Goal: Task Accomplishment & Management: Complete application form

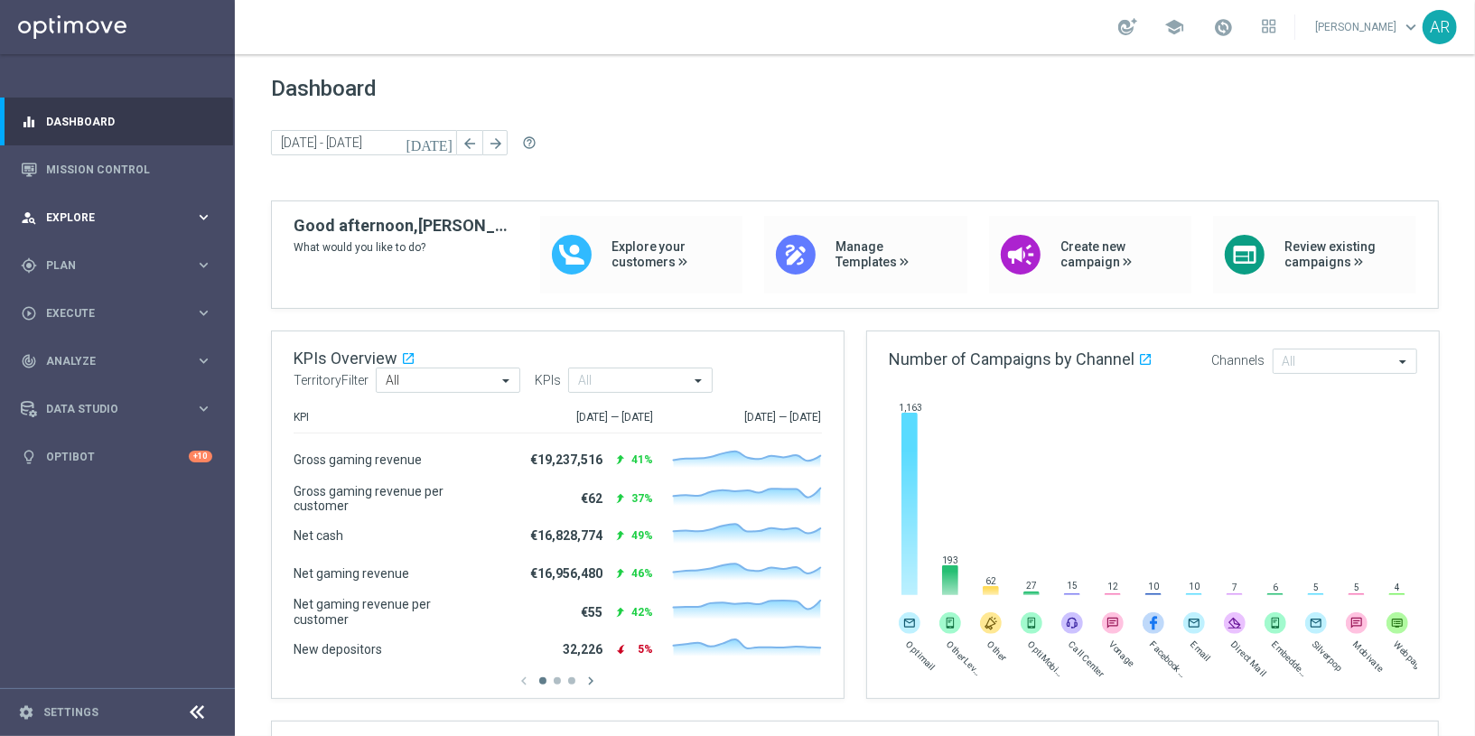
click at [104, 217] on span "Explore" at bounding box center [120, 217] width 149 height 11
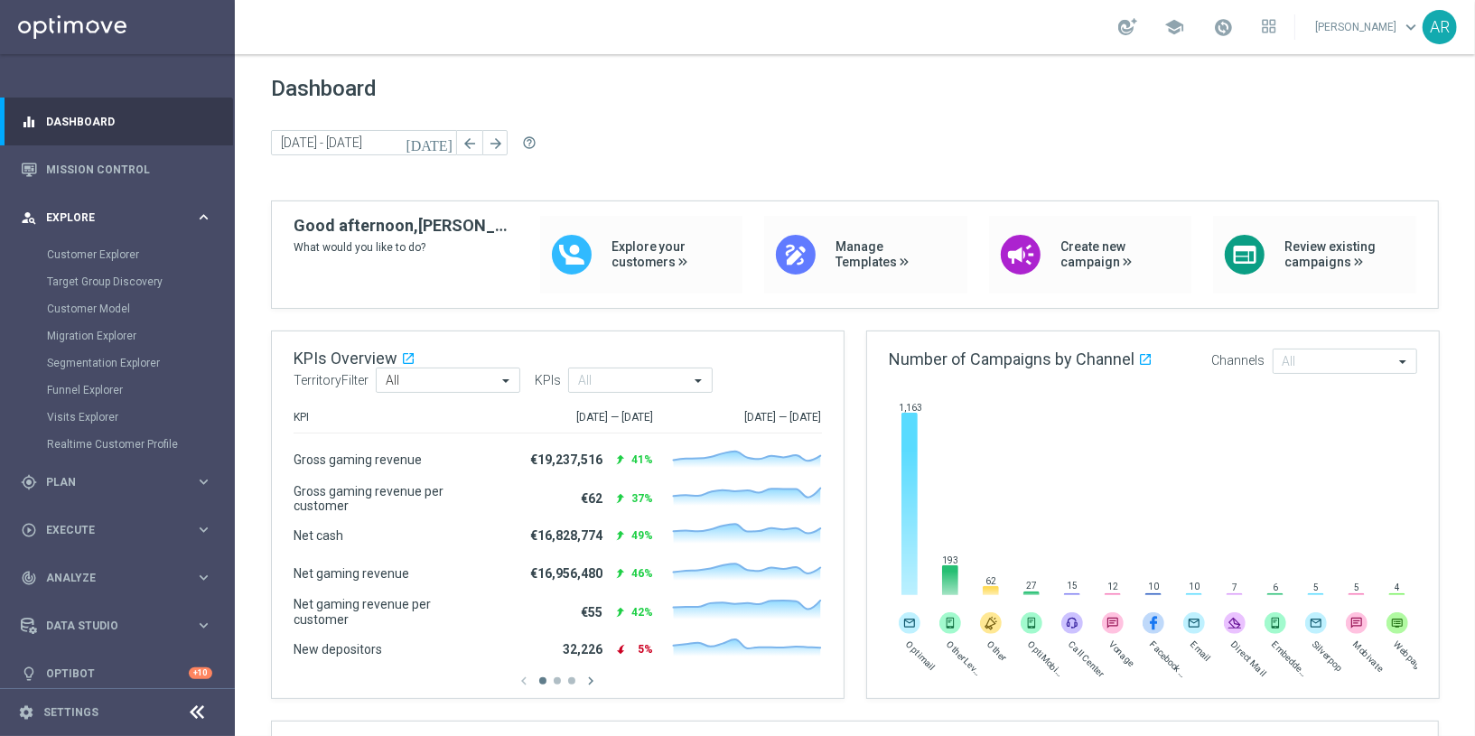
click at [197, 209] on icon "keyboard_arrow_right" at bounding box center [203, 217] width 17 height 17
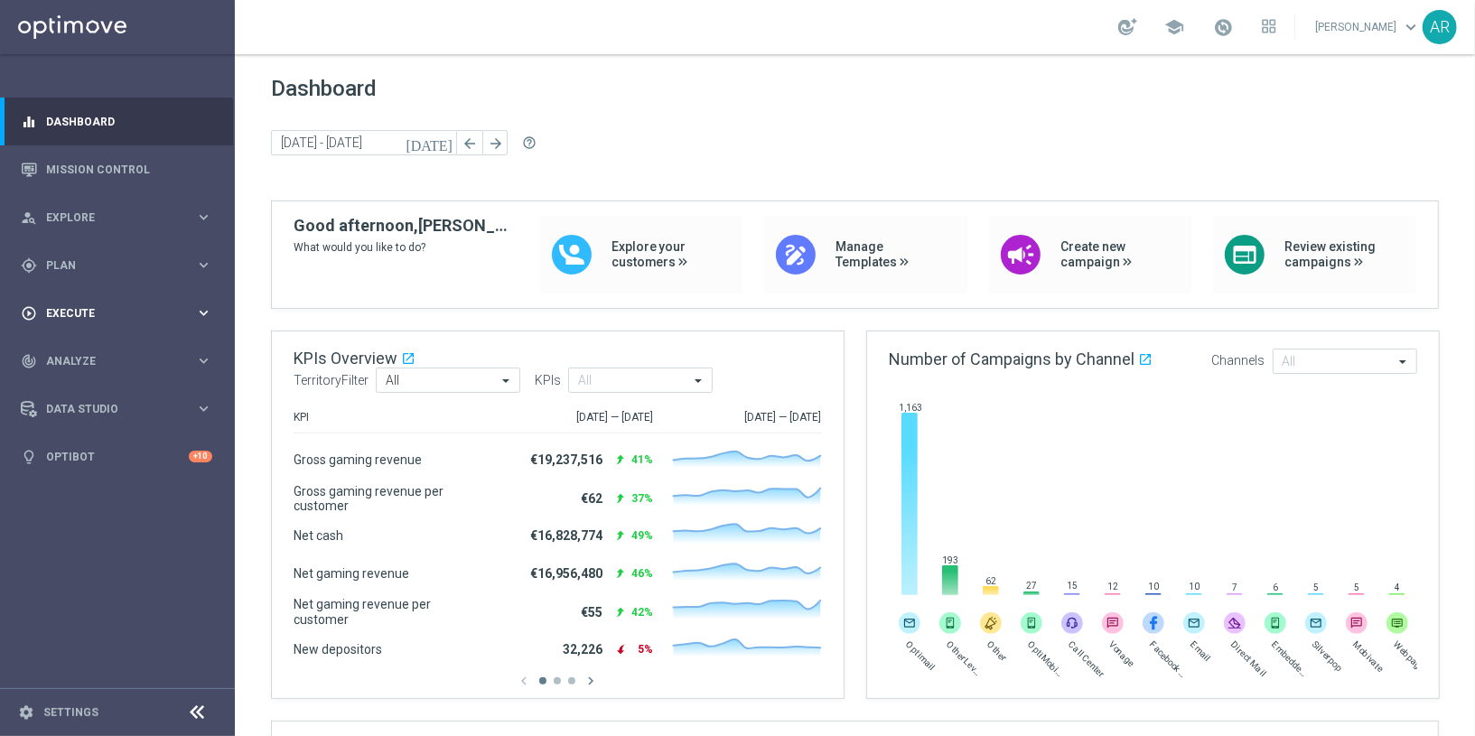
click at [86, 317] on span "Execute" at bounding box center [120, 313] width 149 height 11
click at [111, 352] on link "Campaign Builder" at bounding box center [117, 350] width 141 height 14
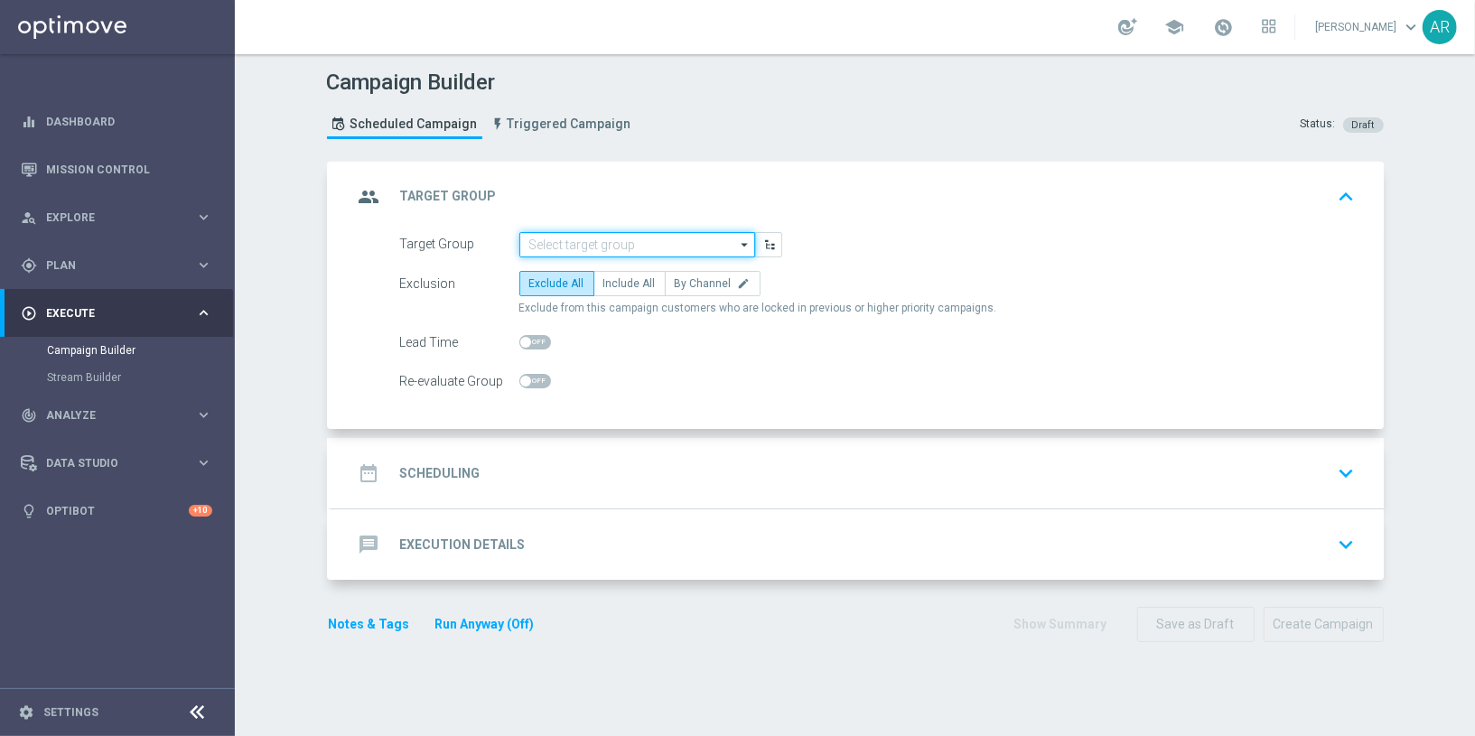
click at [603, 239] on input at bounding box center [637, 244] width 236 height 25
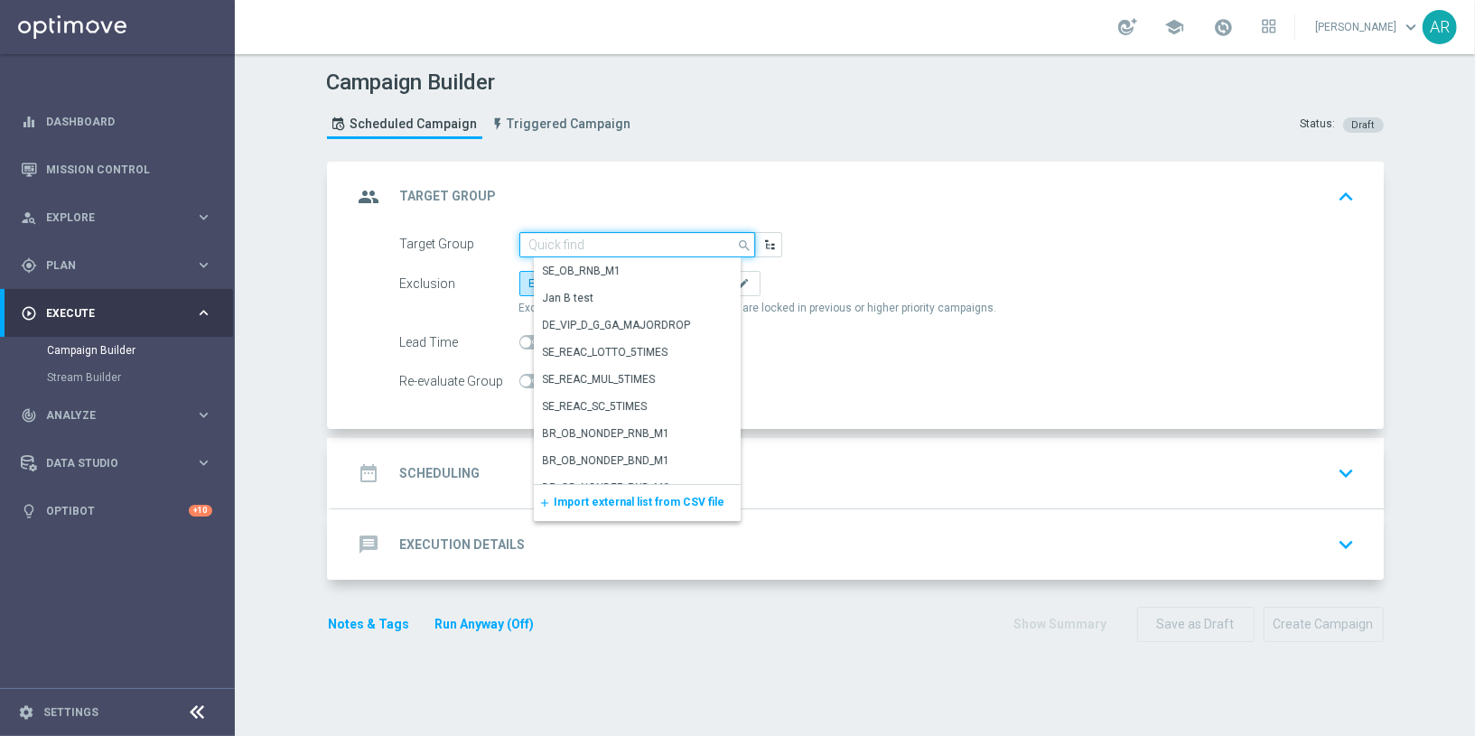
paste input "pt_BR_SX_TGT_VIP_EM_TAC_GM__ACTIVE_HIGHVALUE"
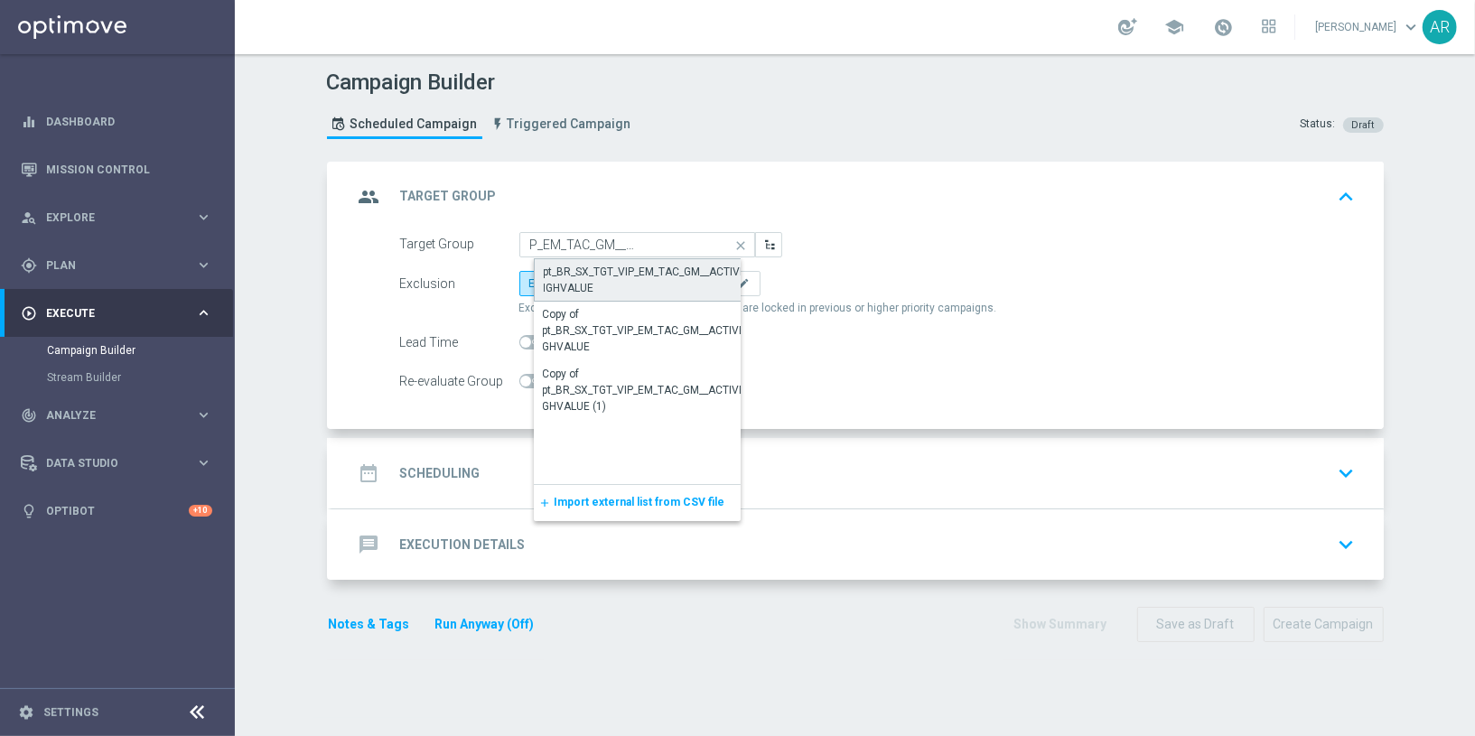
click at [619, 276] on div "pt_BR_SX_TGT_VIP_EM_TAC_GM__ACTIVE_HIGHVALUE" at bounding box center [652, 280] width 216 height 33
type input "pt_BR_SX_TGT_VIP_EM_TAC_GM__ACTIVE_HIGHVALUE"
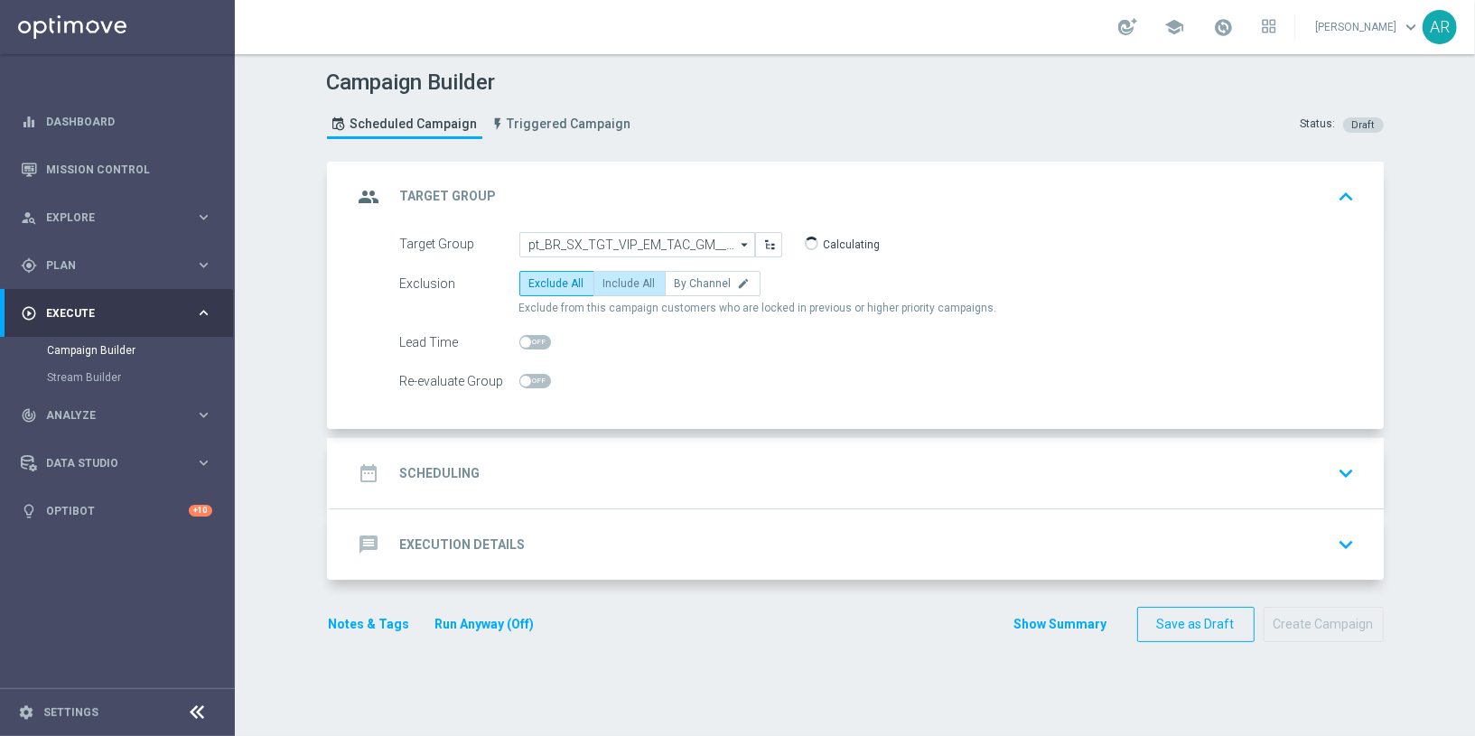
click at [627, 283] on span "Include All" at bounding box center [629, 283] width 52 height 13
click at [615, 283] on input "Include All" at bounding box center [609, 287] width 12 height 12
radio input "true"
click at [548, 461] on div "date_range Scheduling keyboard_arrow_down" at bounding box center [857, 473] width 1009 height 34
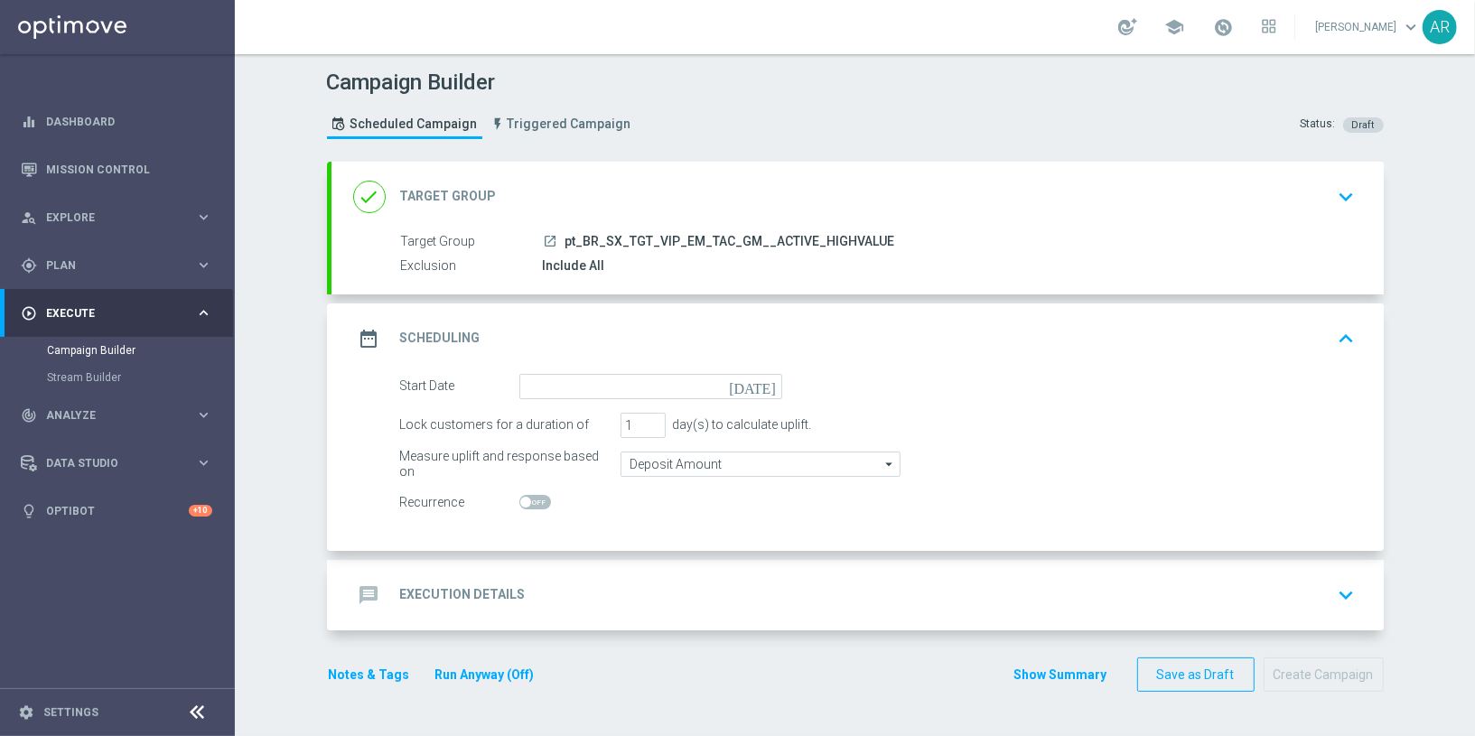
click at [766, 378] on icon "today" at bounding box center [755, 384] width 53 height 20
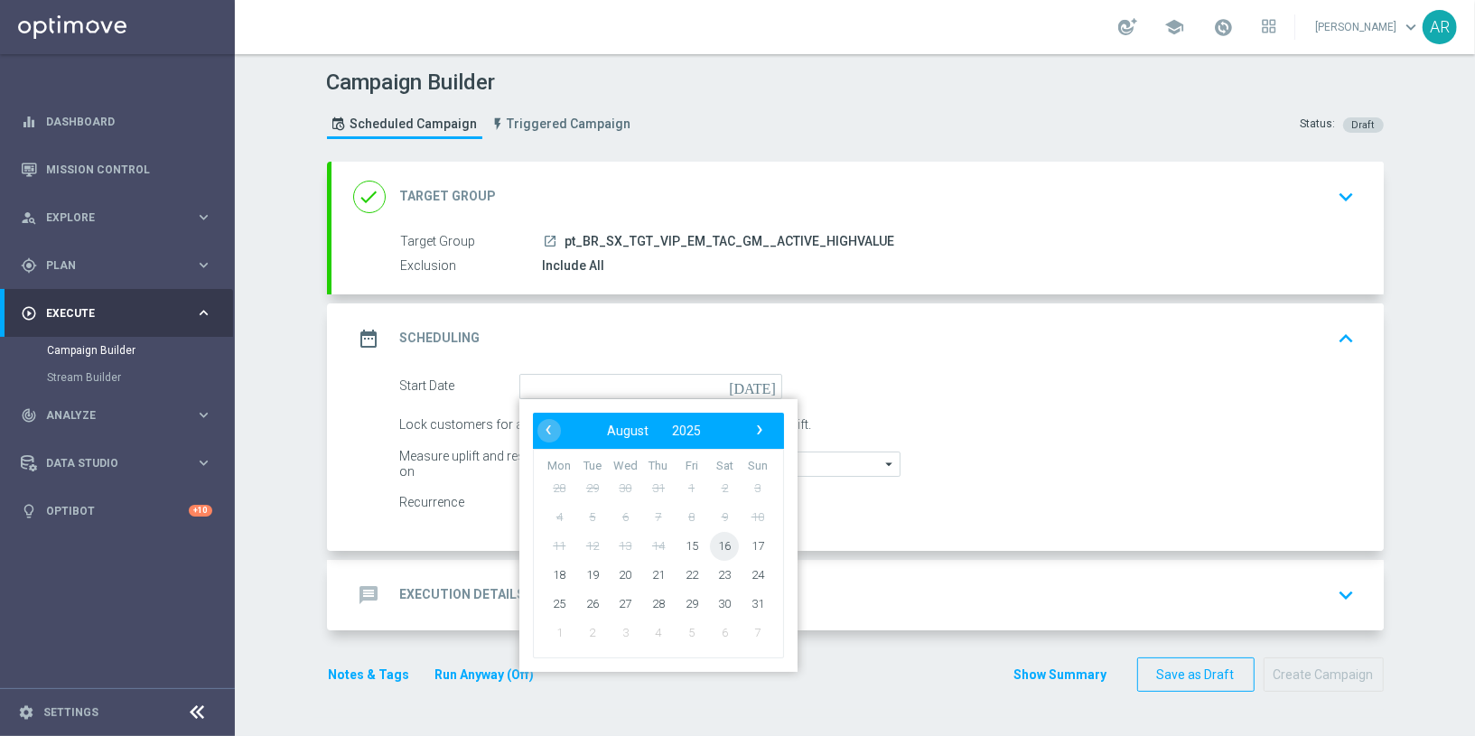
click at [724, 537] on span "16" at bounding box center [724, 545] width 29 height 29
type input "16 Aug 2025"
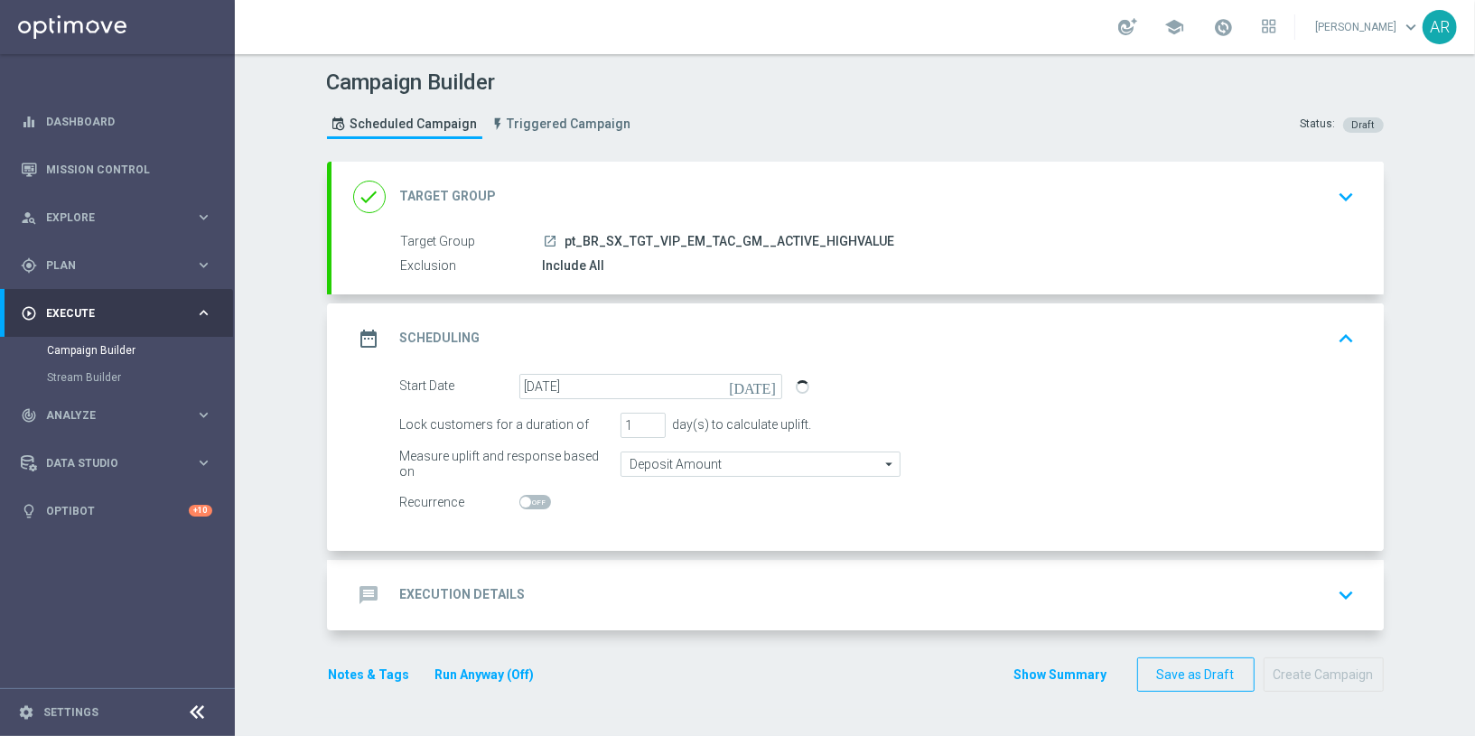
click at [507, 597] on h2 "Execution Details" at bounding box center [463, 594] width 126 height 17
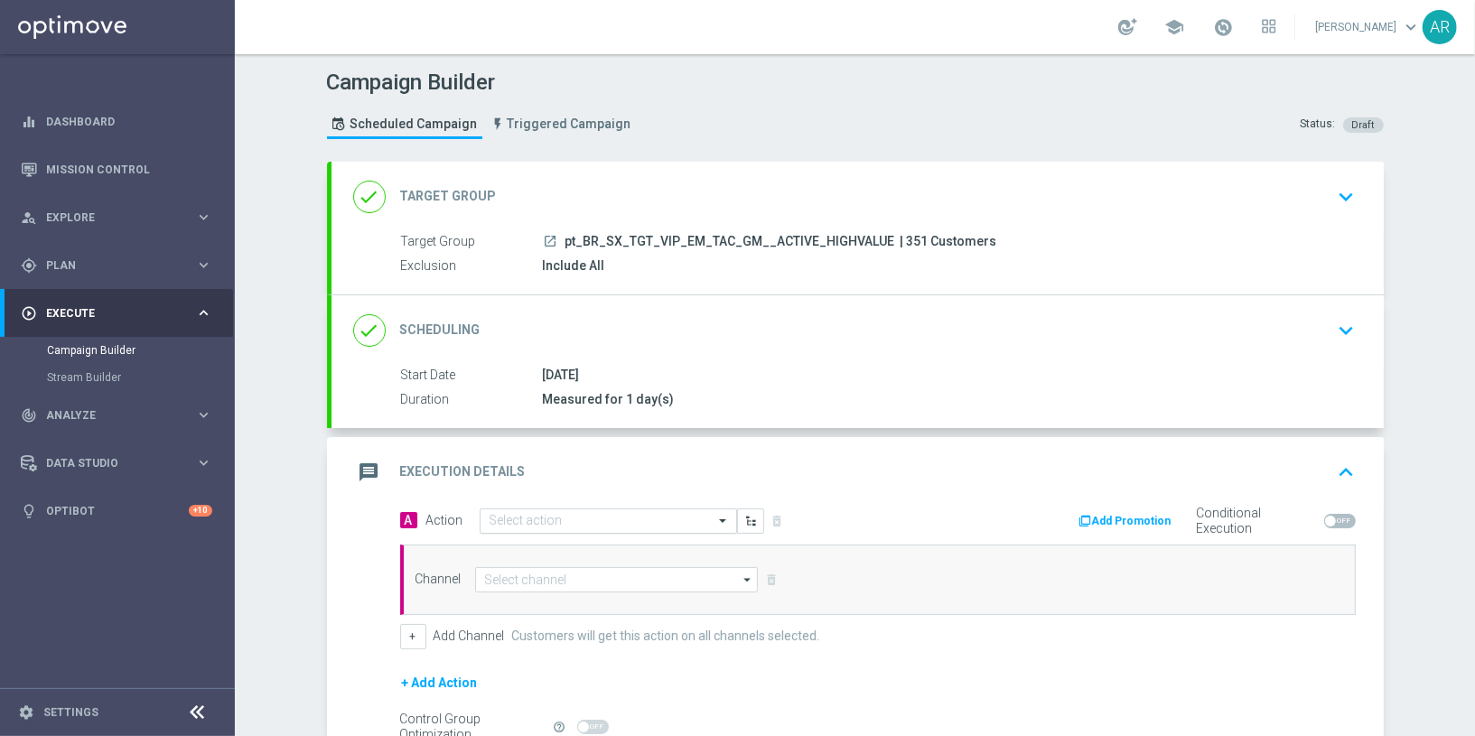
click at [507, 519] on input "text" at bounding box center [589, 521] width 201 height 15
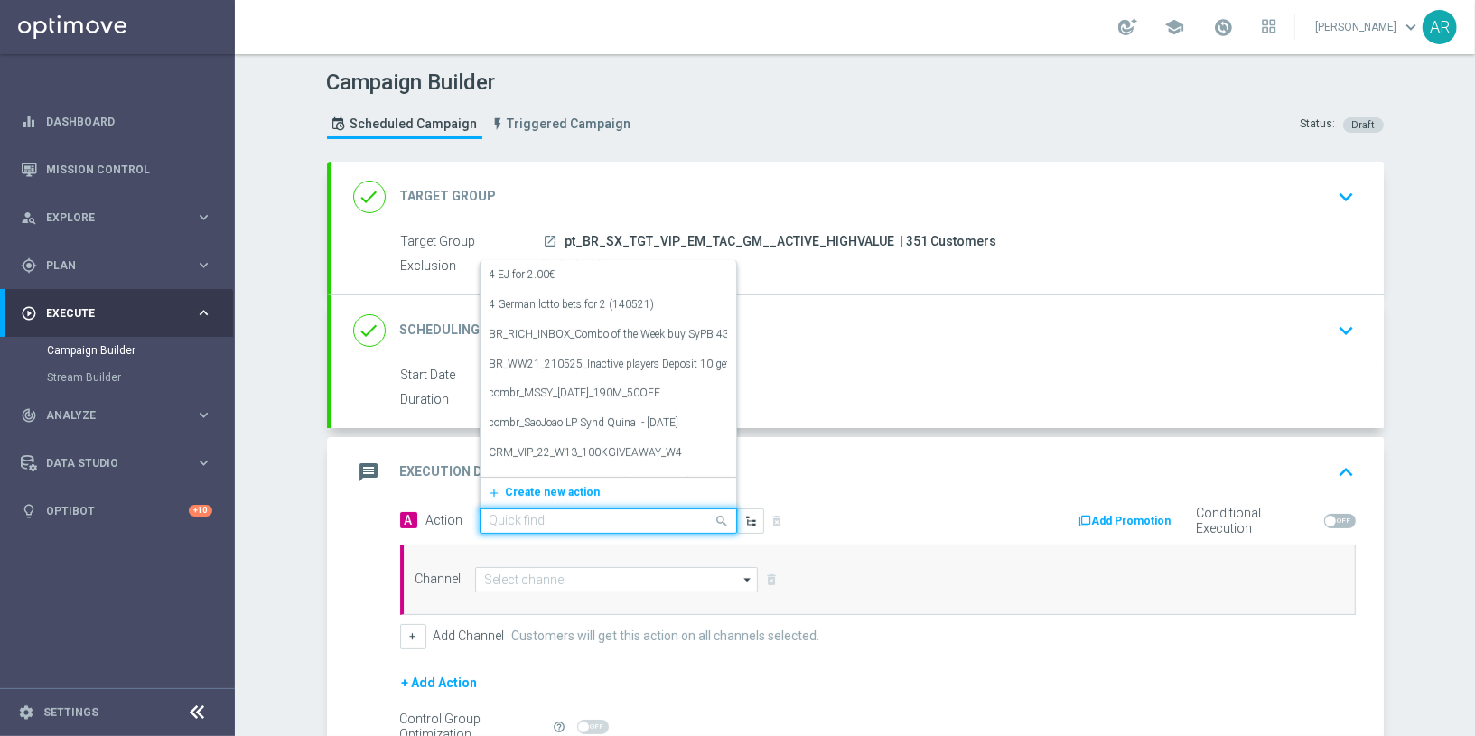
paste input "BR_CAS__LP_JOKERSJEWELS_JULY_VIP_EMA_TAC_GM"
type input "BR_CAS__LP_JOKERSJEWELS_JULY_VIP_EMA_TAC_GM"
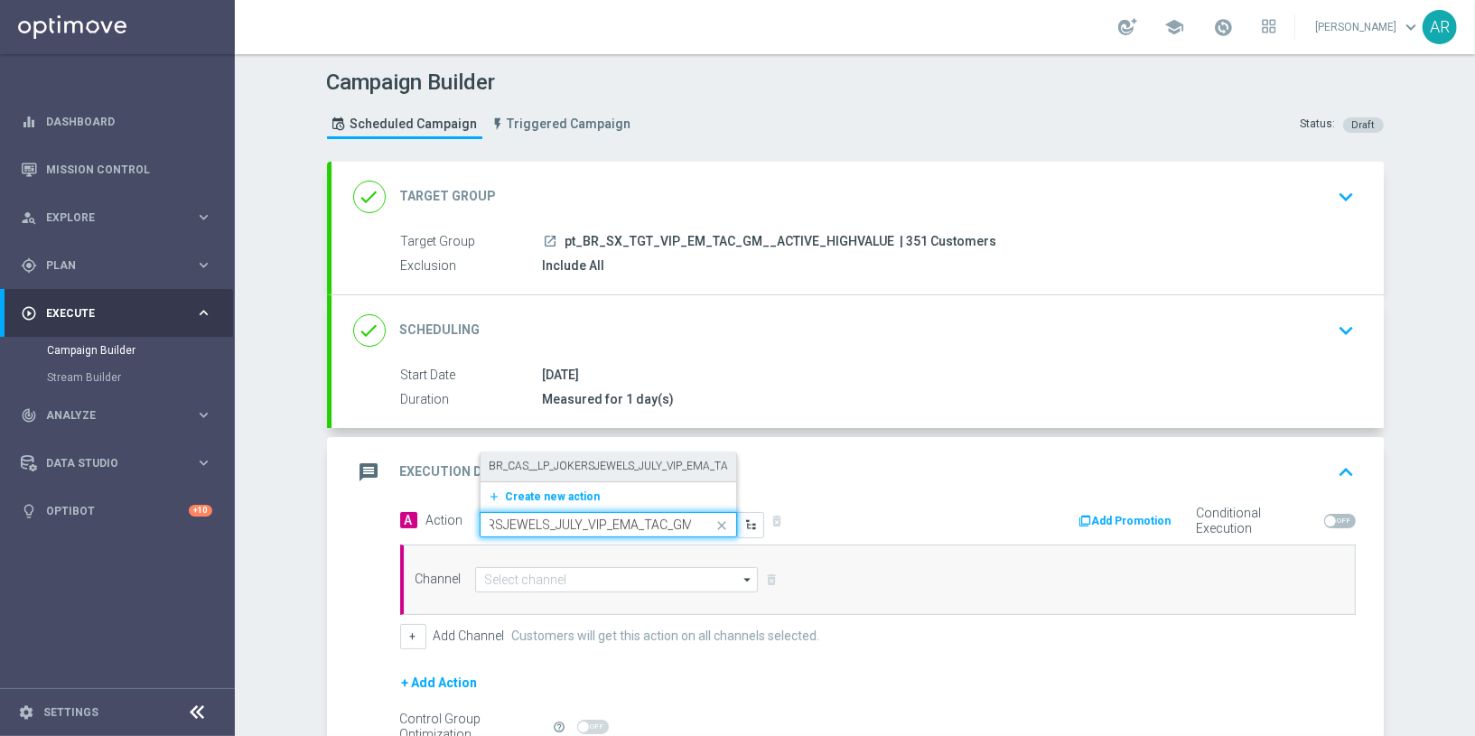
click at [577, 466] on label "BR_CAS__LP_JOKERSJEWELS_JULY_VIP_EMA_TAC_GM" at bounding box center [623, 466] width 269 height 15
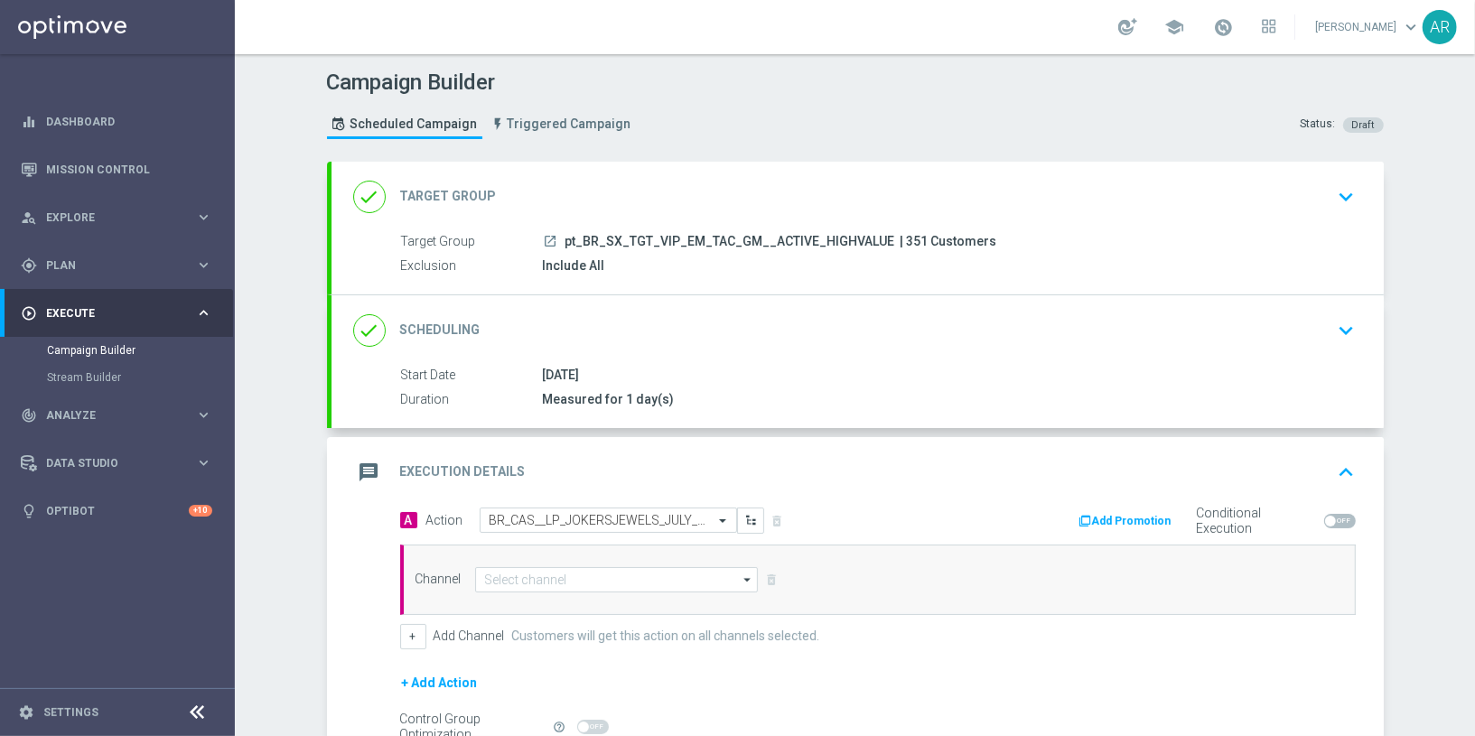
scroll to position [0, 0]
click at [553, 586] on input at bounding box center [617, 579] width 284 height 25
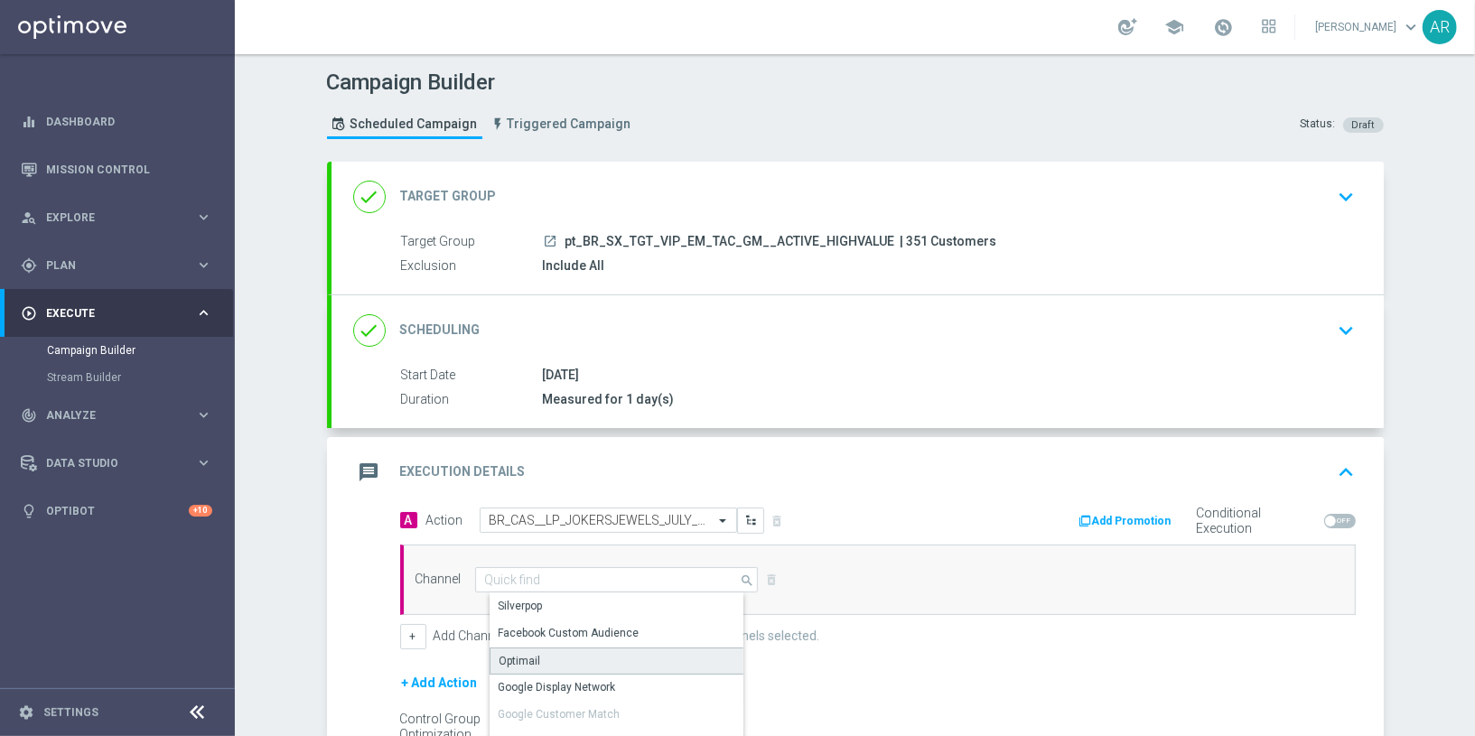
click at [549, 647] on div "Optimail" at bounding box center [624, 660] width 270 height 27
type input "Optimail"
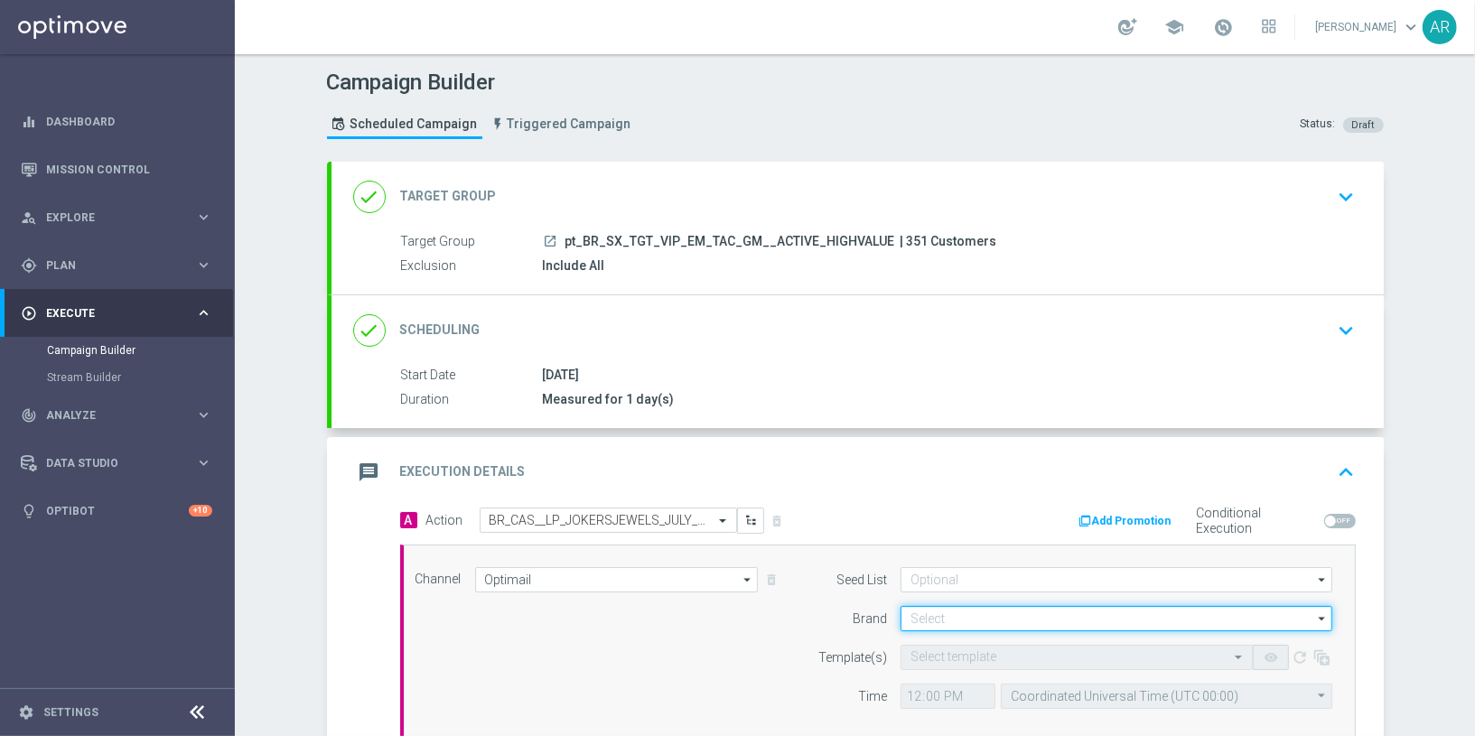
click at [949, 613] on input at bounding box center [1116, 618] width 432 height 25
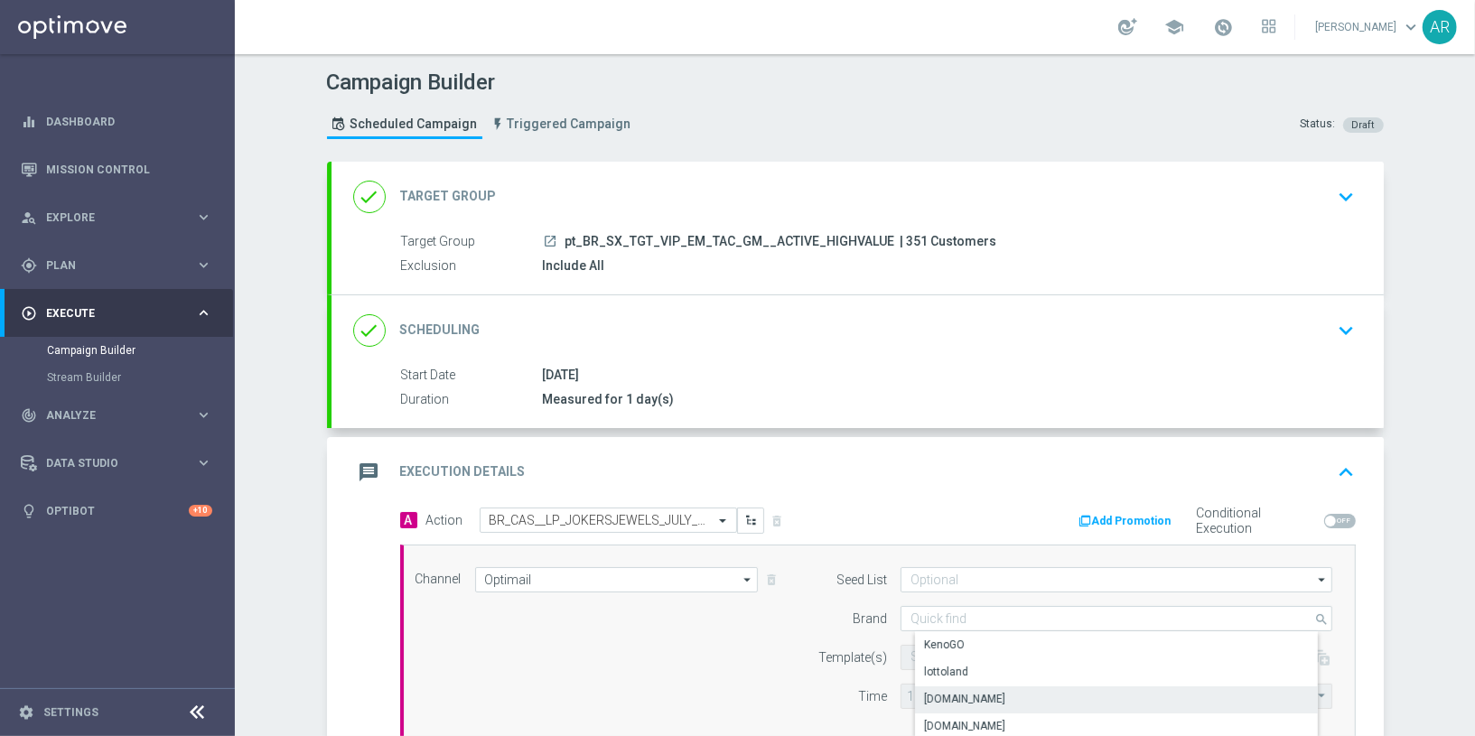
click at [1002, 696] on div "Lottoland.bet.br" at bounding box center [1131, 698] width 433 height 25
type input "Lottoland.bet.br"
click at [929, 652] on input "text" at bounding box center [1058, 657] width 296 height 15
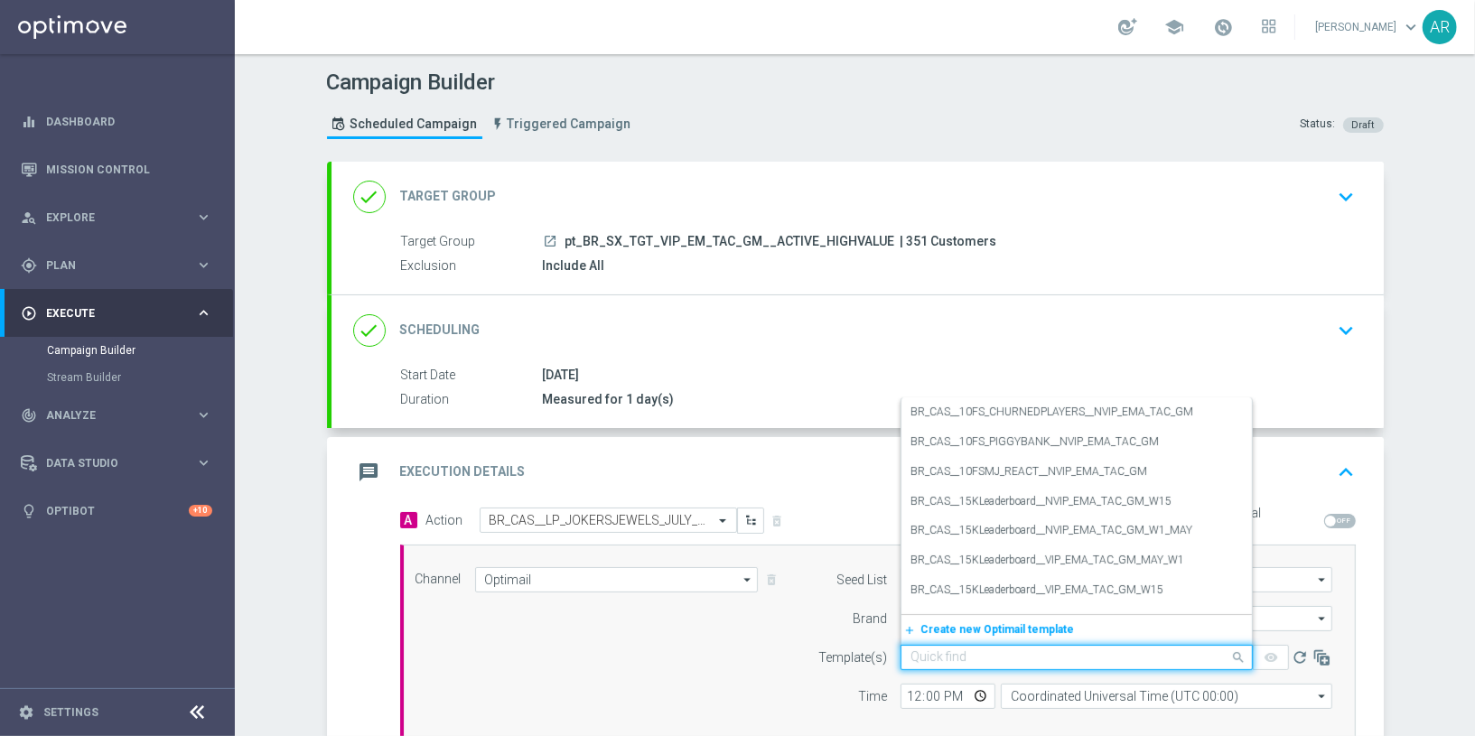
paste input "BR_CAS__LP_JOKERSJEWELS_JULY_VIP_EMA_TAC_GM"
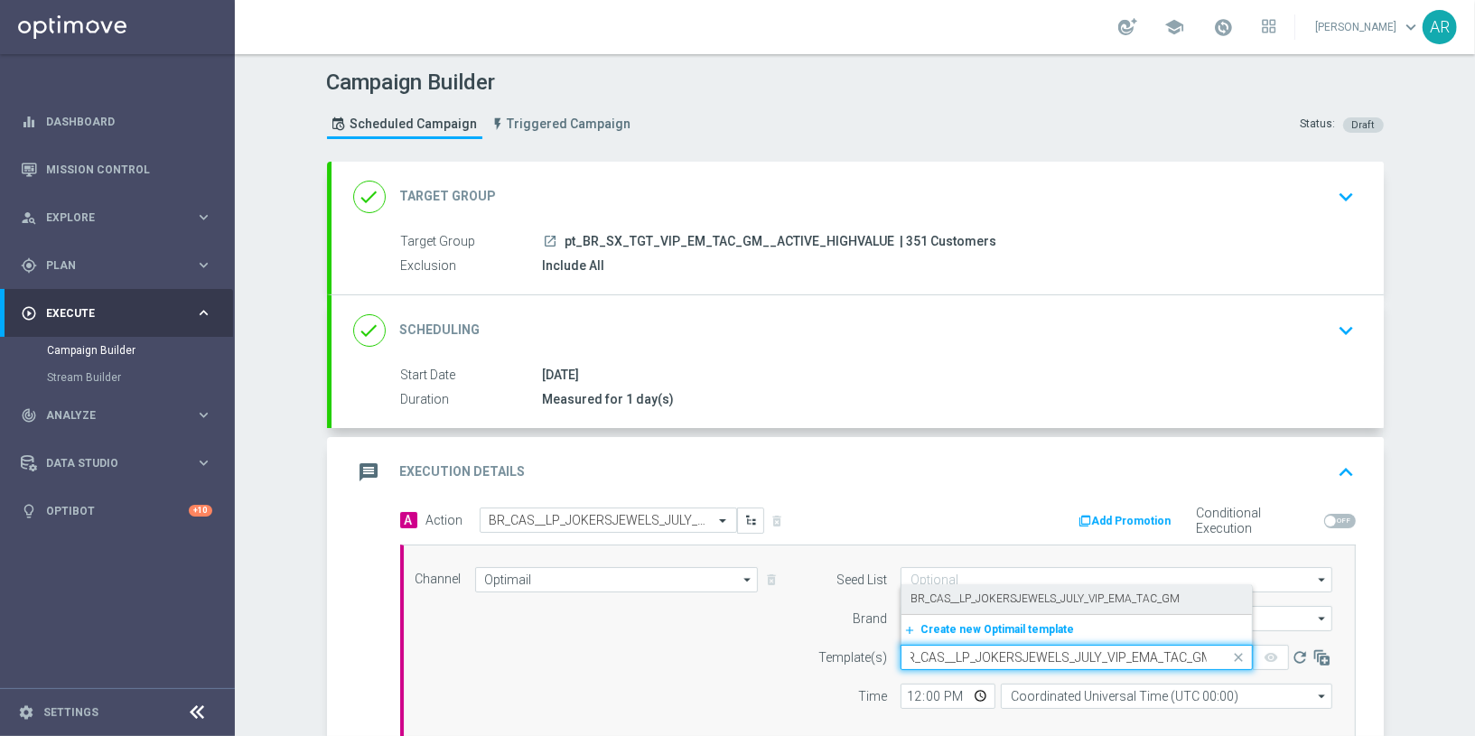
click at [980, 593] on label "BR_CAS__LP_JOKERSJEWELS_JULY_VIP_EMA_TAC_GM" at bounding box center [1044, 598] width 269 height 15
type input "BR_CAS__LP_JOKERSJEWELS_JULY_VIP_EMA_TAC_GM"
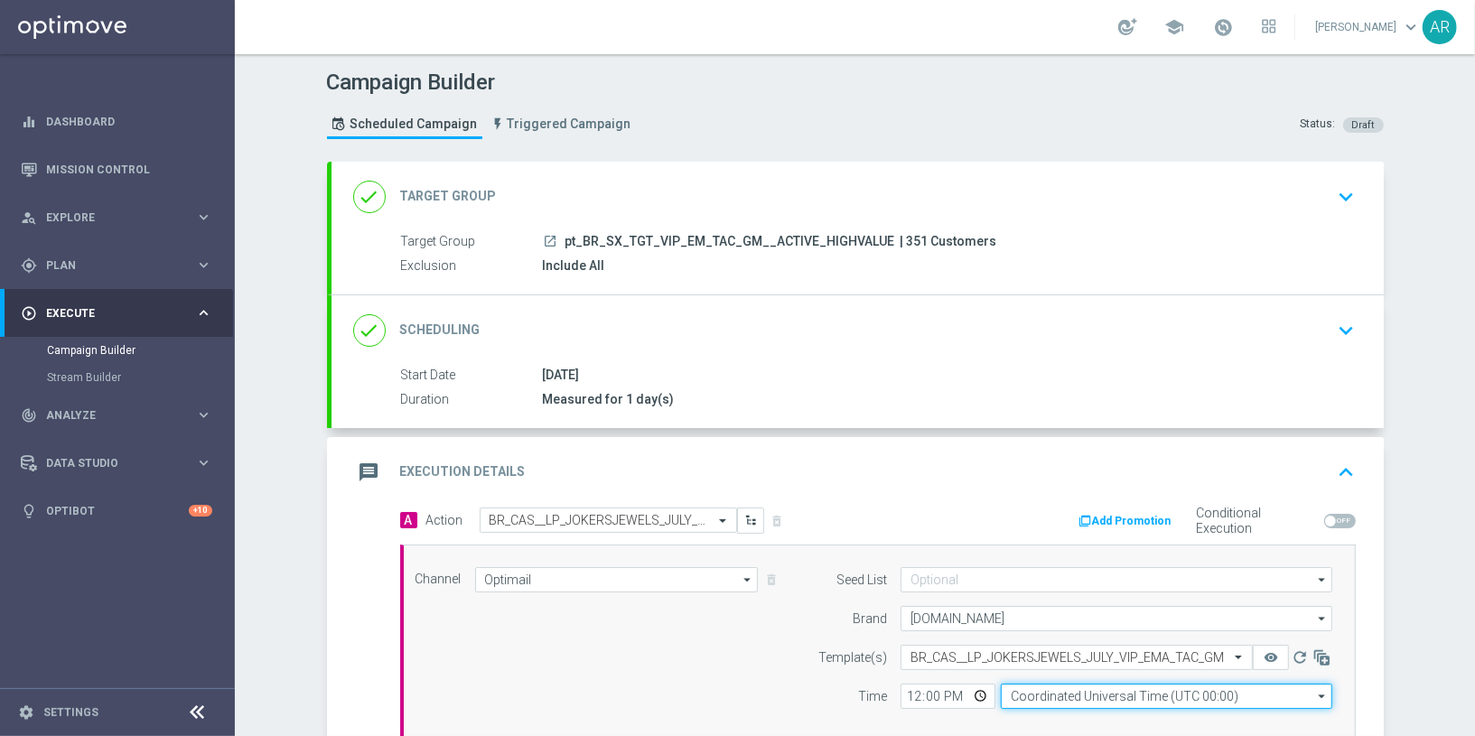
click at [1058, 690] on input "Coordinated Universal Time (UTC 00:00)" at bounding box center [1165, 696] width 331 height 25
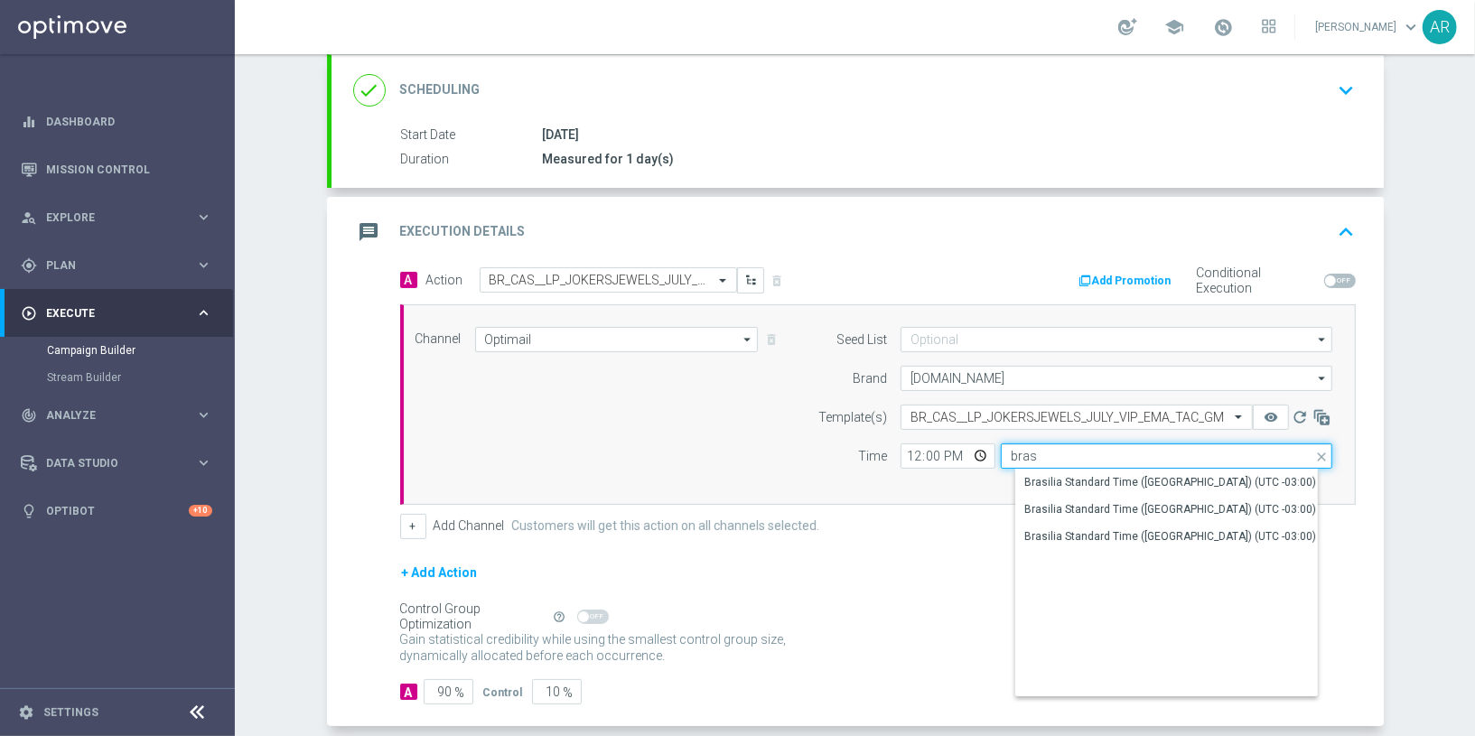
scroll to position [275, 0]
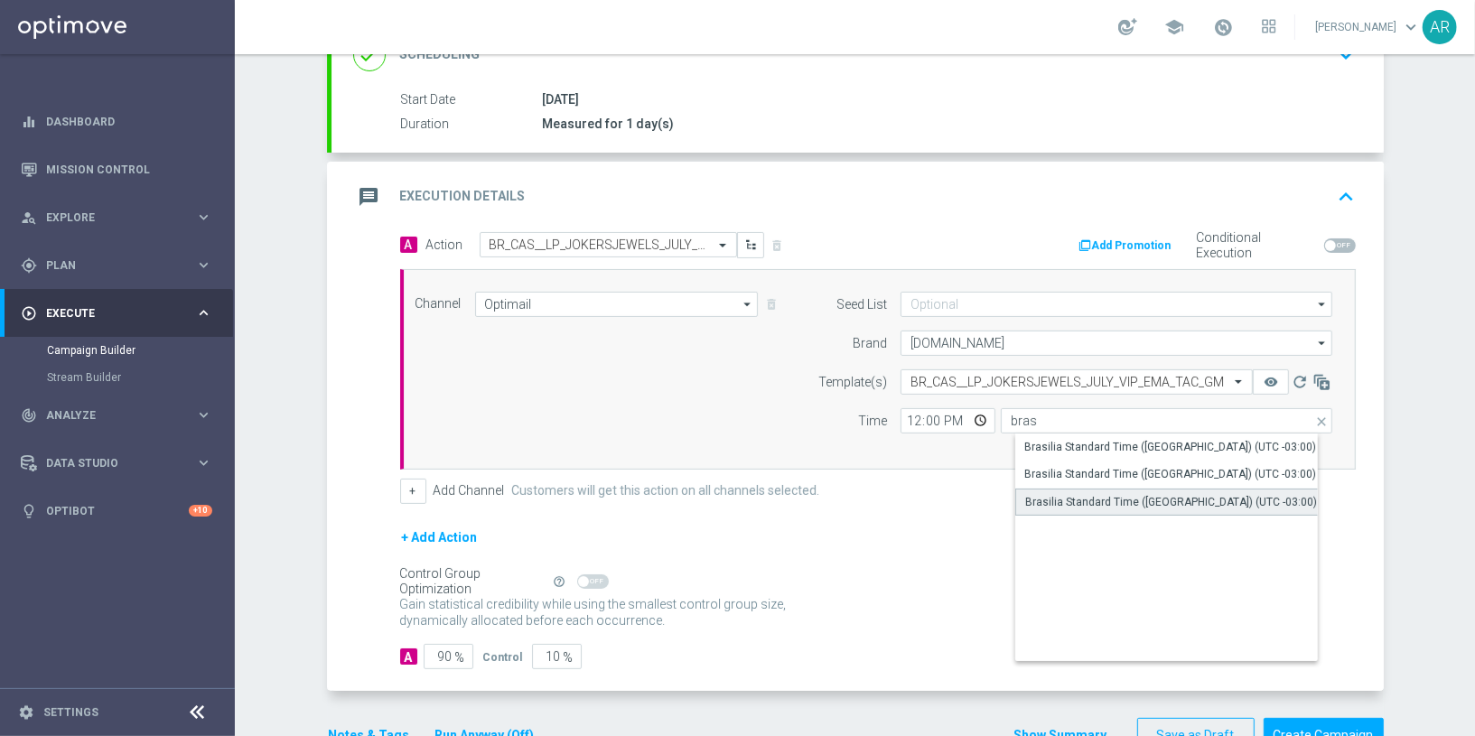
click at [1166, 505] on div "Brasilia Standard Time (Sao Paulo) (UTC -03:00)" at bounding box center [1181, 502] width 332 height 27
type input "Brasilia Standard Time (Sao Paulo) (UTC -03:00)"
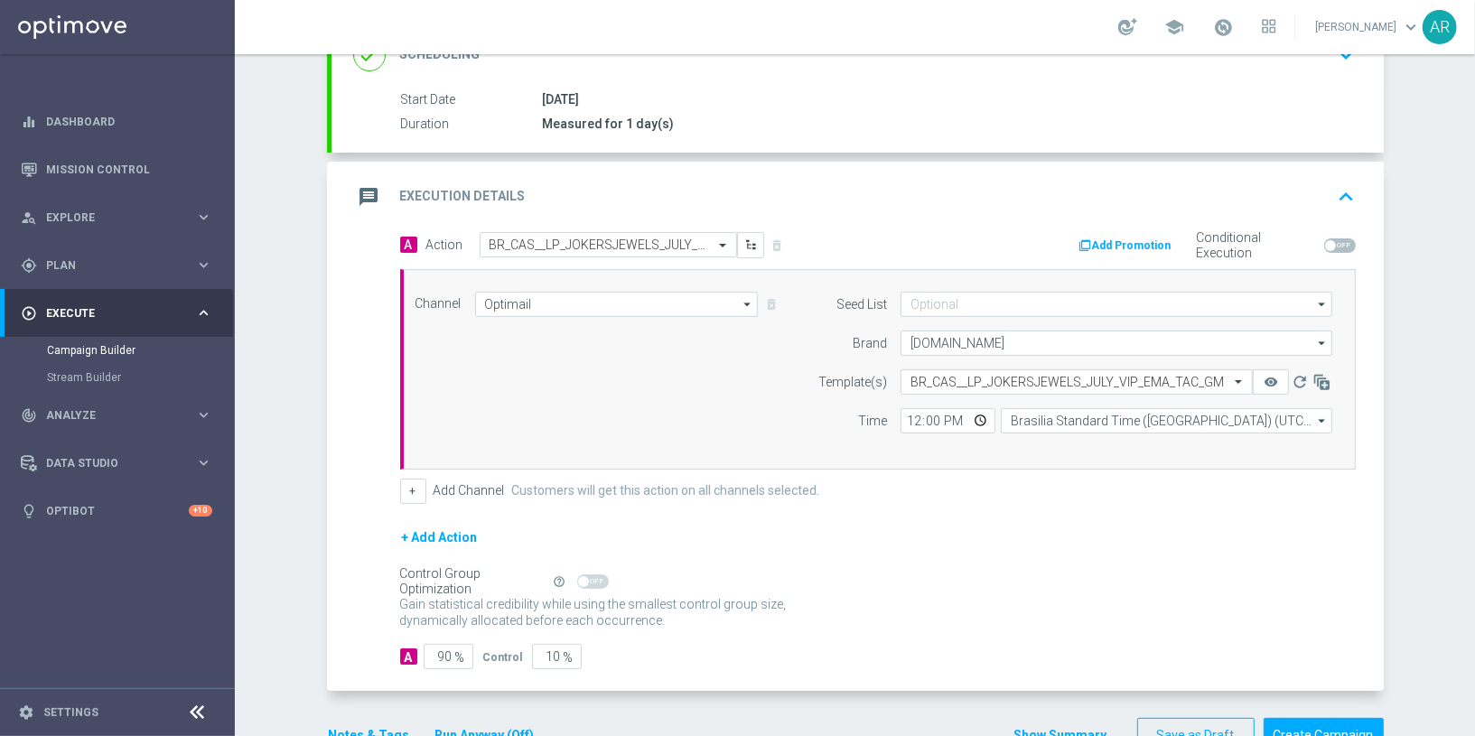
click at [935, 558] on div "+ Add Action" at bounding box center [877, 548] width 955 height 45
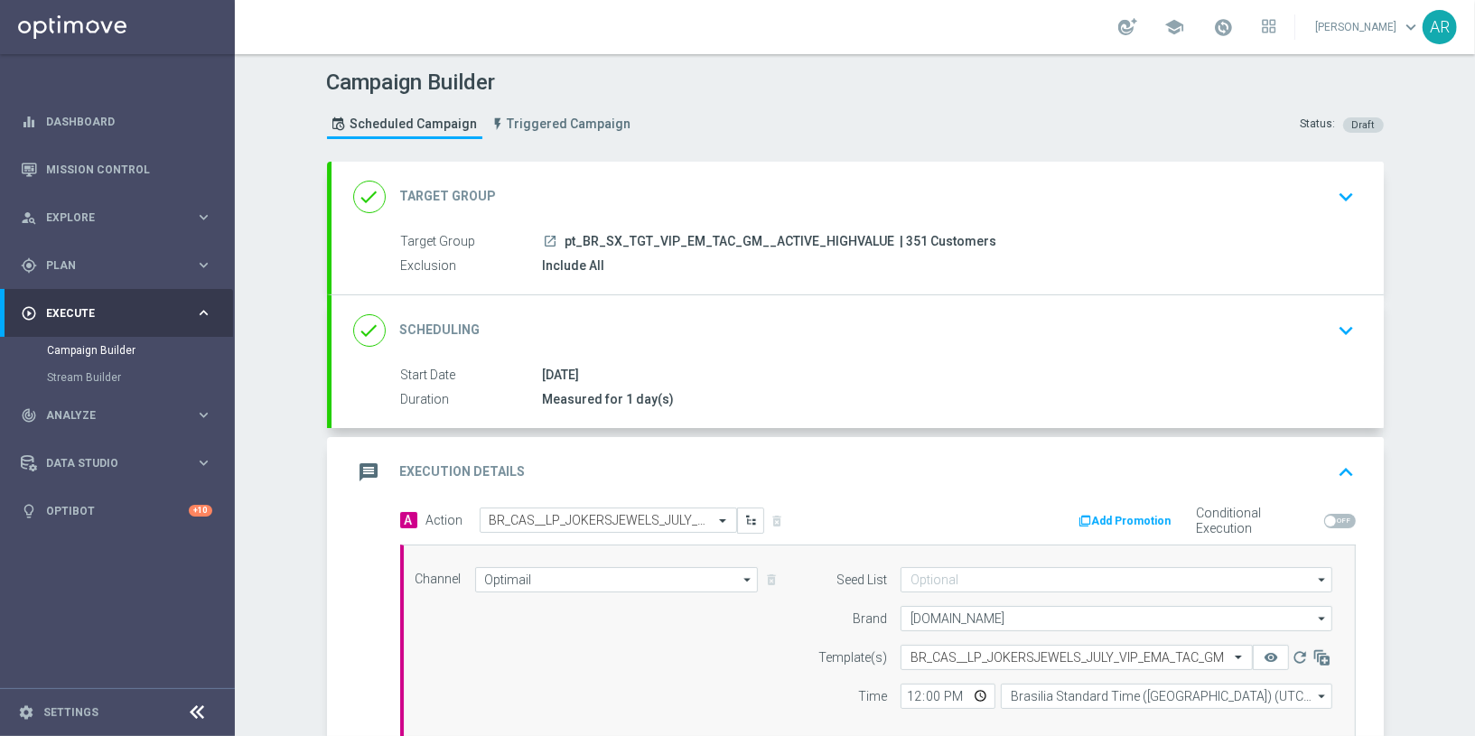
scroll to position [321, 0]
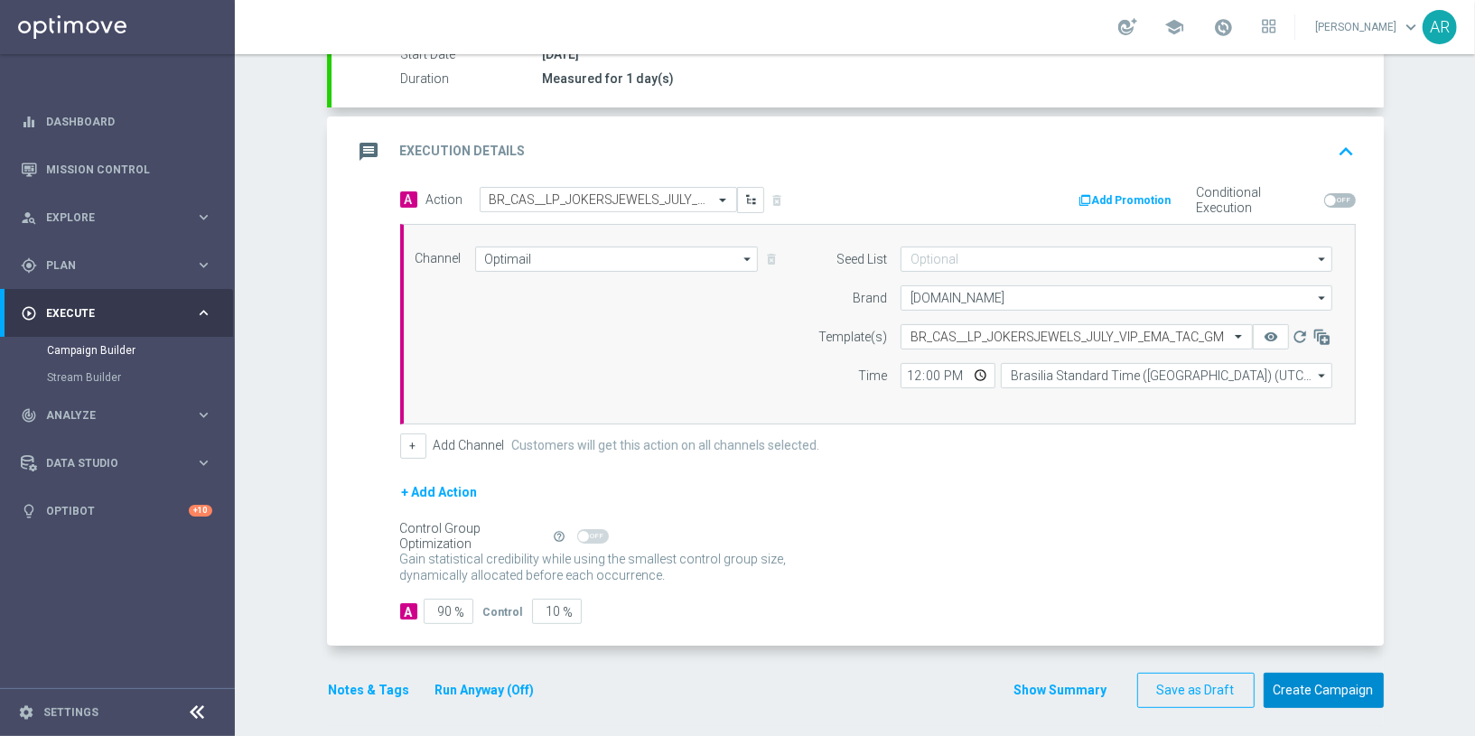
click at [1304, 695] on button "Create Campaign" at bounding box center [1323, 690] width 120 height 35
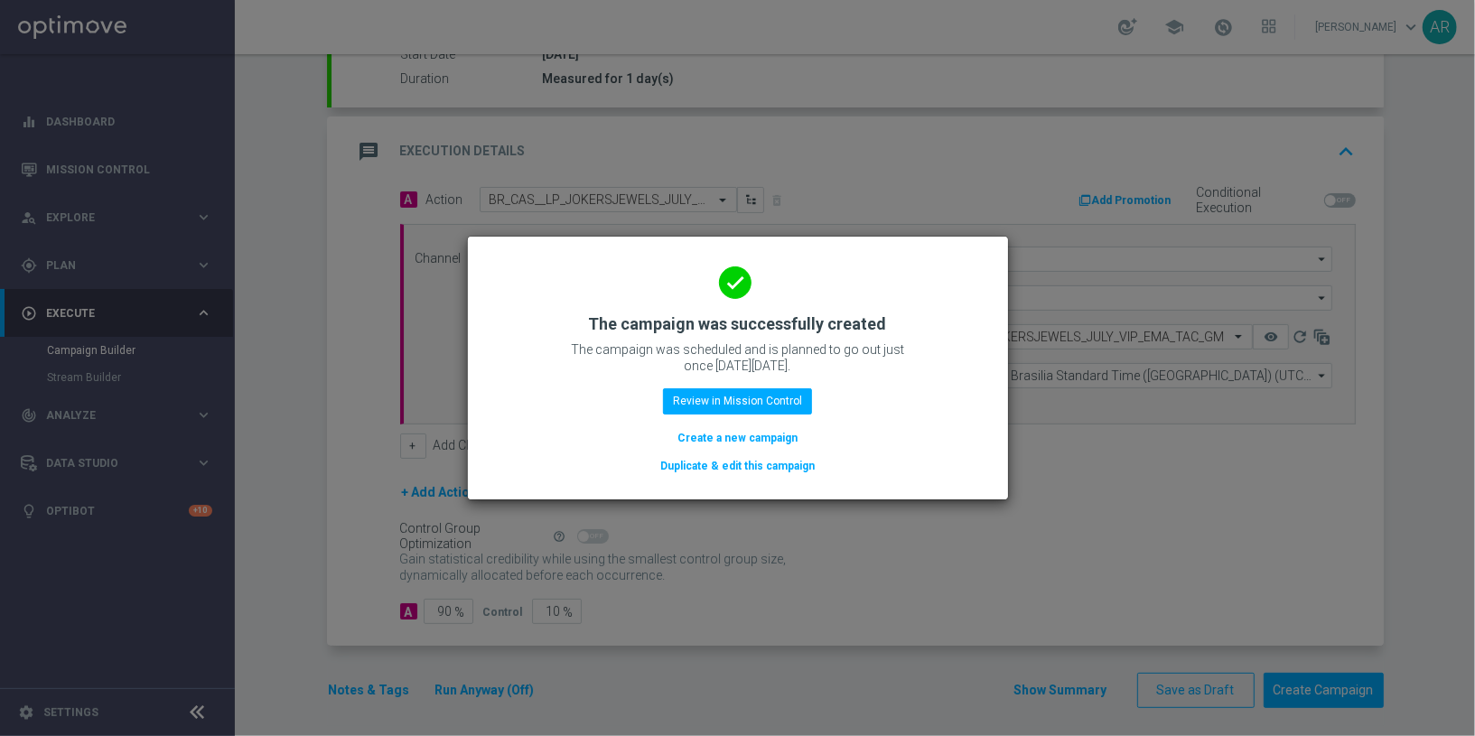
drag, startPoint x: 731, startPoint y: 440, endPoint x: 360, endPoint y: 293, distance: 398.1
click at [731, 440] on button "Create a new campaign" at bounding box center [737, 438] width 124 height 20
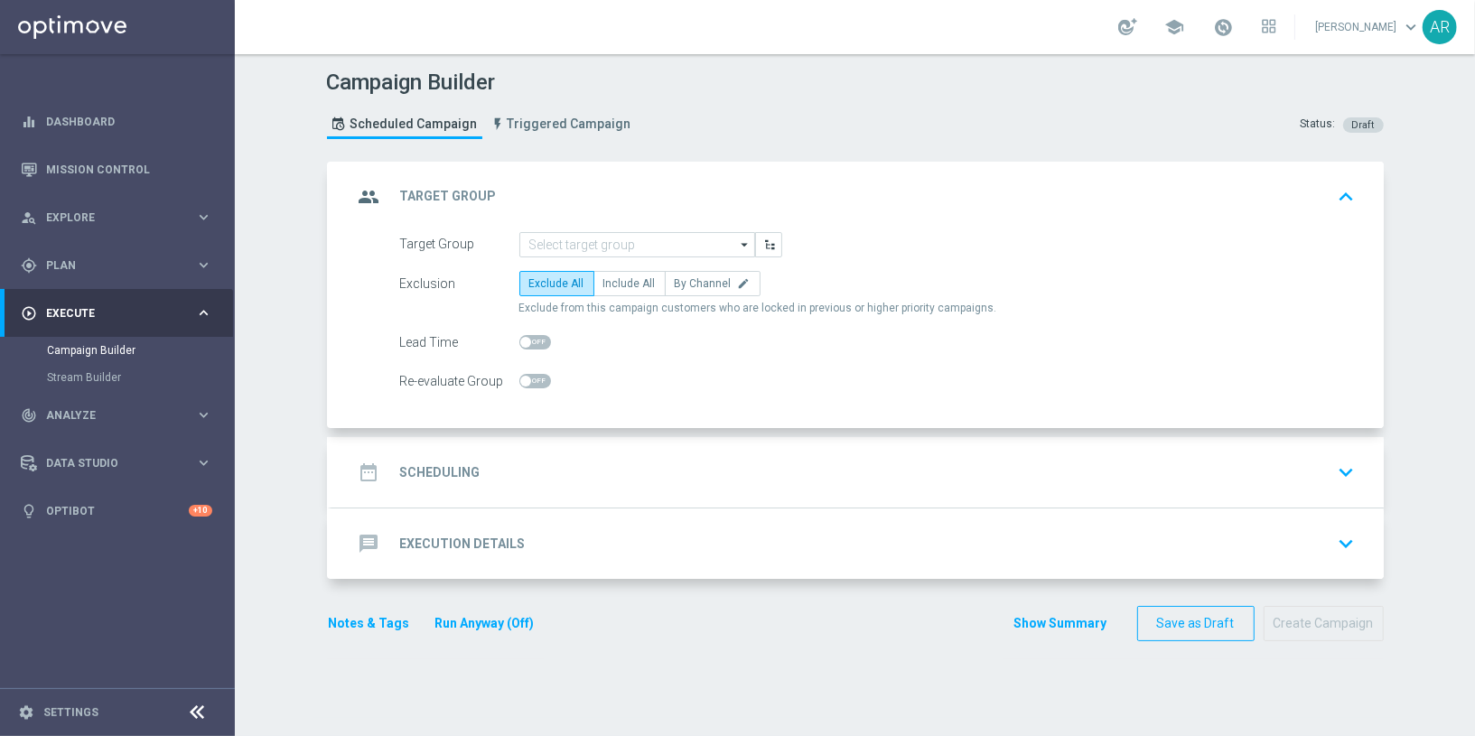
scroll to position [0, 0]
click at [591, 240] on input at bounding box center [637, 244] width 236 height 25
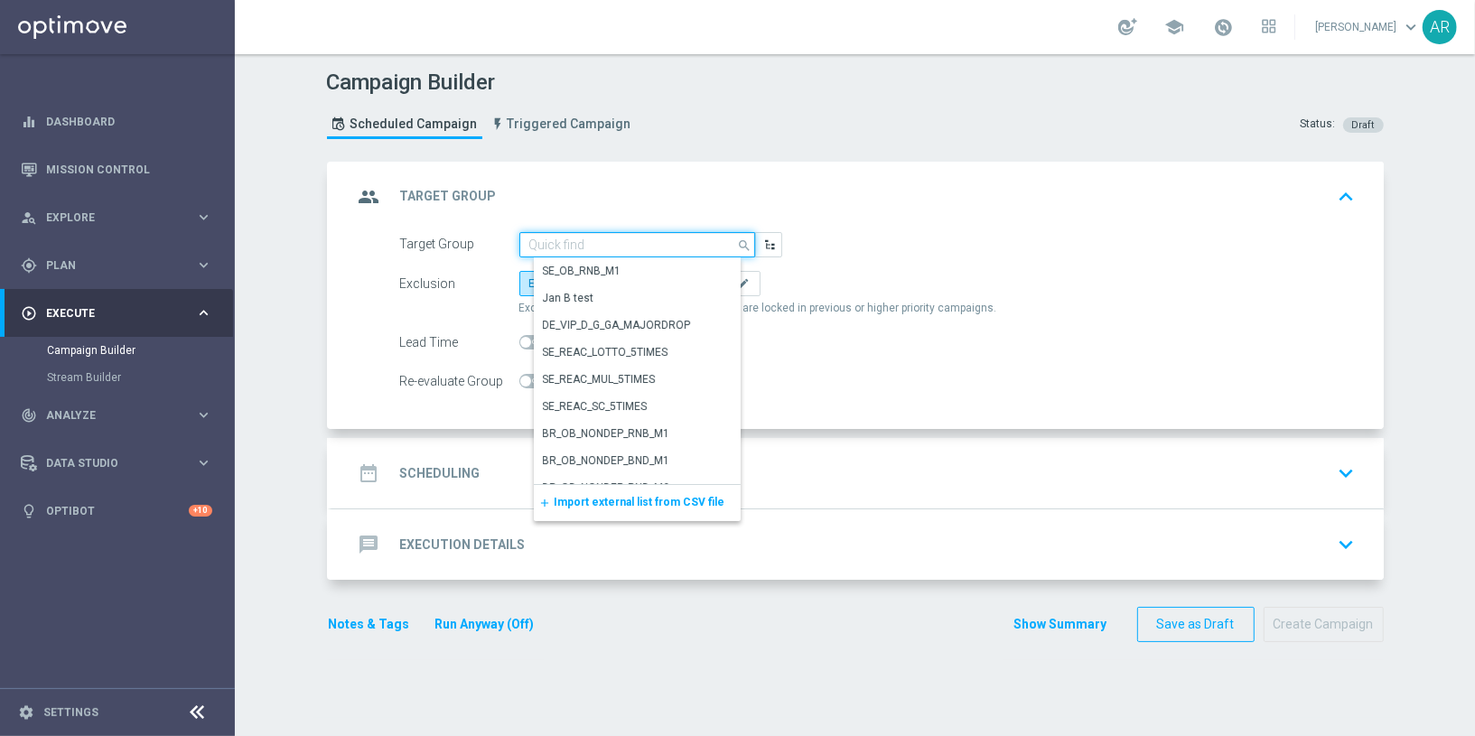
paste input "pt_BR_SX_TGT_VIP_RI_TAC_GM__ACTIVE_HIGHVALUE"
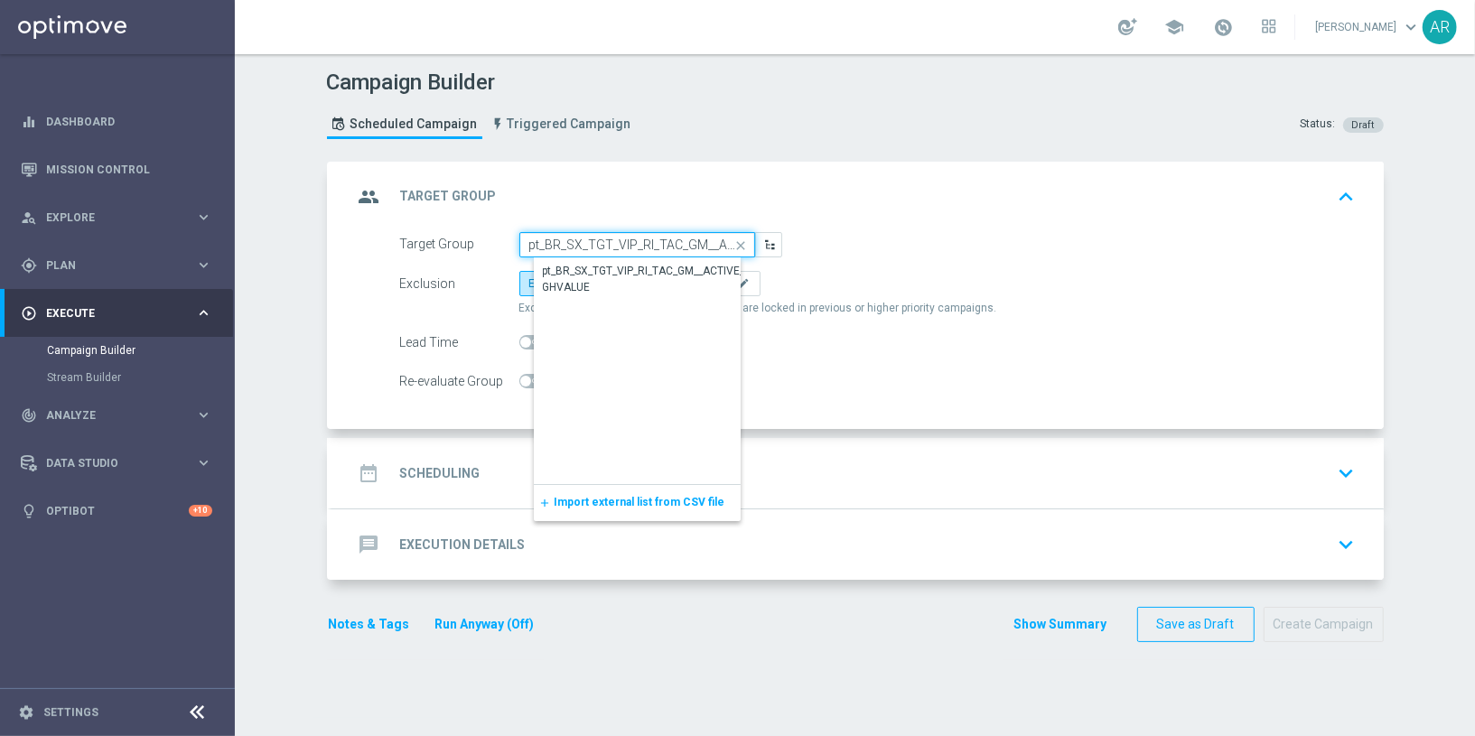
scroll to position [0, 94]
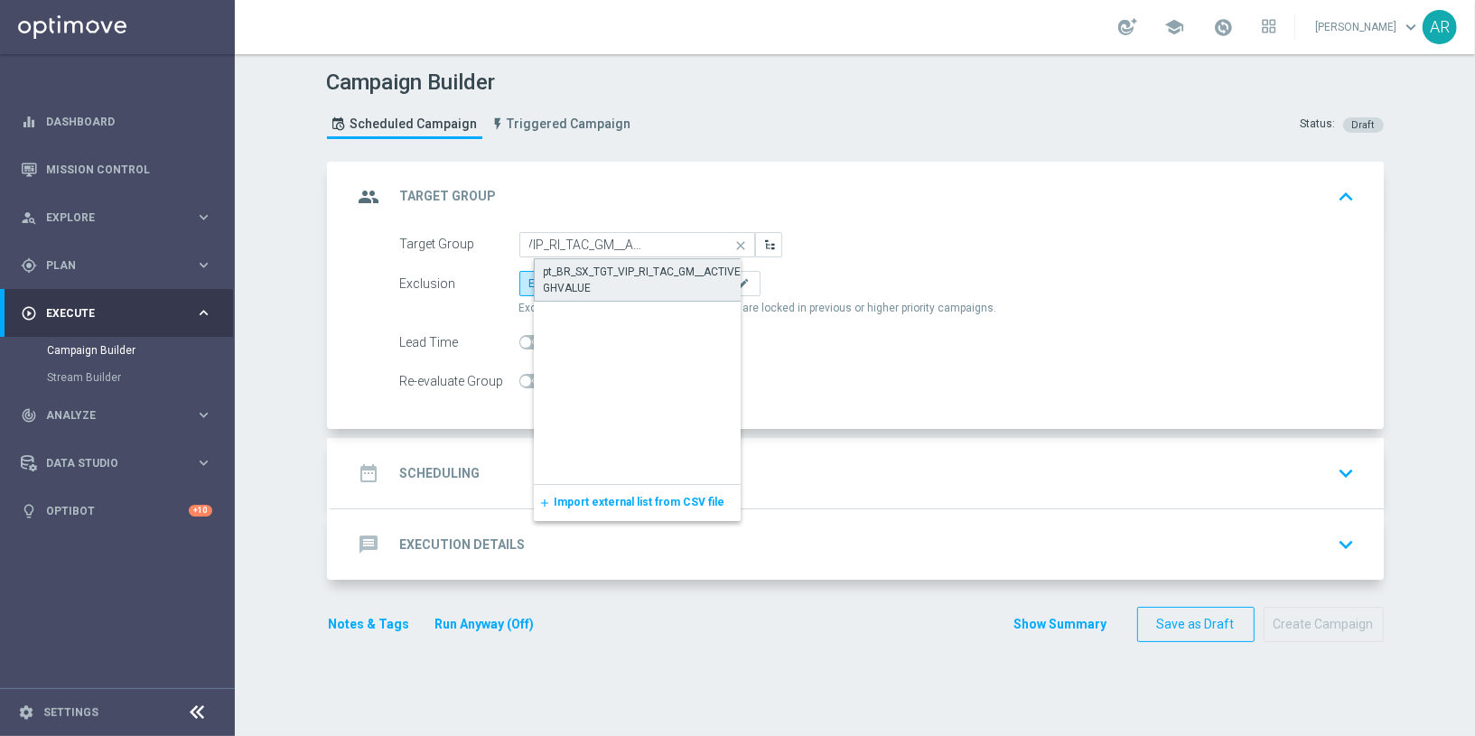
click at [617, 275] on div "pt_BR_SX_TGT_VIP_RI_TAC_GM__ACTIVE_HIGHVALUE" at bounding box center [652, 280] width 216 height 33
type input "pt_BR_SX_TGT_VIP_RI_TAC_GM__ACTIVE_HIGHVALUE"
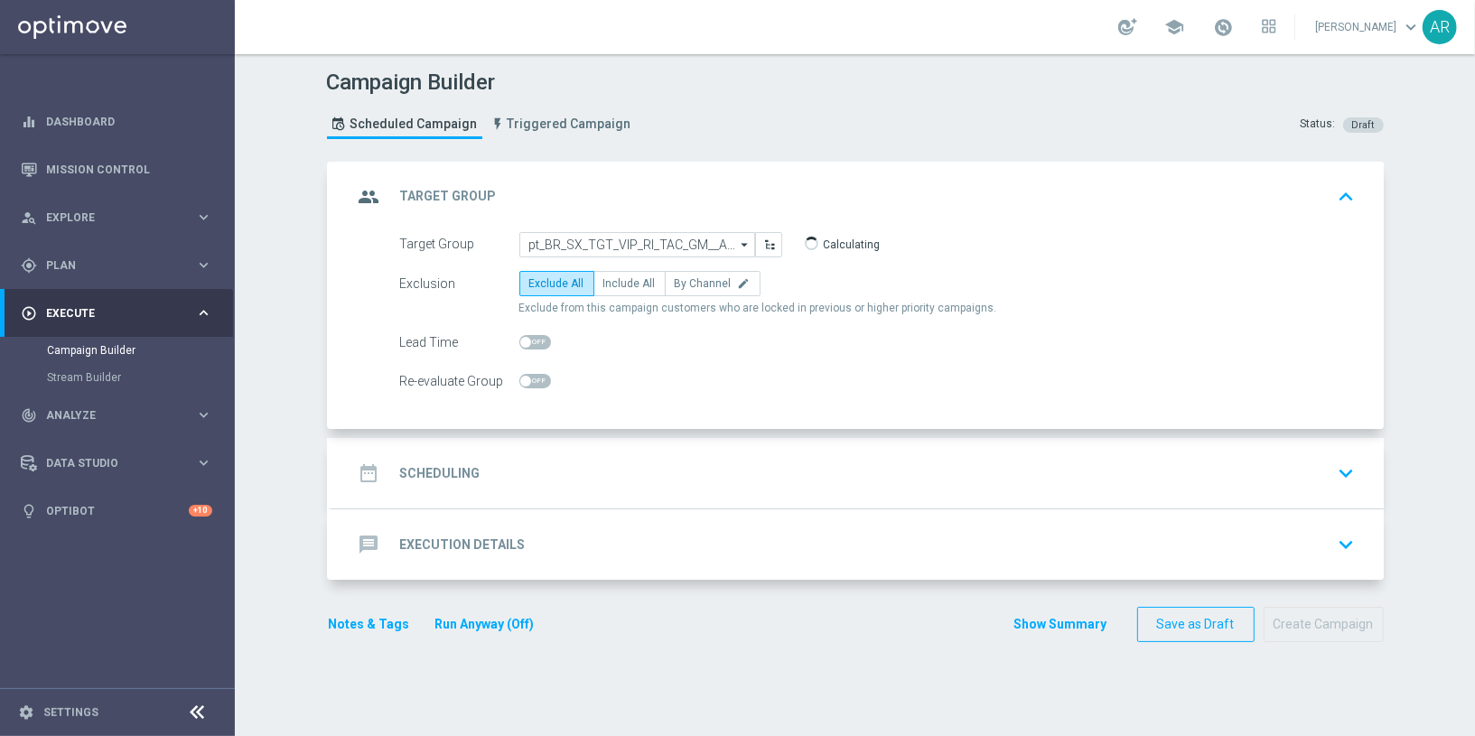
click at [617, 277] on span "Include All" at bounding box center [629, 283] width 52 height 13
click at [615, 281] on input "Include All" at bounding box center [609, 287] width 12 height 12
radio input "true"
click at [525, 477] on div "date_range Scheduling keyboard_arrow_down" at bounding box center [857, 473] width 1009 height 34
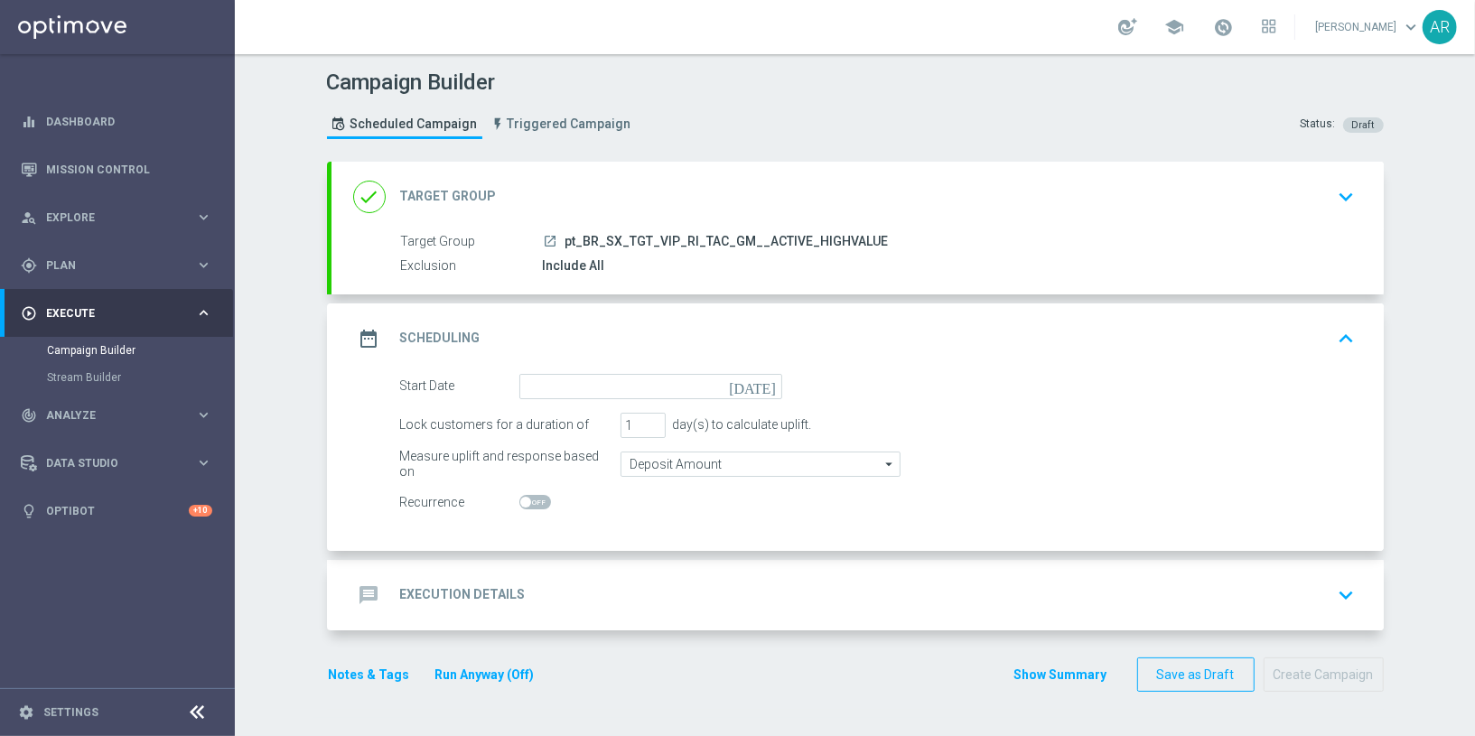
click at [768, 379] on icon "today" at bounding box center [755, 384] width 53 height 20
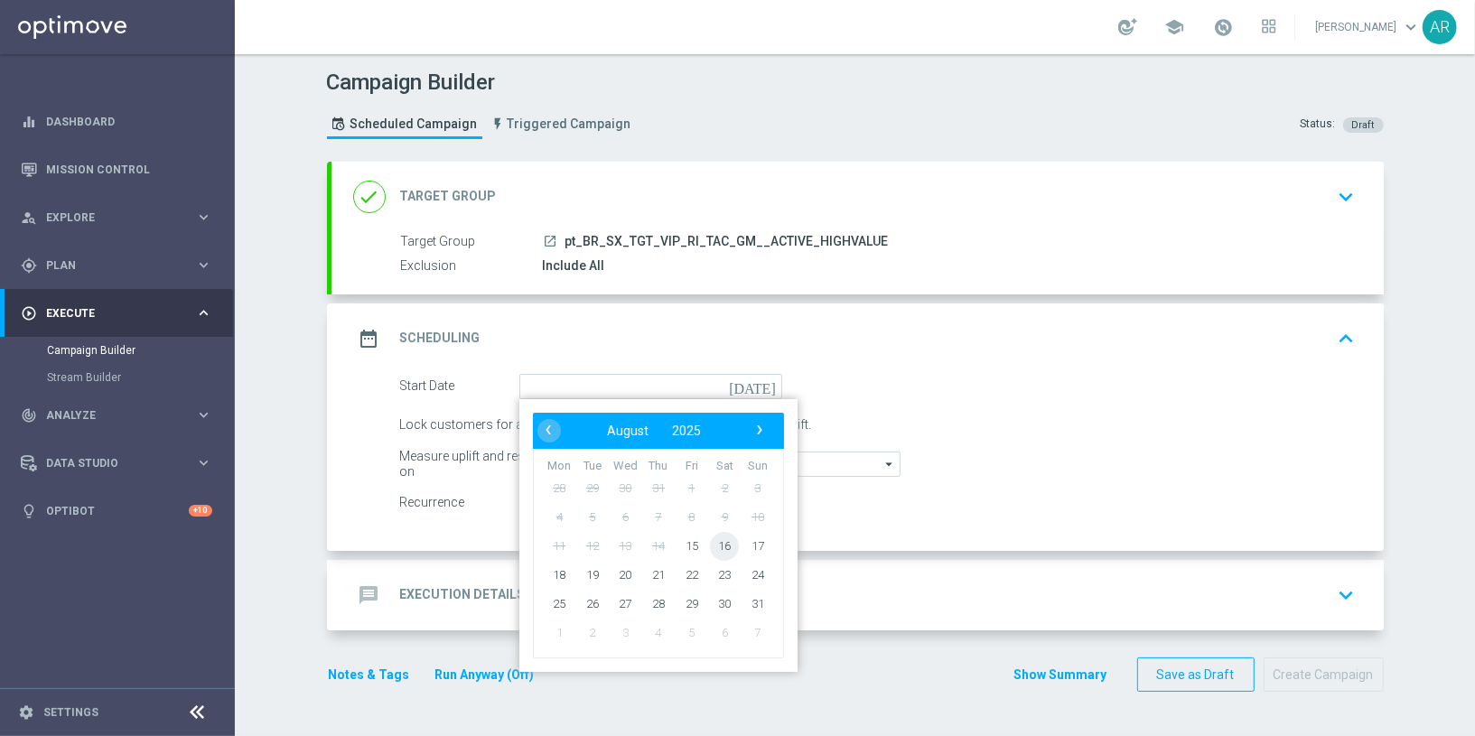
click at [717, 546] on span "16" at bounding box center [724, 545] width 29 height 29
type input "16 Aug 2025"
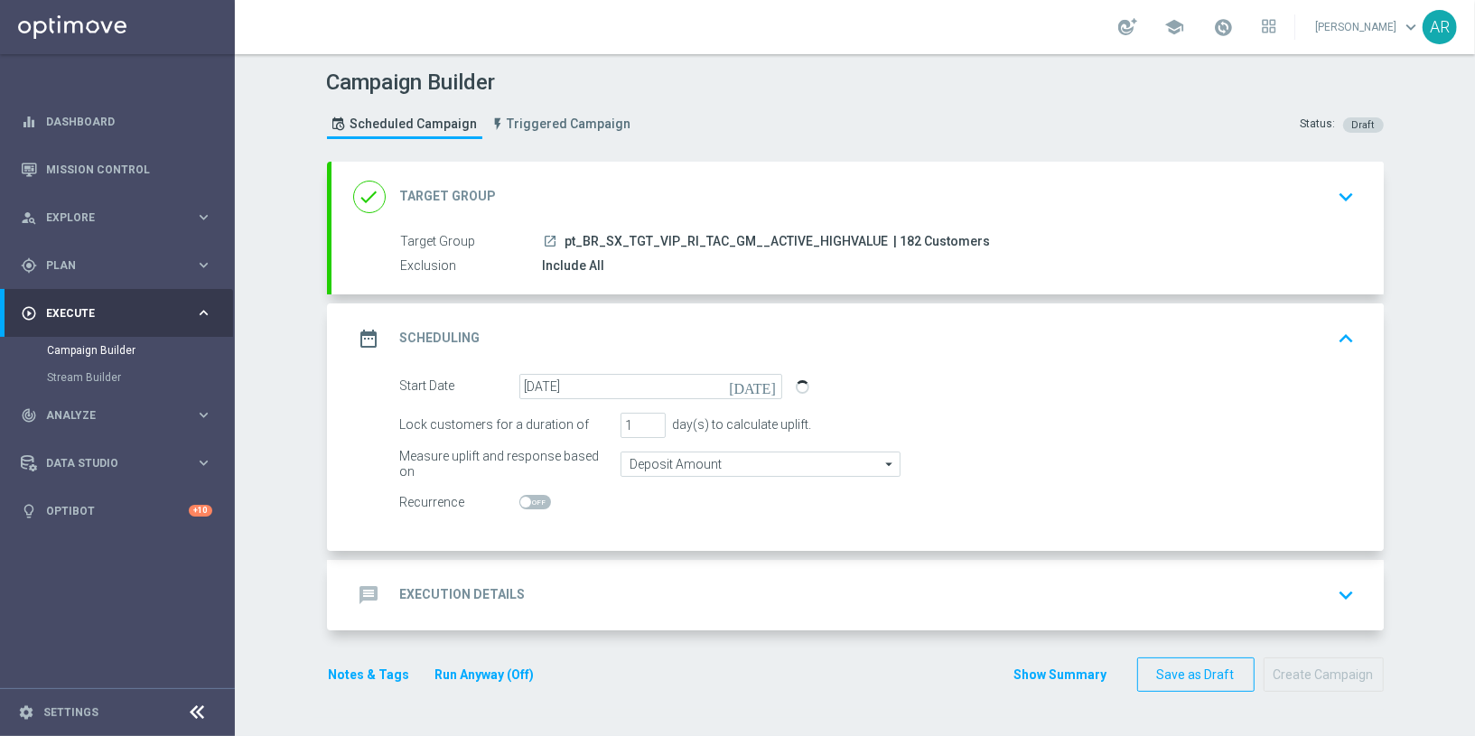
click at [504, 598] on h2 "Execution Details" at bounding box center [463, 594] width 126 height 17
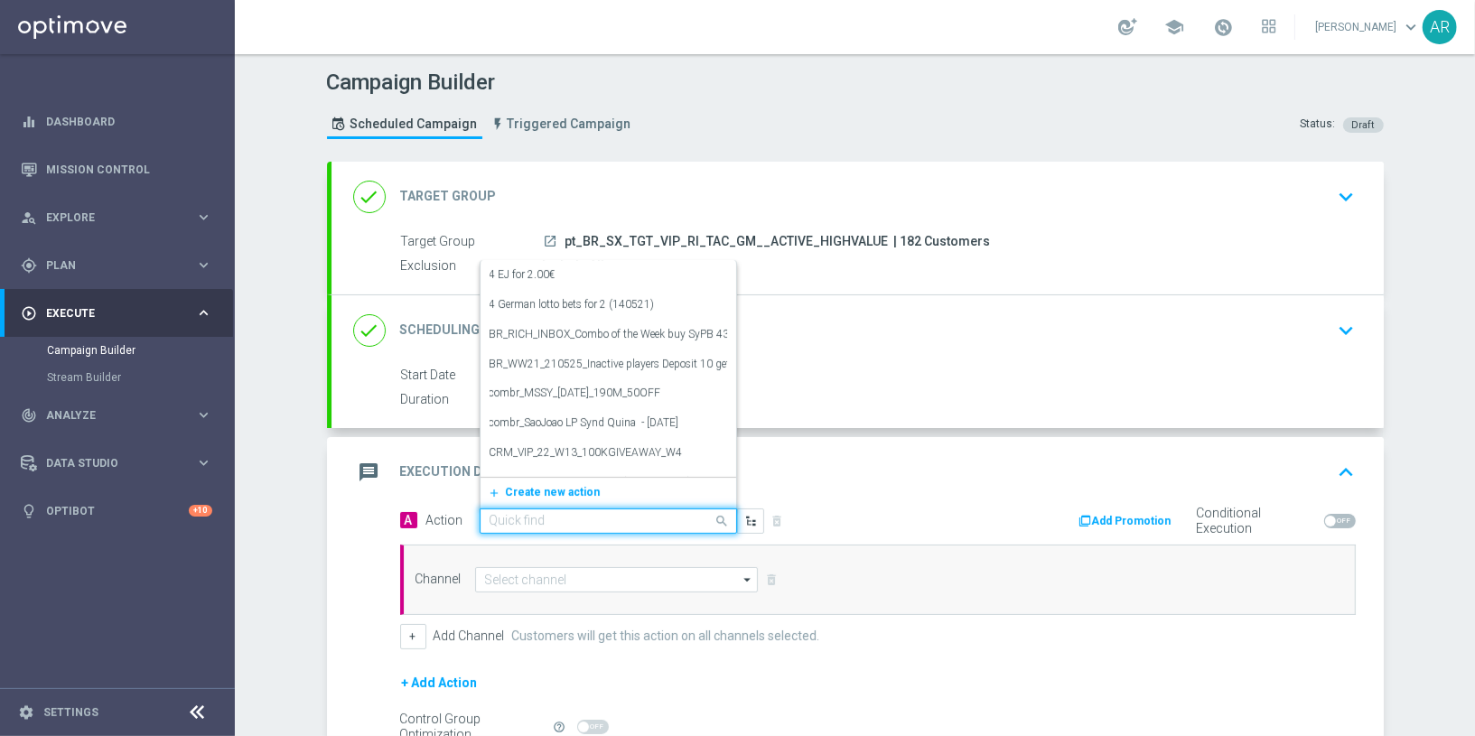
click at [526, 525] on div "Quick find" at bounding box center [607, 520] width 257 height 25
paste input "BR_CAS_LP_JOKERSJEWELS_VIP_RI_TAC_GM"
type input "BR_CAS_LP_JOKERSJEWELS_VIP_RI_TAC_GM"
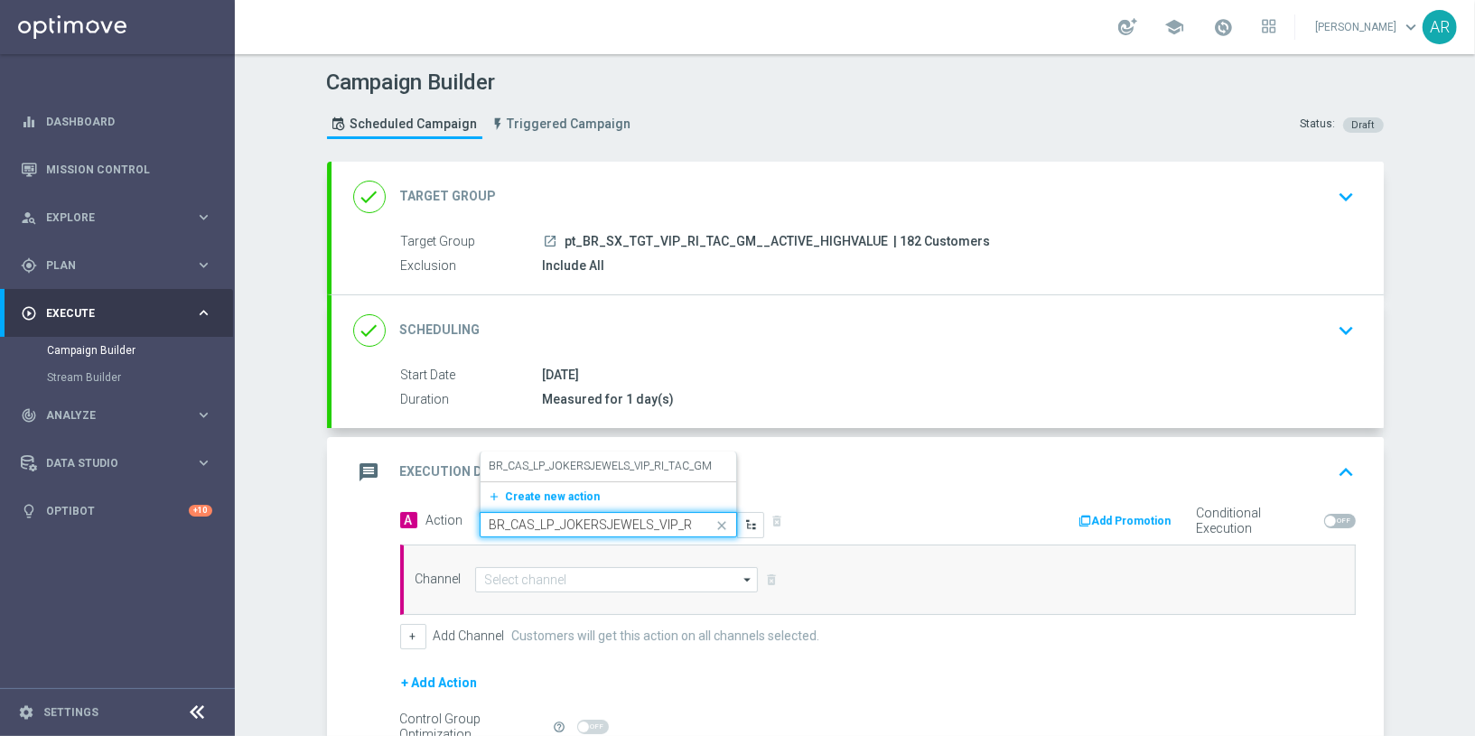
scroll to position [0, 56]
click at [554, 459] on label "BR_CAS_LP_JOKERSJEWELS_VIP_RI_TAC_GM" at bounding box center [600, 466] width 223 height 15
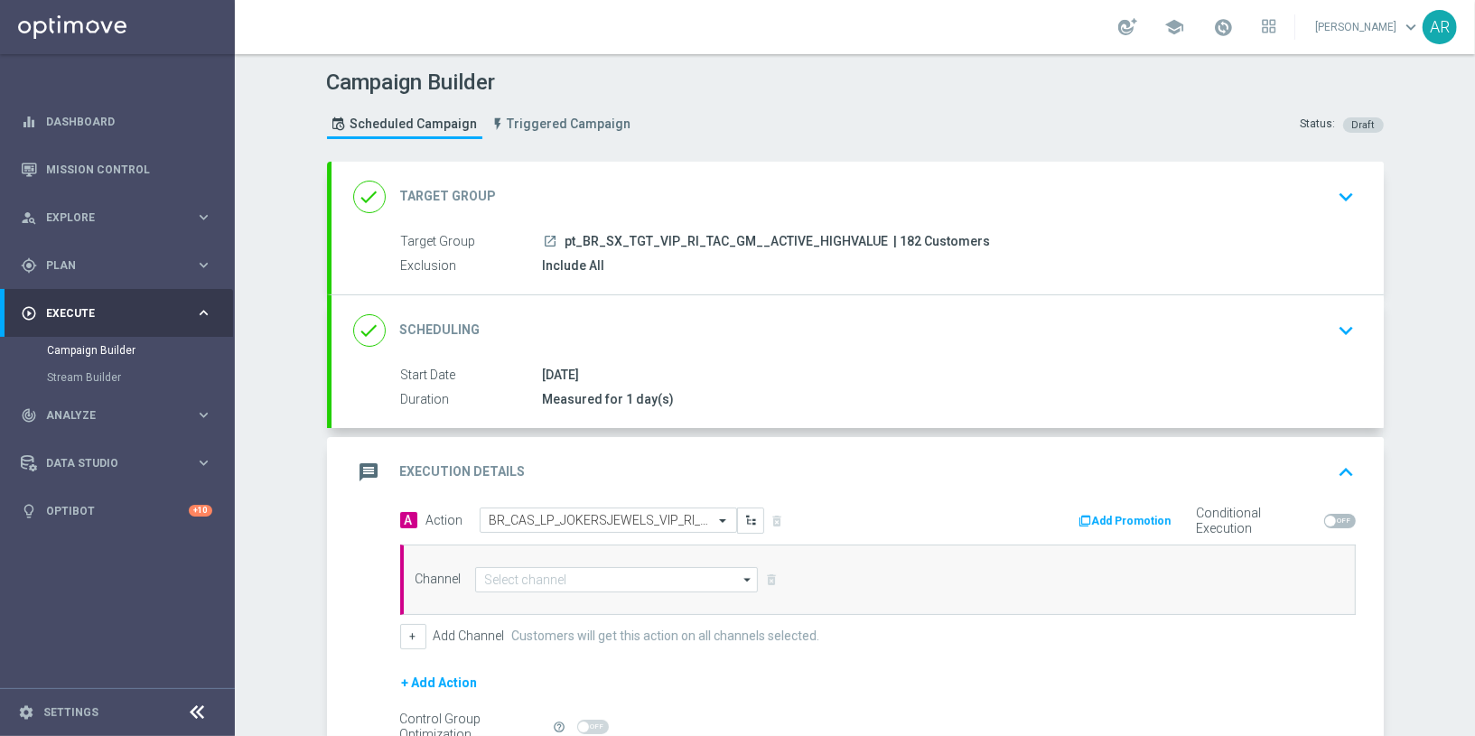
scroll to position [0, 0]
click at [570, 573] on input at bounding box center [617, 579] width 284 height 25
click at [615, 613] on div "OtherLevels" at bounding box center [631, 606] width 285 height 27
type input "OtherLevels"
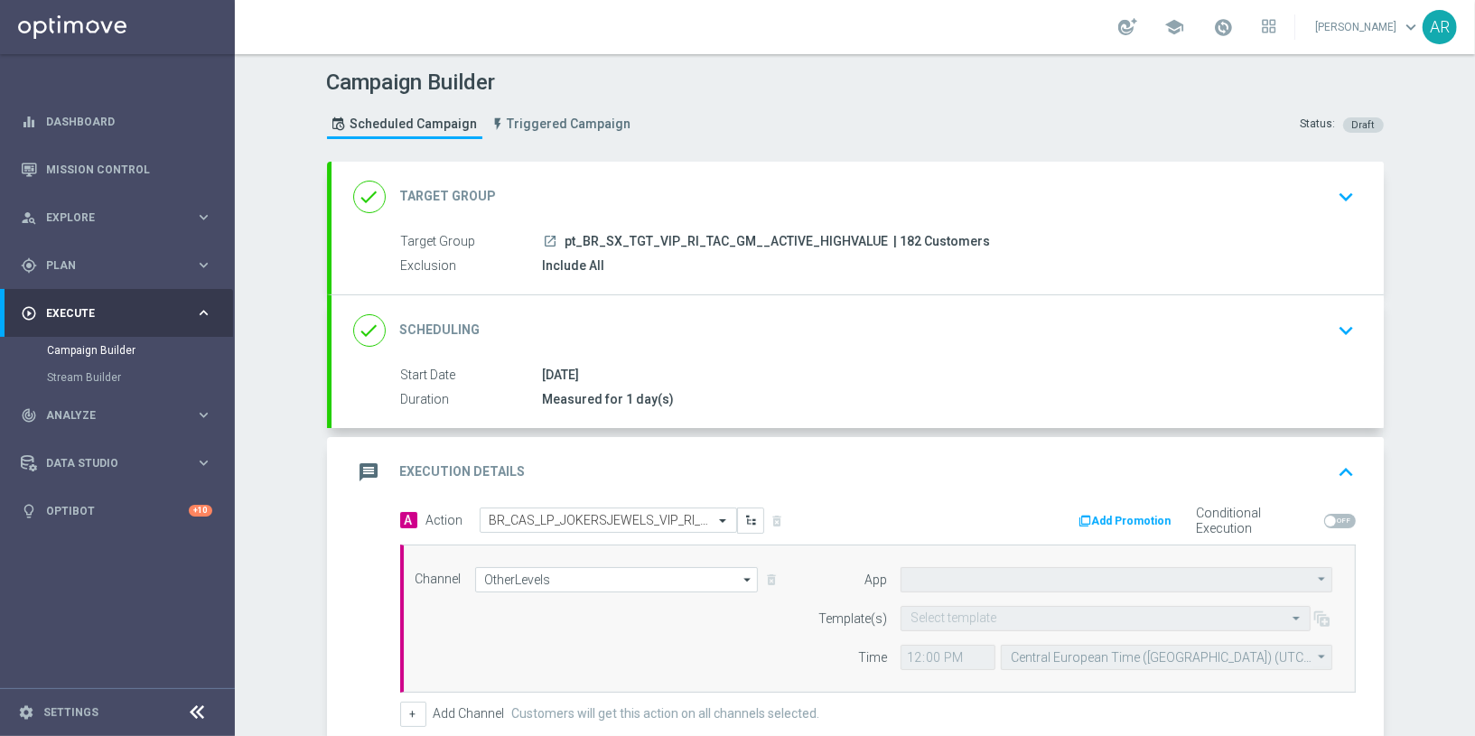
type input "Default App"
click at [943, 619] on input "text" at bounding box center [1087, 618] width 354 height 15
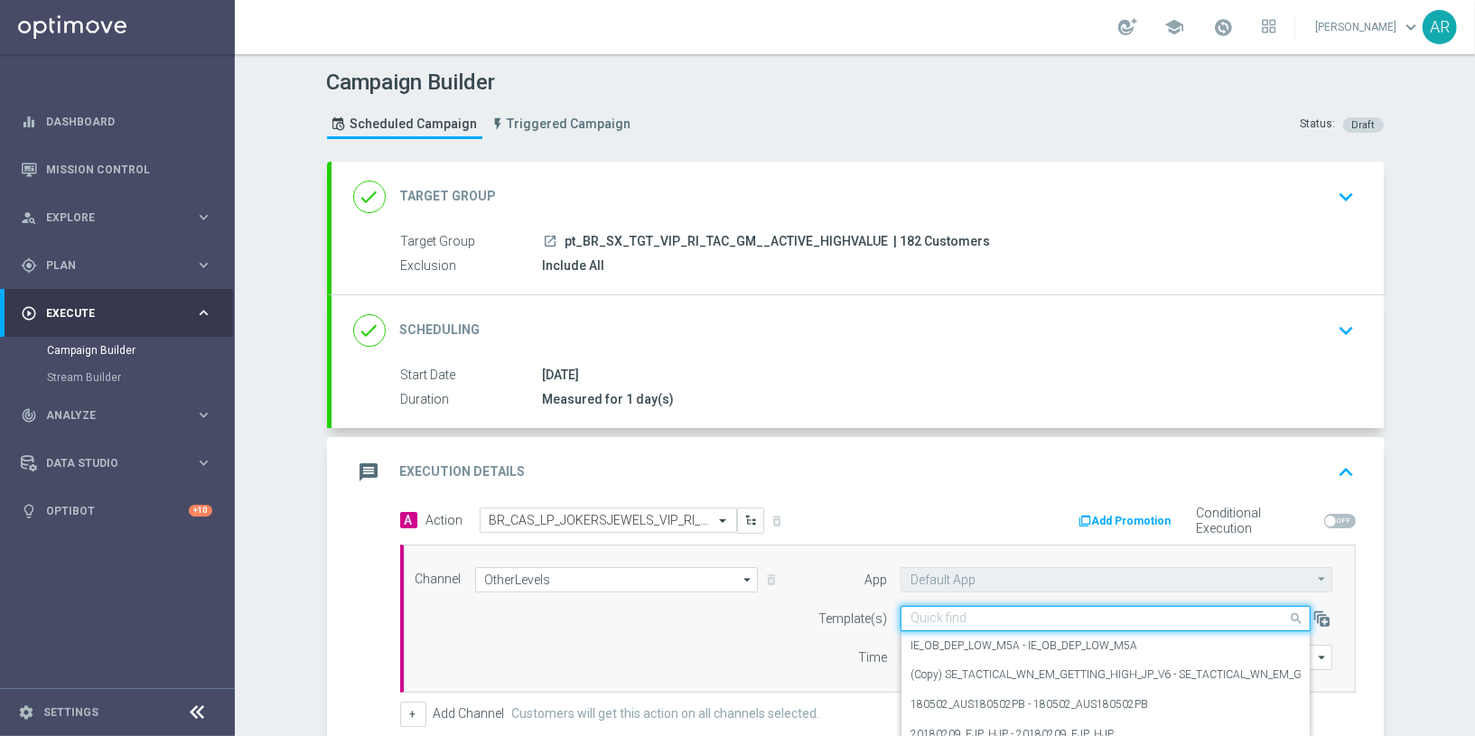
paste input "BR_CAS_LP_JOKERSJEWELS_VIP_RI_TAC_GM"
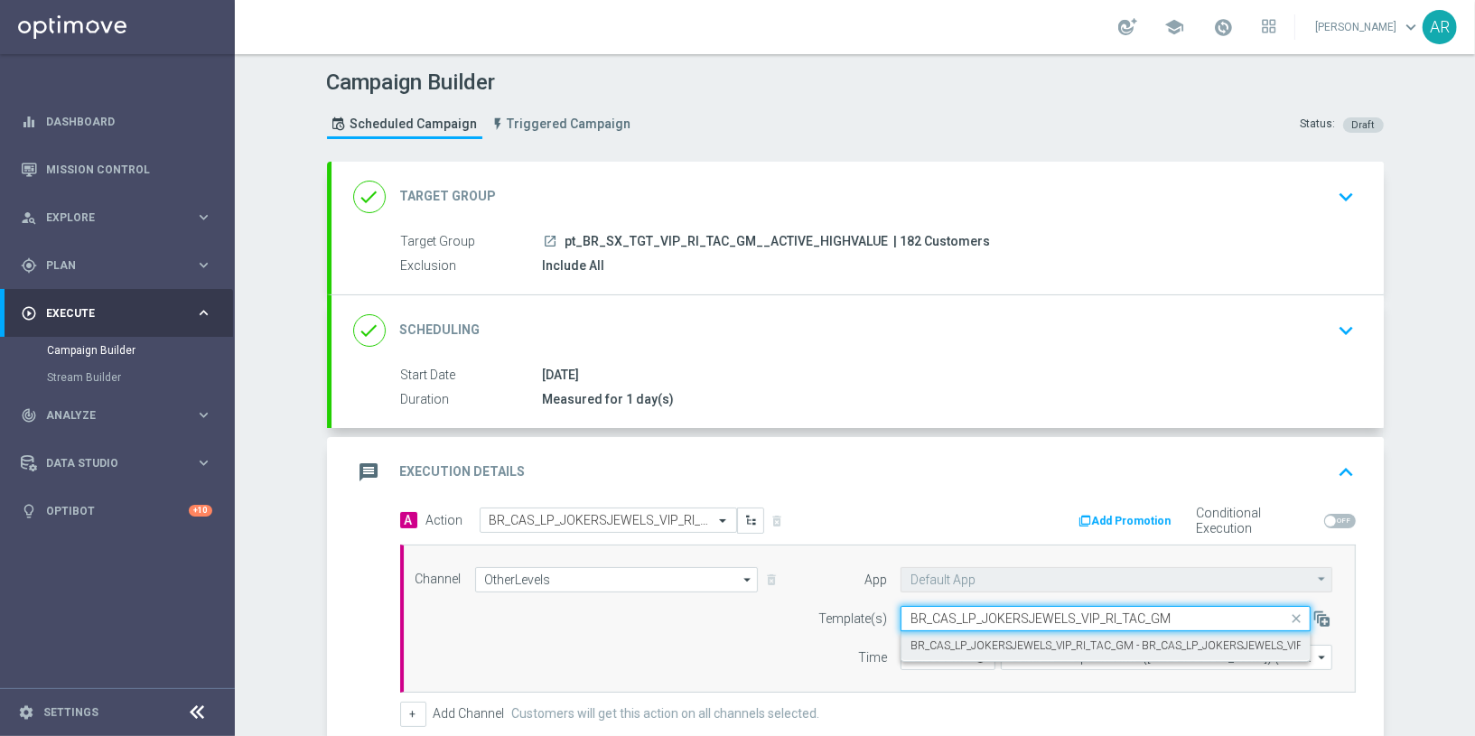
click at [1017, 644] on label "BR_CAS_LP_JOKERSJEWELS_VIP_RI_TAC_GM - BR_CAS_LP_JOKERSJEWELS_VIP_RI_TAC_GM" at bounding box center [1137, 645] width 454 height 15
type input "BR_CAS_LP_JOKERSJEWELS_VIP_RI_TAC_GM"
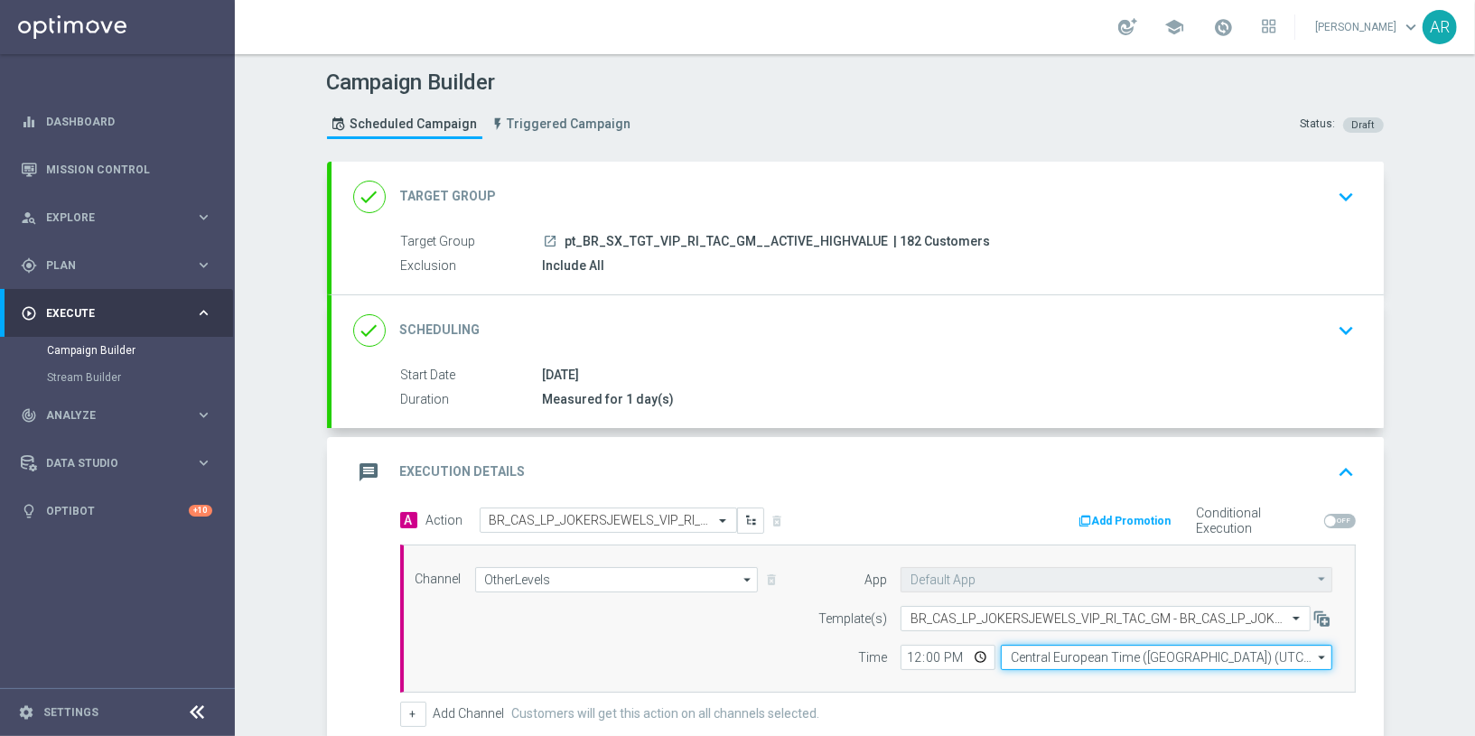
click at [1066, 649] on input "Central European Time (Budapest) (UTC +02:00)" at bounding box center [1165, 657] width 331 height 25
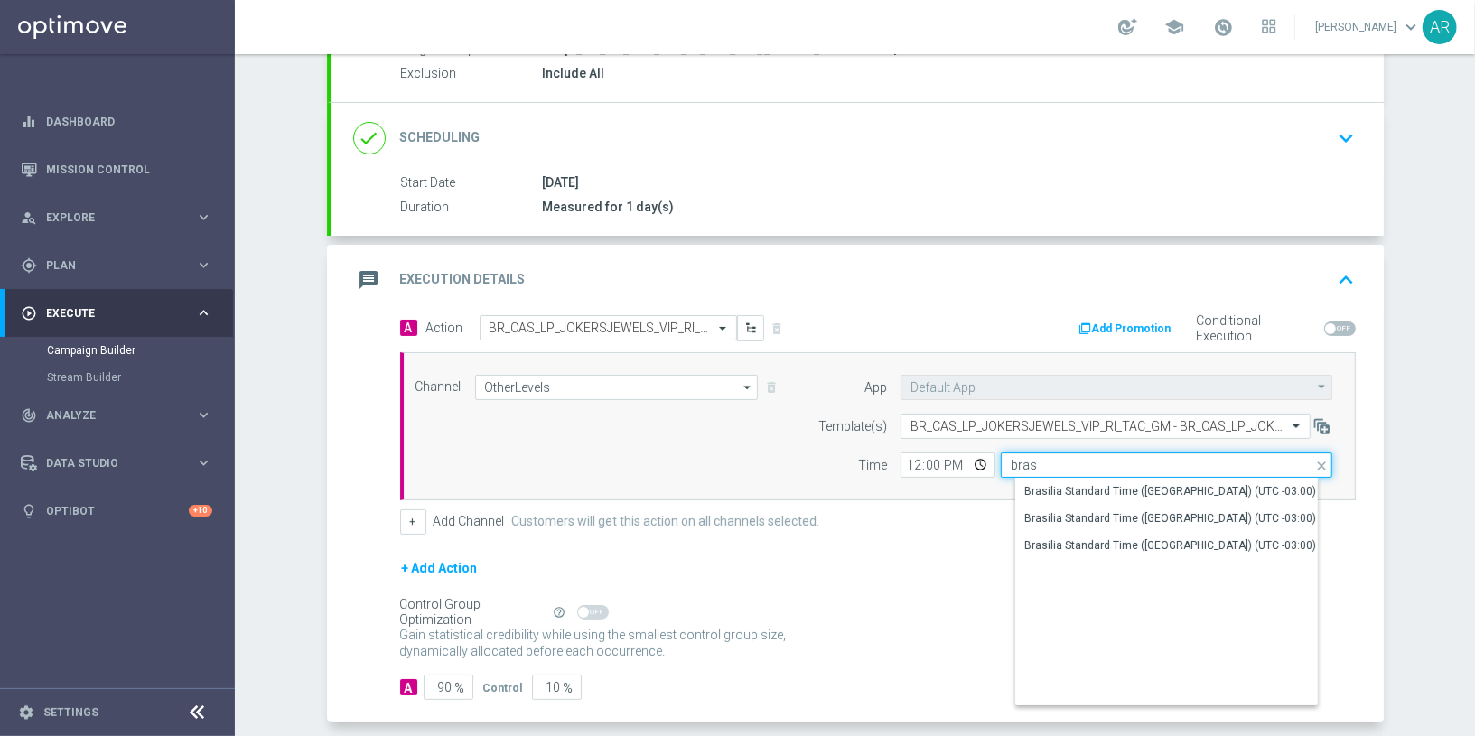
scroll to position [197, 0]
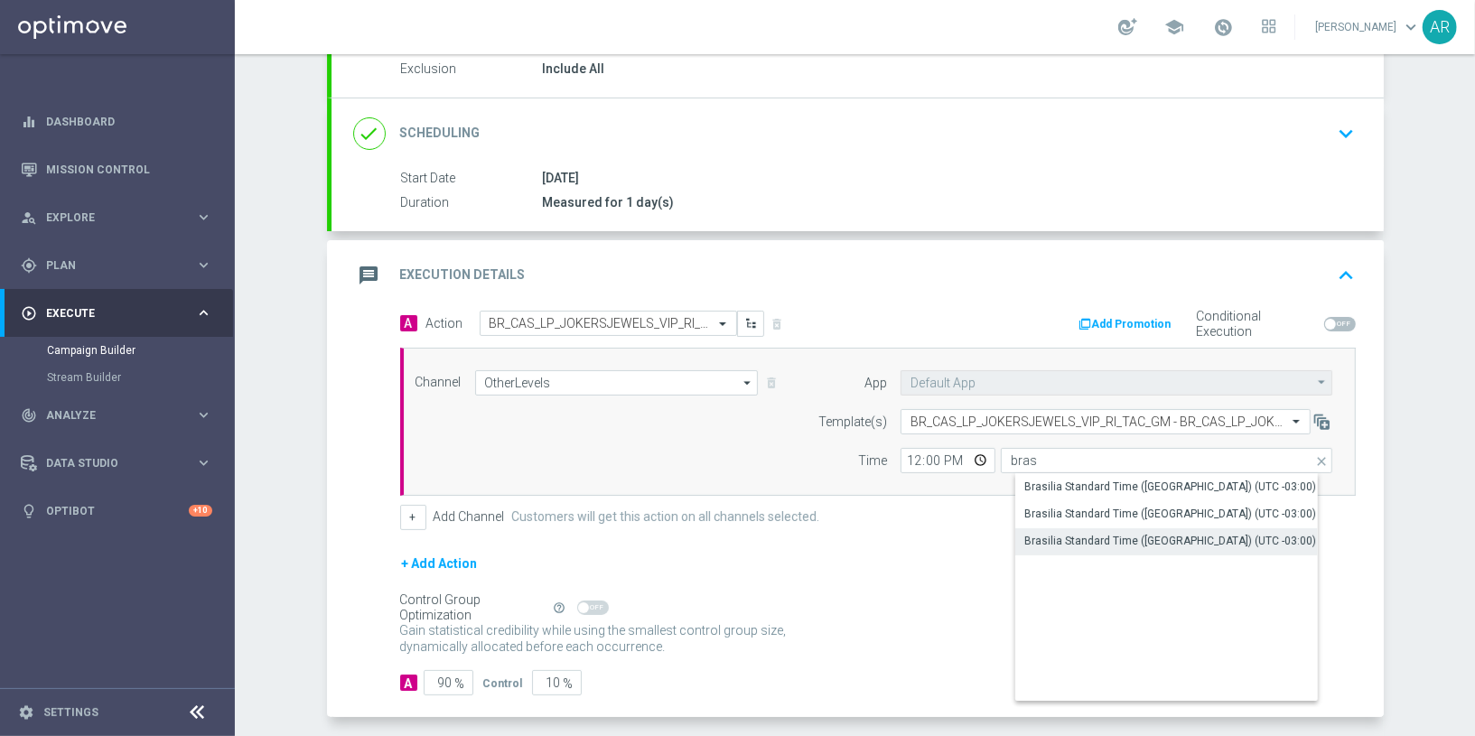
click at [1202, 542] on div "Brasilia Standard Time (Sao Paulo) (UTC -03:00)" at bounding box center [1170, 541] width 292 height 16
type input "Brasilia Standard Time (Sao Paulo) (UTC -03:00)"
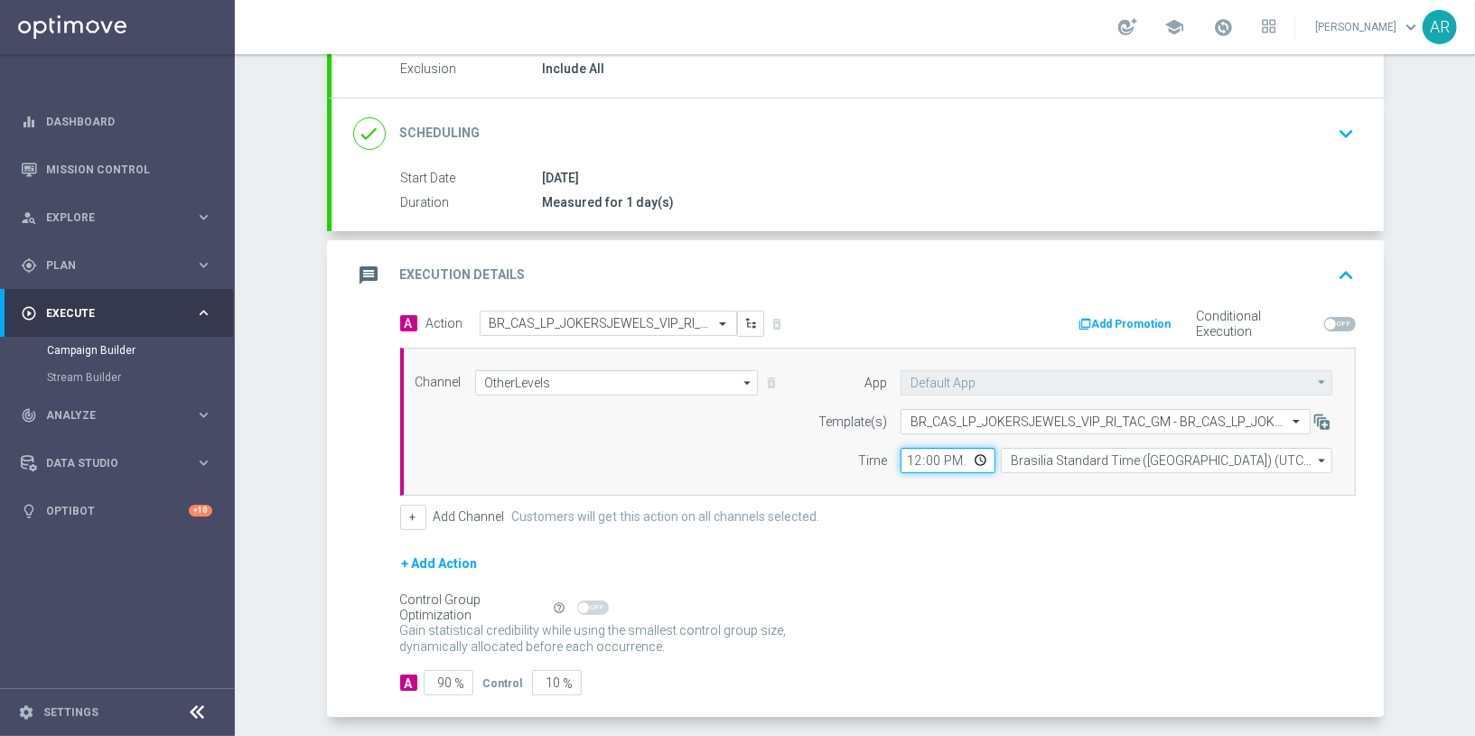
click at [980, 453] on input "12:00" at bounding box center [947, 460] width 95 height 25
type input "08:00"
click at [762, 582] on div "+ Add Action" at bounding box center [877, 575] width 955 height 45
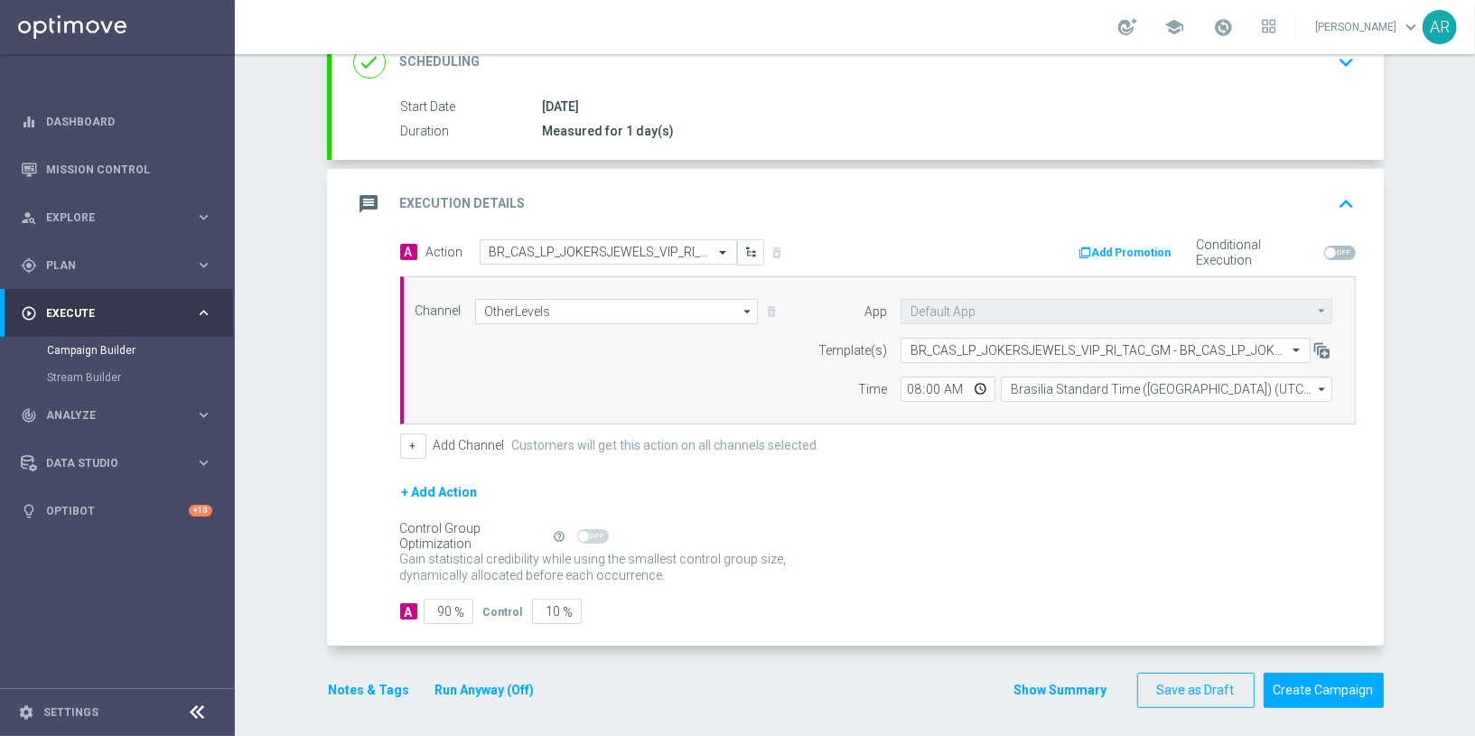
click at [1309, 701] on div "done Target Group keyboard_arrow_down Target Group launch pt_BR_SX_TGT_VIP_RI_T…" at bounding box center [855, 309] width 1056 height 833
click at [1309, 693] on button "Create Campaign" at bounding box center [1323, 690] width 120 height 35
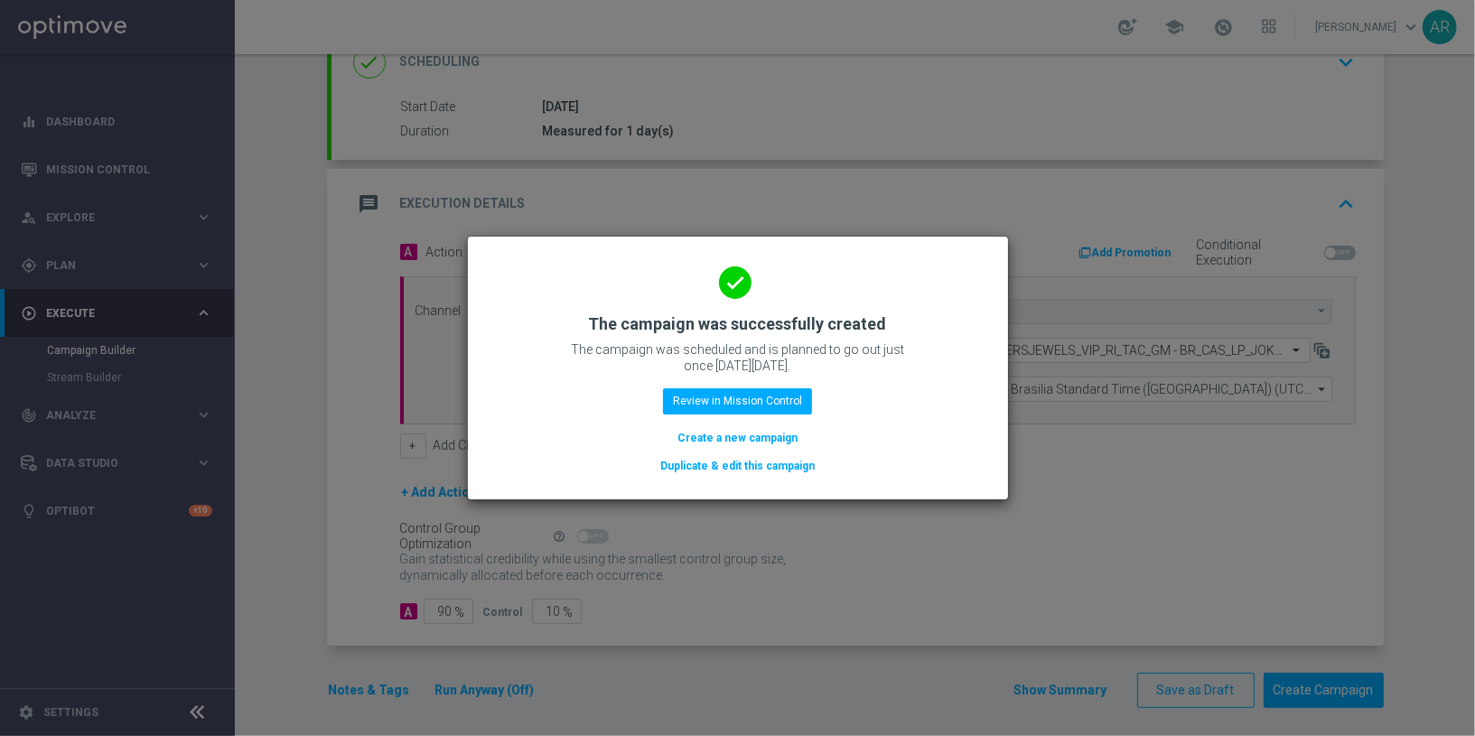
click at [709, 441] on button "Create a new campaign" at bounding box center [737, 438] width 124 height 20
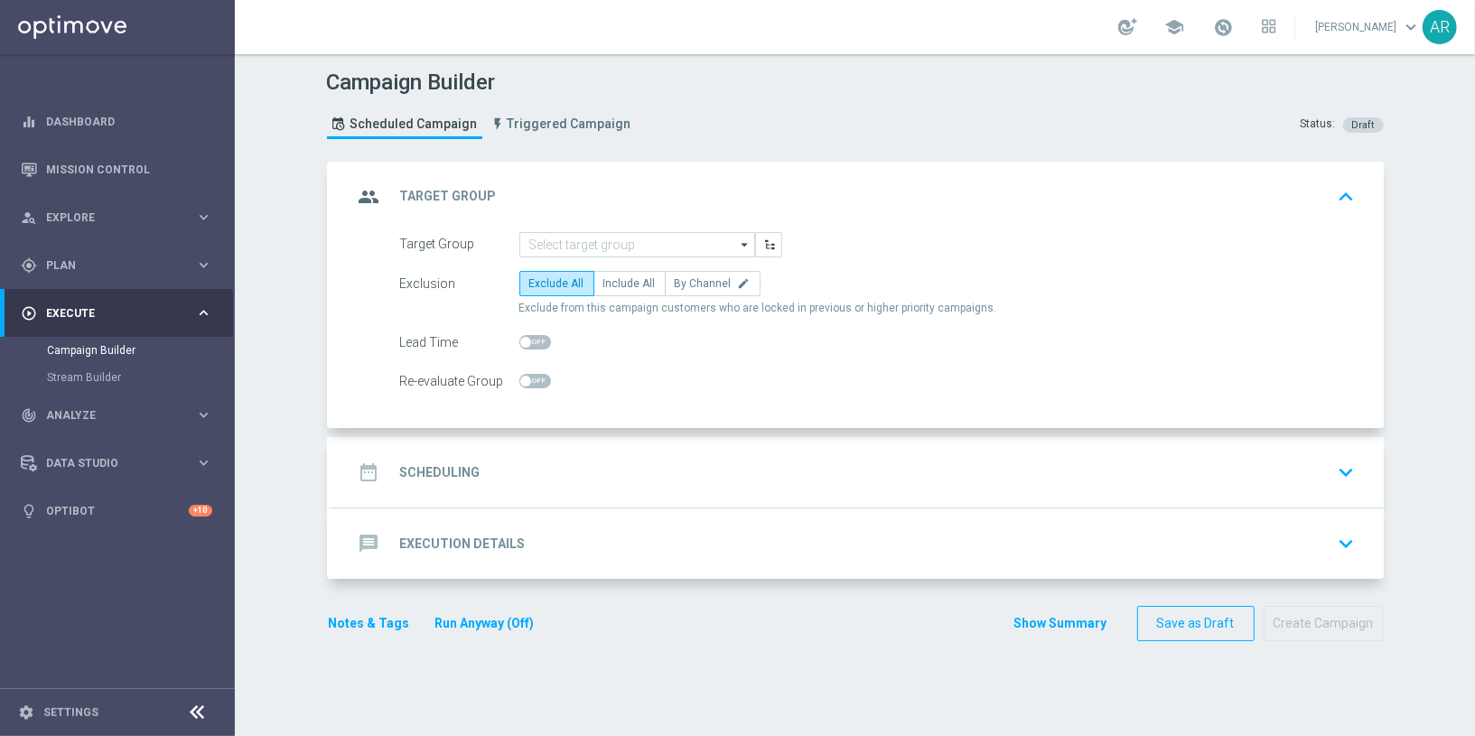
scroll to position [0, 0]
click at [546, 248] on input at bounding box center [637, 244] width 236 height 25
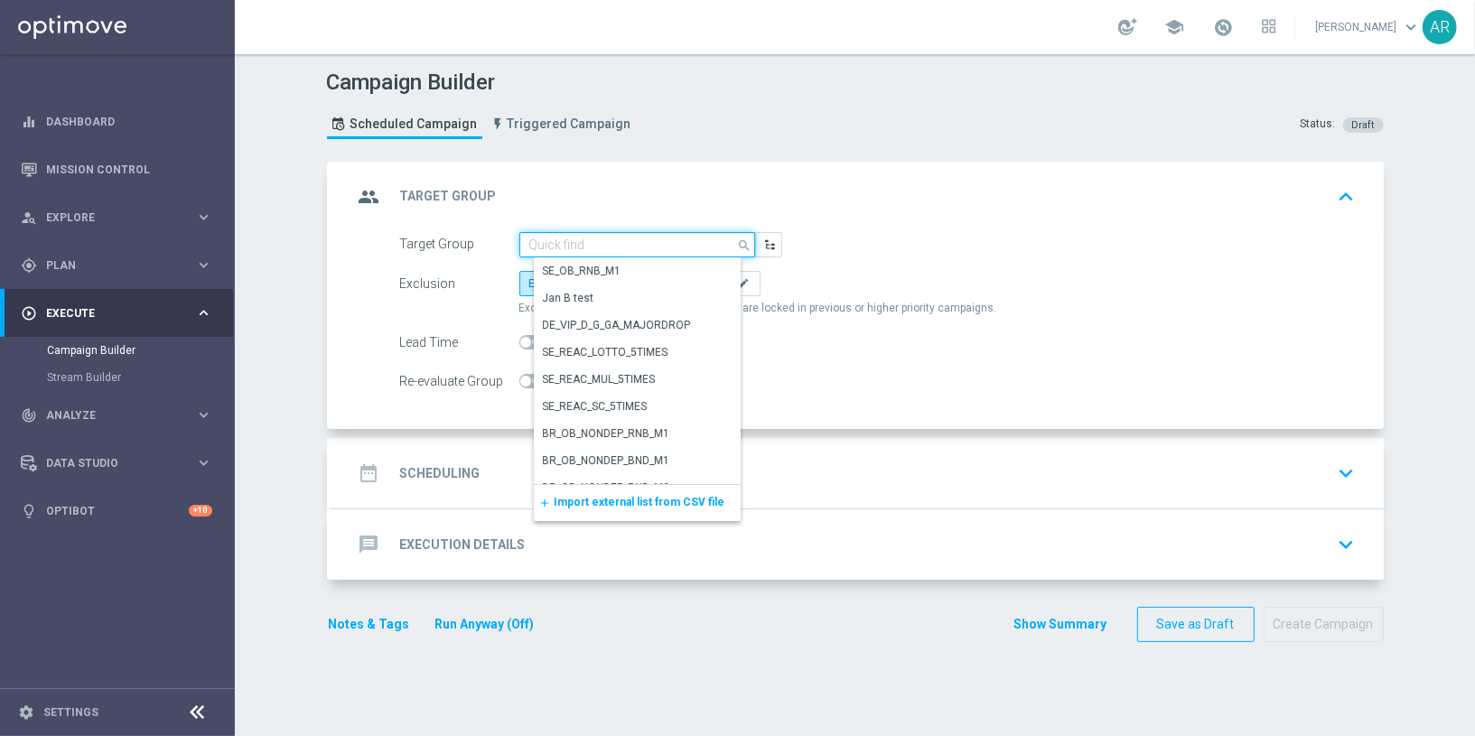
paste input "pt_BR_SX_TGT_VIP_SMS_TAC_GM__ACTIVE_HIGHVALUE"
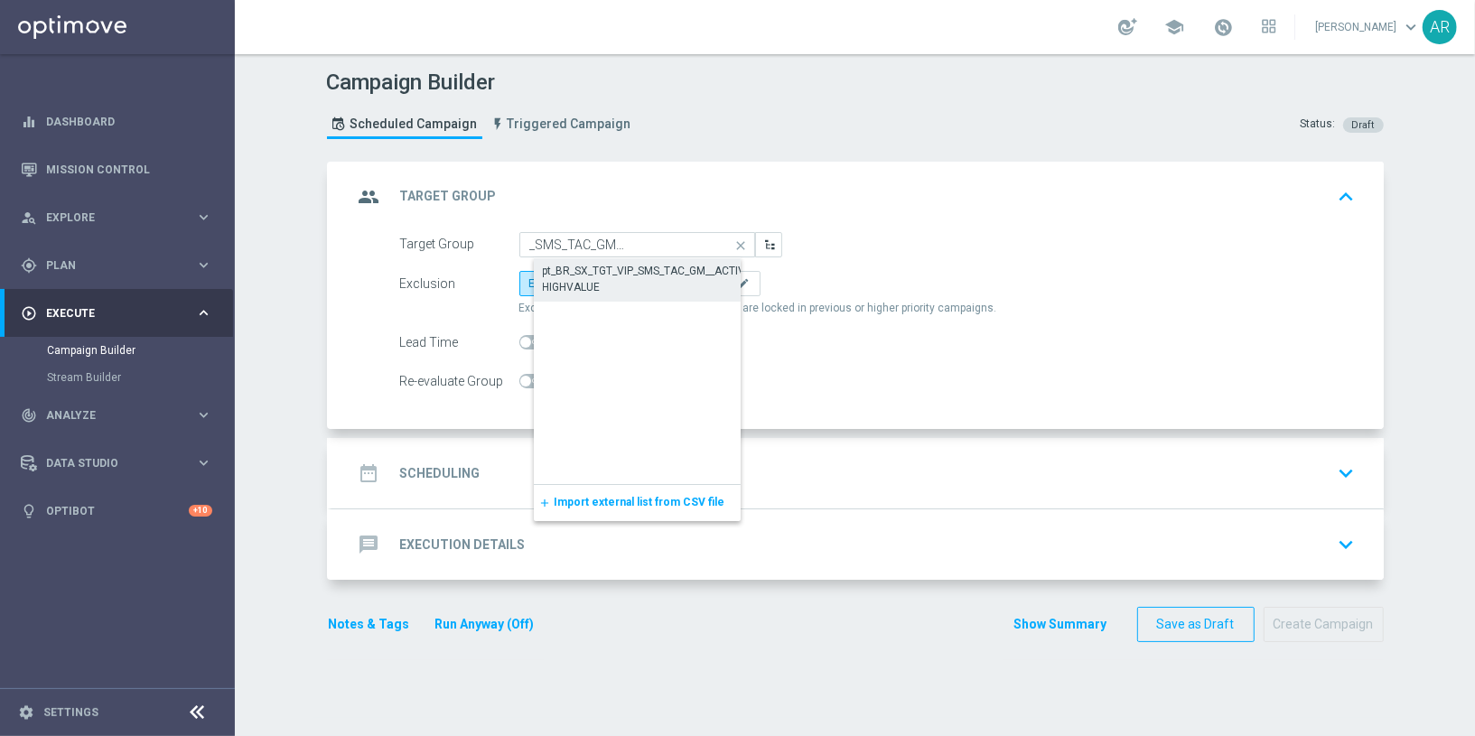
click at [591, 279] on div "pt_BR_SX_TGT_VIP_SMS_TAC_GM__ACTIVE_HIGHVALUE" at bounding box center [652, 279] width 218 height 33
type input "pt_BR_SX_TGT_VIP_SMS_TAC_GM__ACTIVE_HIGHVALUE"
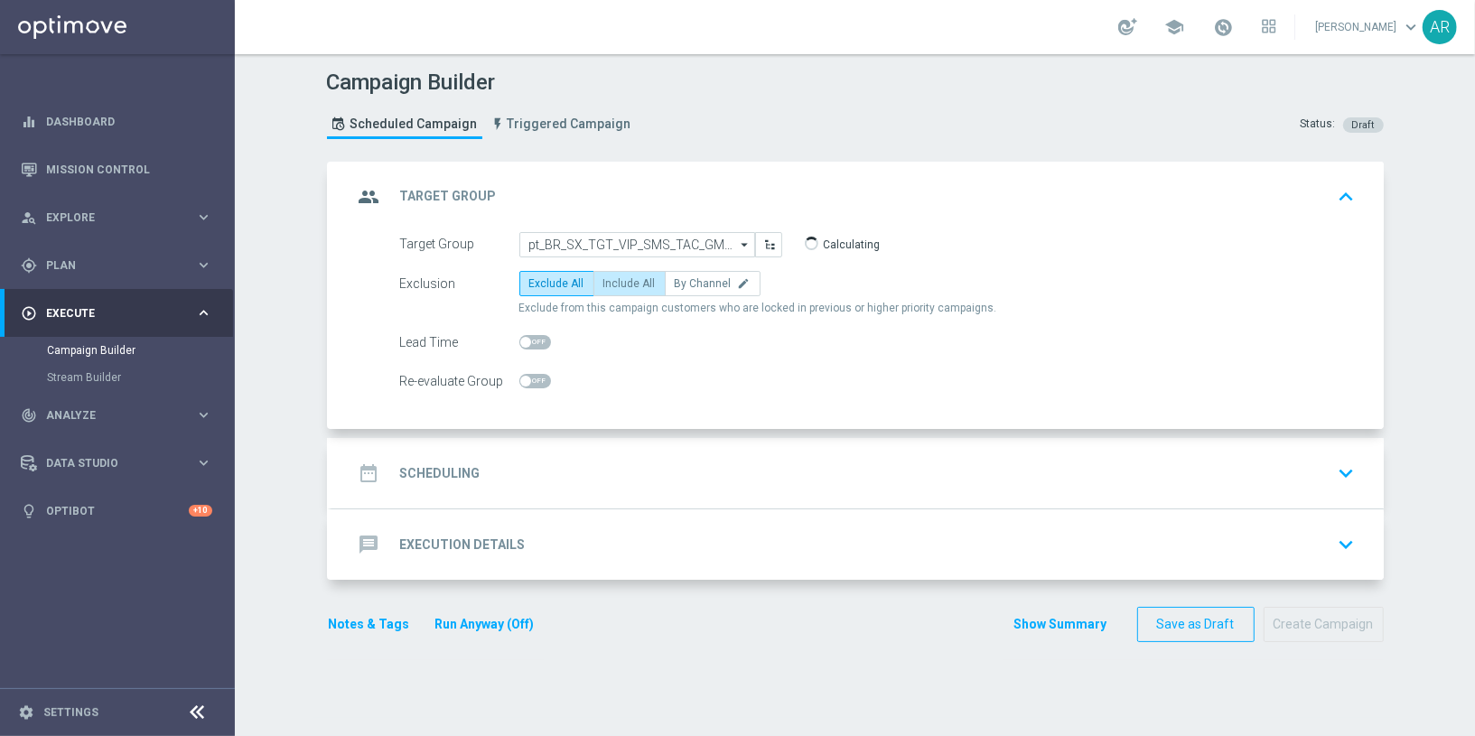
click at [614, 283] on span "Include All" at bounding box center [629, 283] width 52 height 13
click at [614, 283] on input "Include All" at bounding box center [609, 287] width 12 height 12
radio input "true"
click at [535, 473] on div "date_range Scheduling keyboard_arrow_down" at bounding box center [857, 473] width 1009 height 34
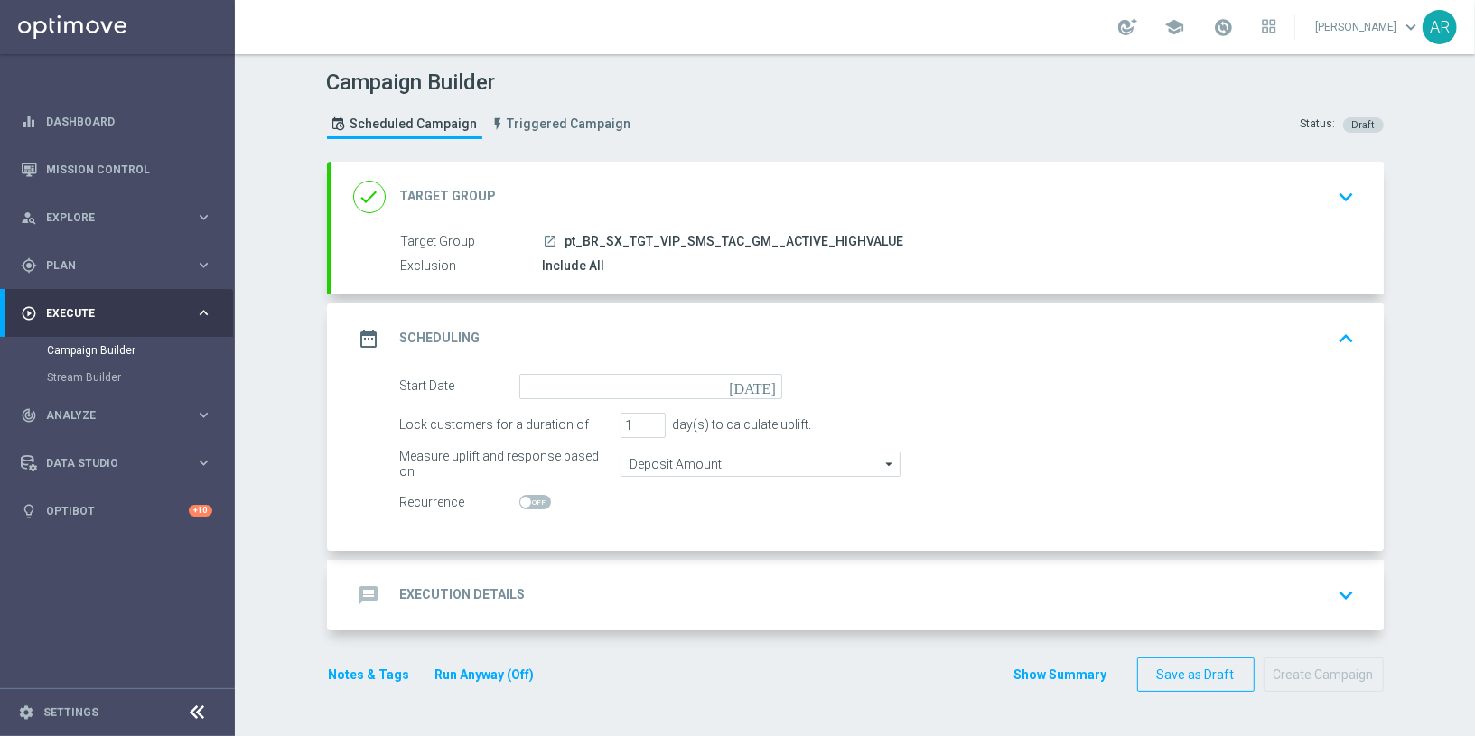
click at [774, 381] on icon "today" at bounding box center [755, 384] width 53 height 20
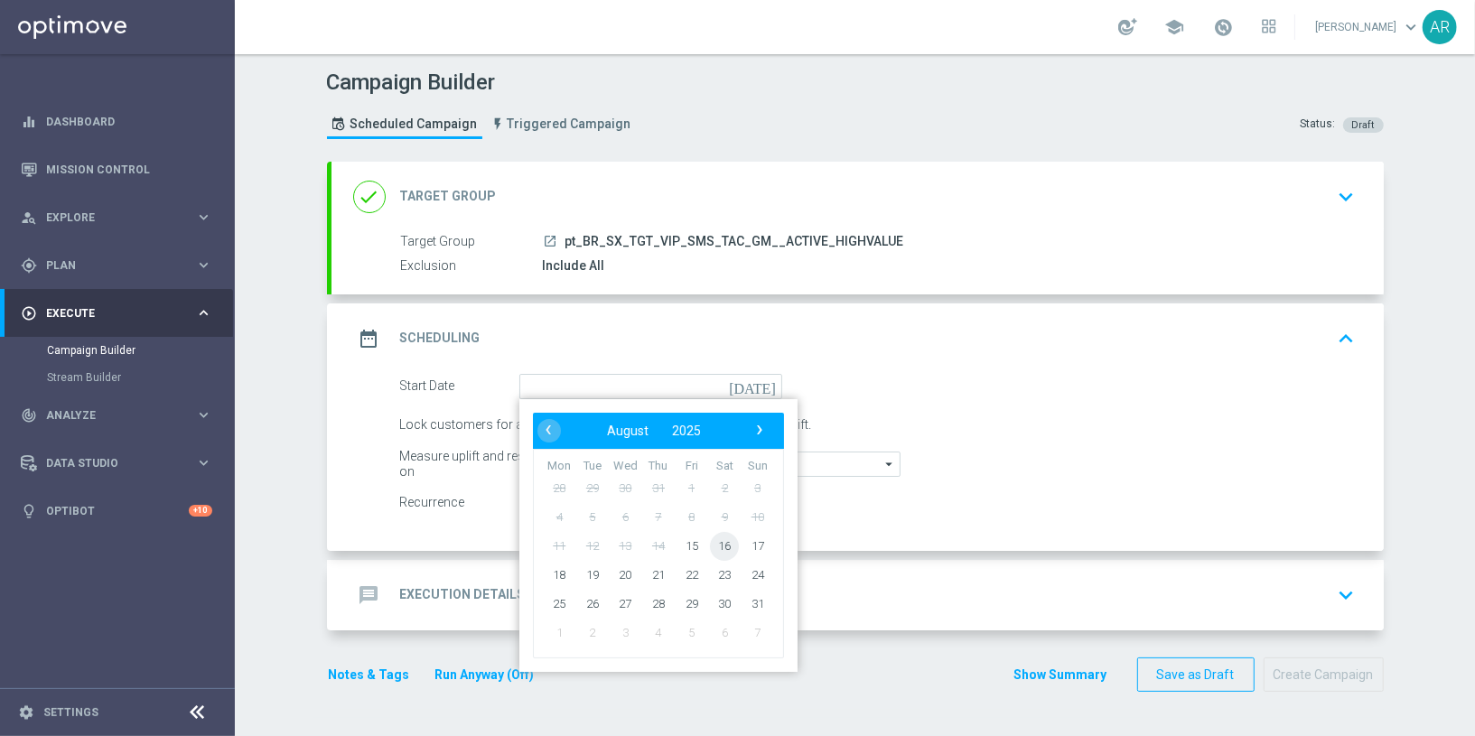
drag, startPoint x: 709, startPoint y: 536, endPoint x: 727, endPoint y: 542, distance: 18.9
click at [727, 542] on span "16" at bounding box center [724, 545] width 29 height 29
type input "16 Aug 2025"
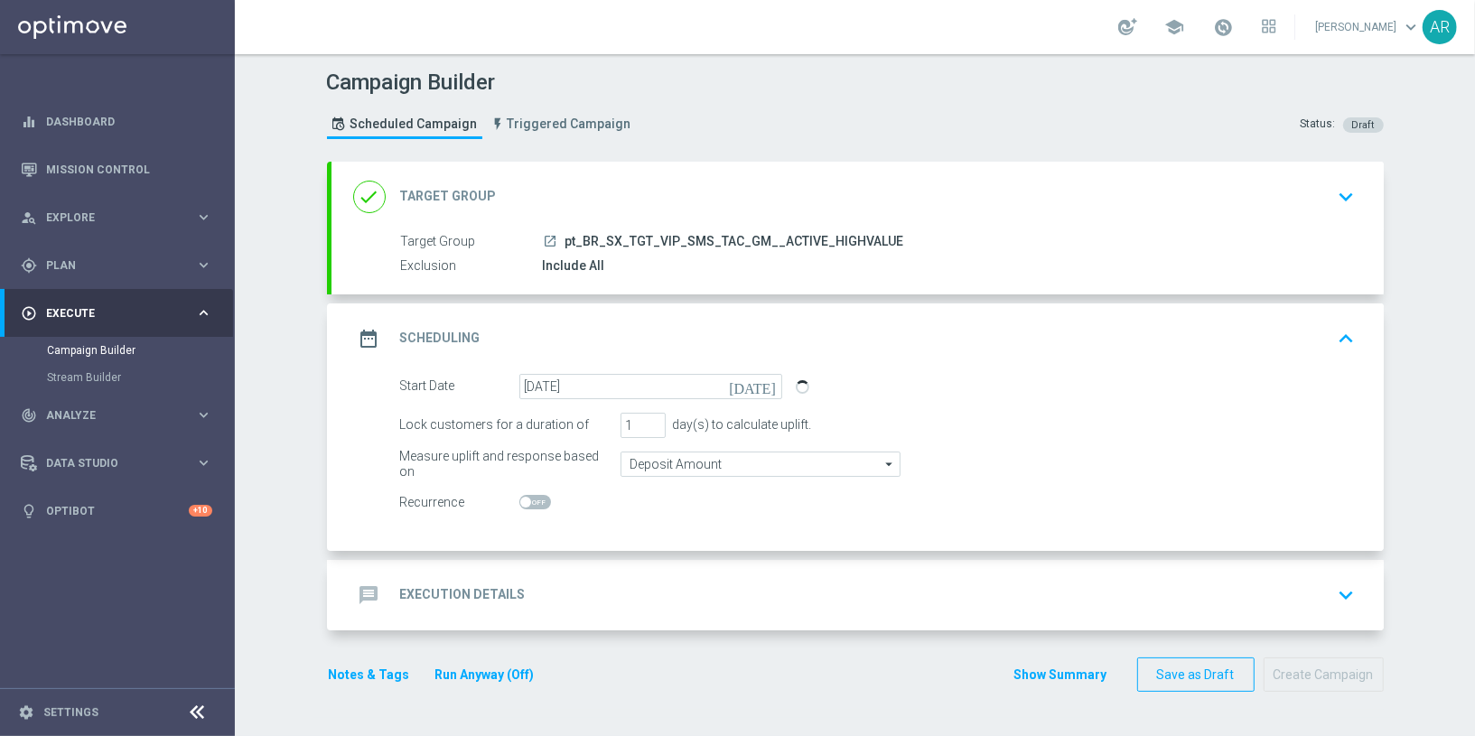
click at [559, 573] on div "message Execution Details keyboard_arrow_down" at bounding box center [857, 595] width 1052 height 70
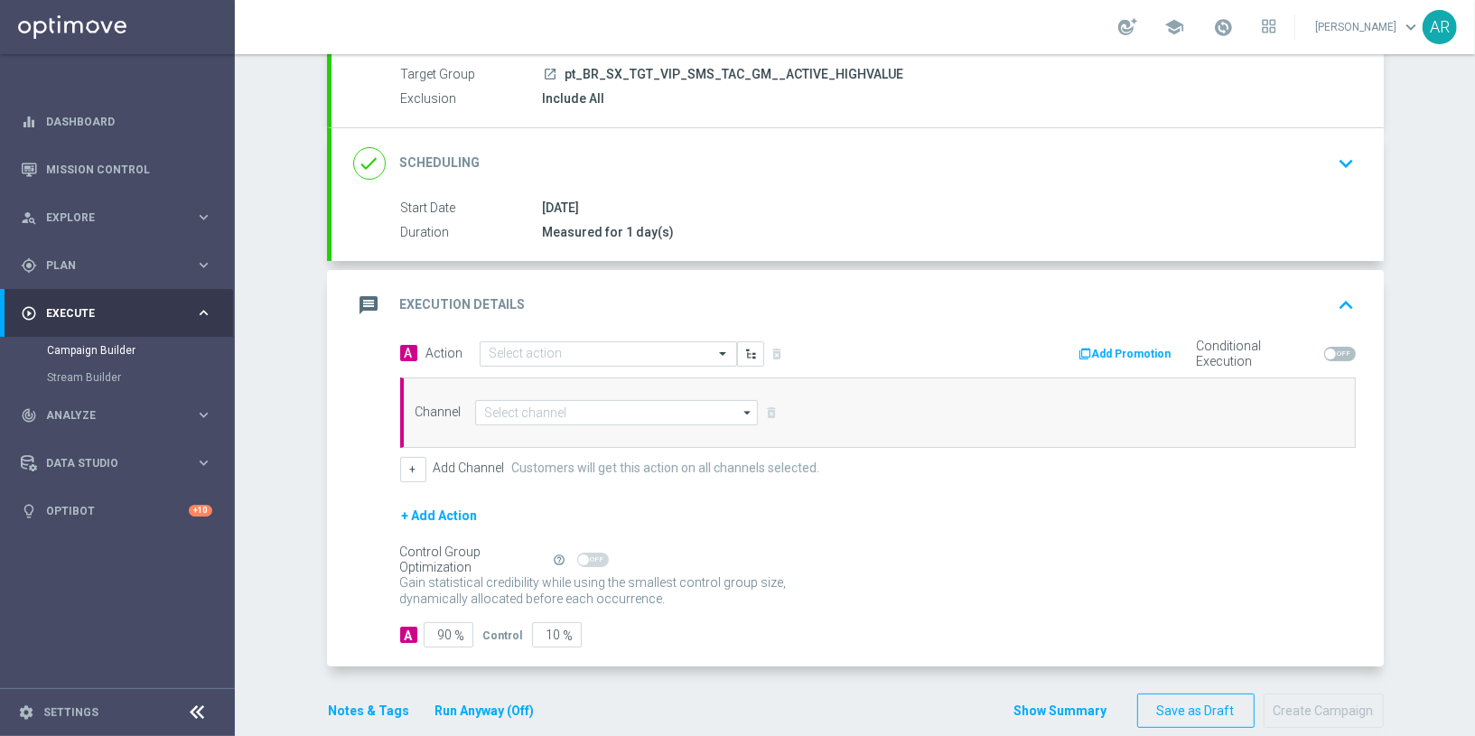
scroll to position [170, 0]
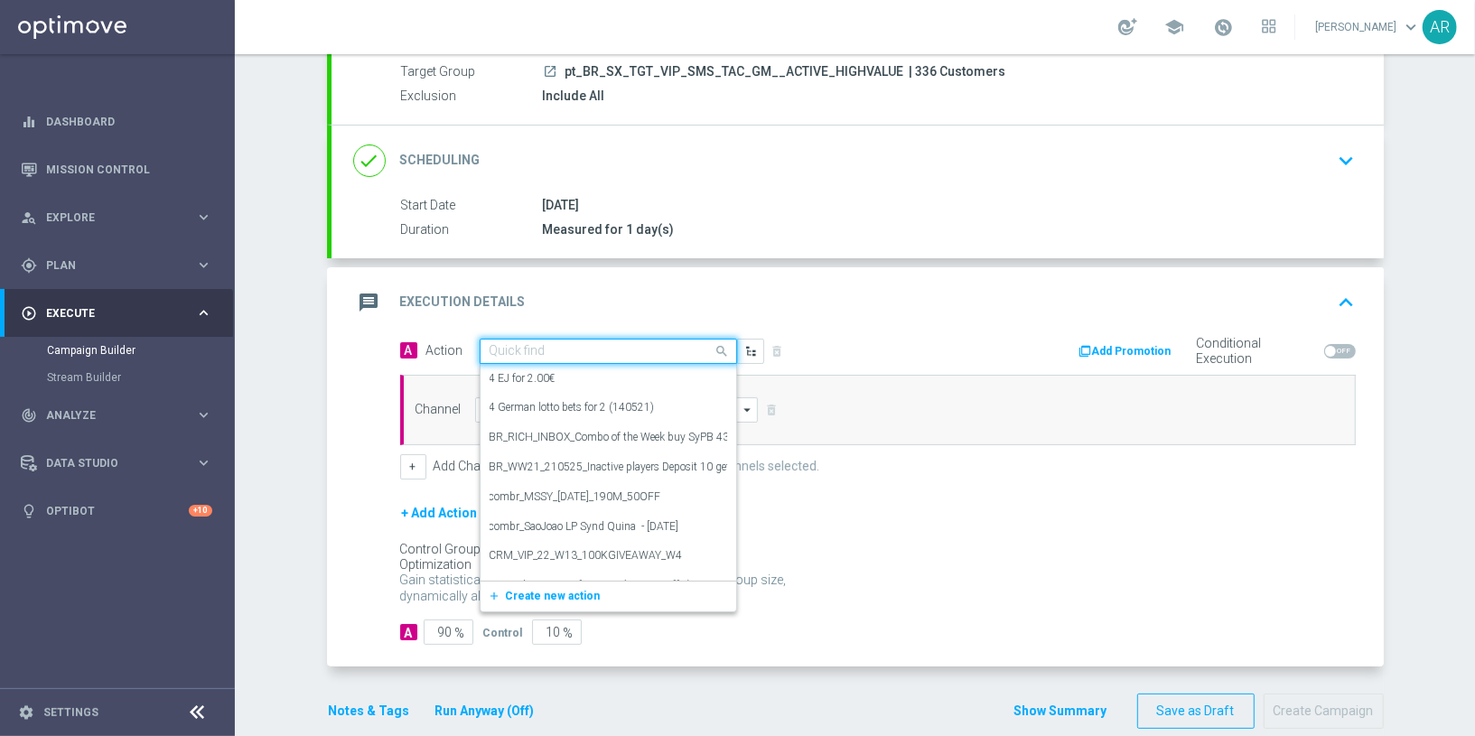
click at [519, 349] on input "text" at bounding box center [589, 351] width 201 height 15
paste input "pt_BR_LL_SMST_VIP_SMS_TAC_LP_JULY"
type input "pt_BR_LL_SMST_VIP_SMS_TAC_LP_JULY"
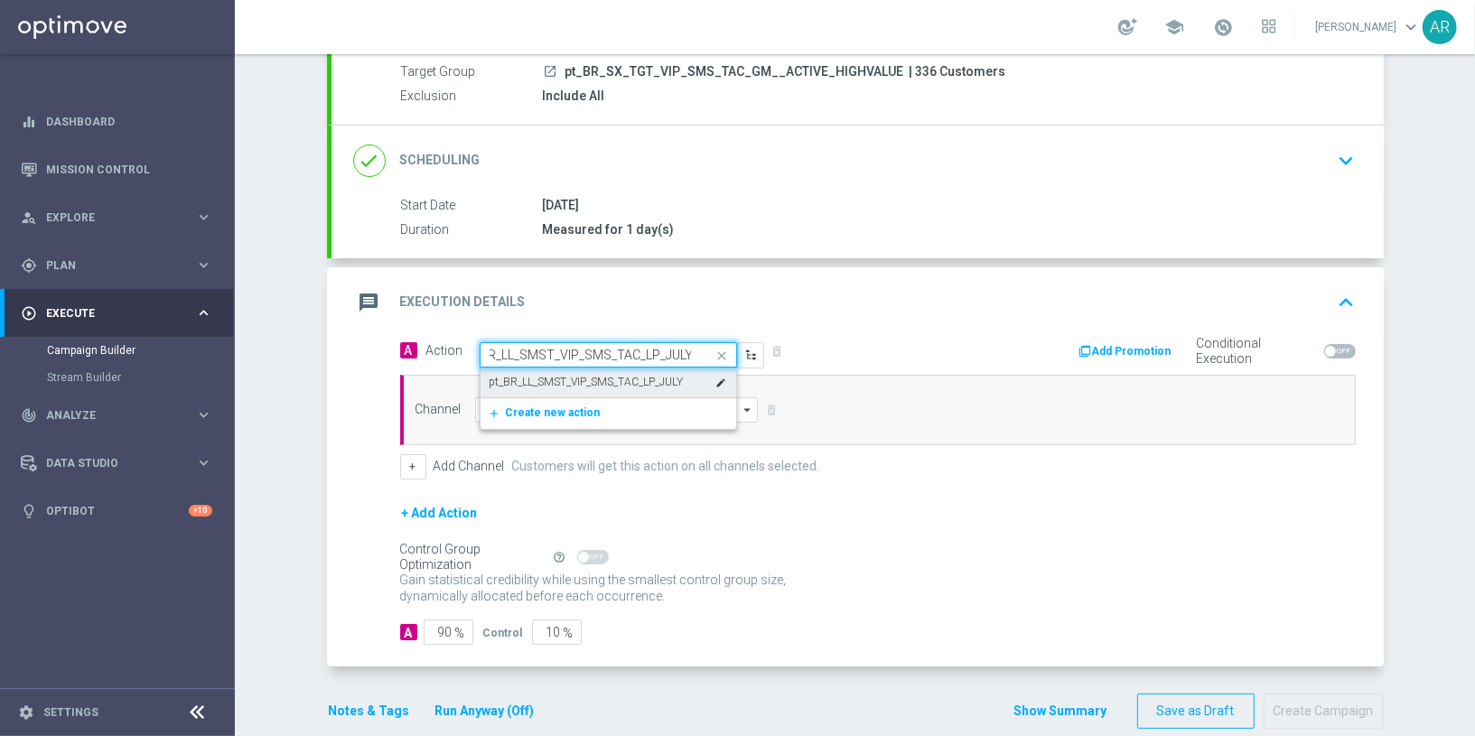
click at [550, 377] on label "pt_BR_LL_SMST_VIP_SMS_TAC_LP_JULY" at bounding box center [586, 382] width 194 height 15
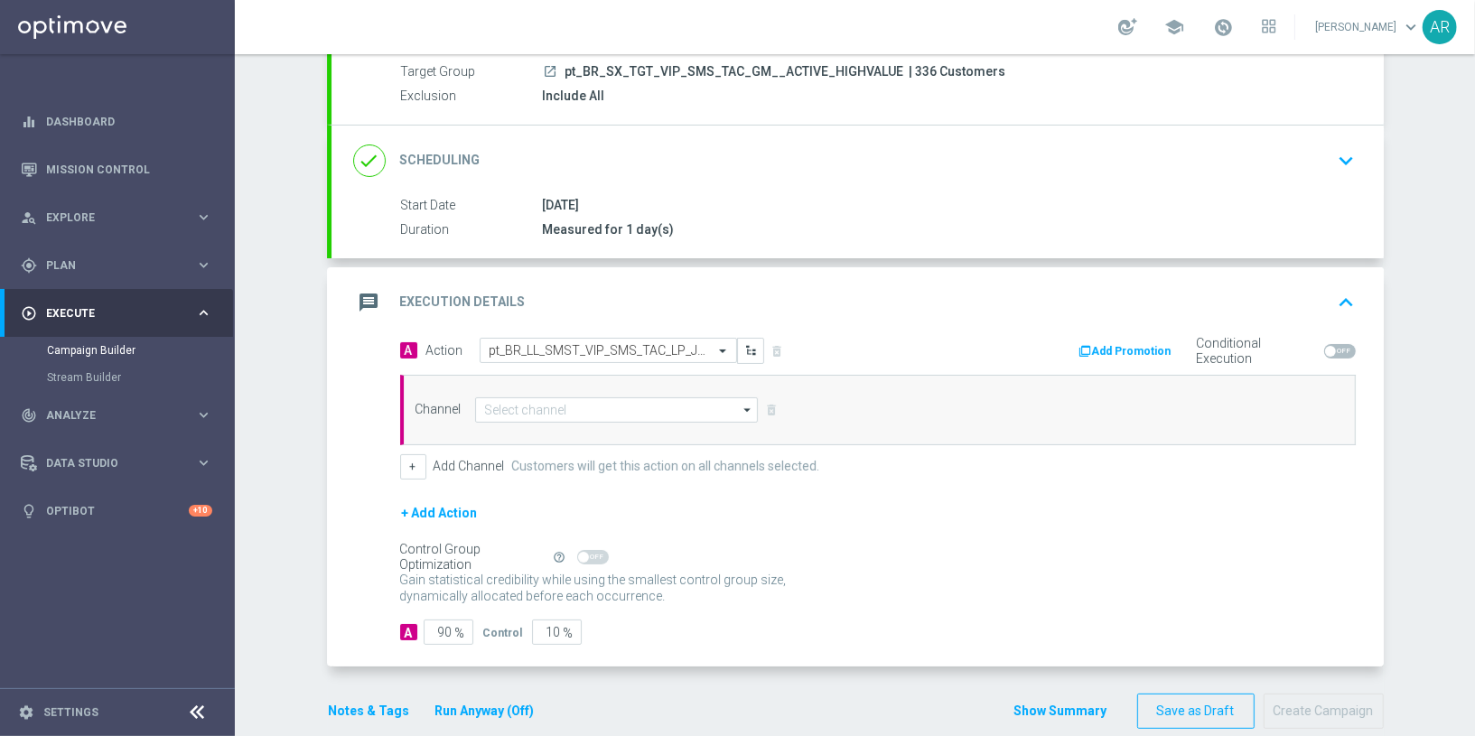
scroll to position [0, 0]
click at [569, 405] on input at bounding box center [617, 409] width 284 height 25
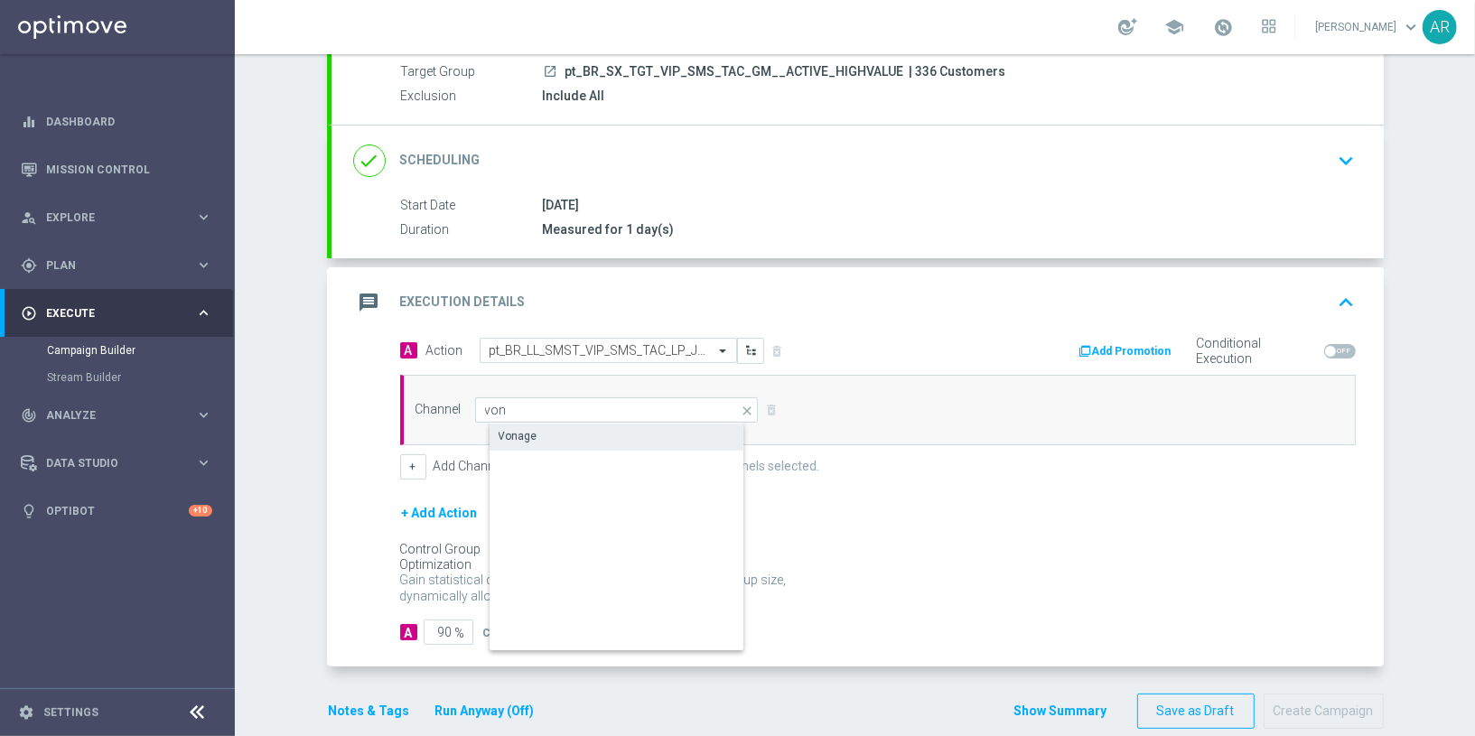
click at [549, 435] on div "Vonage" at bounding box center [631, 435] width 285 height 25
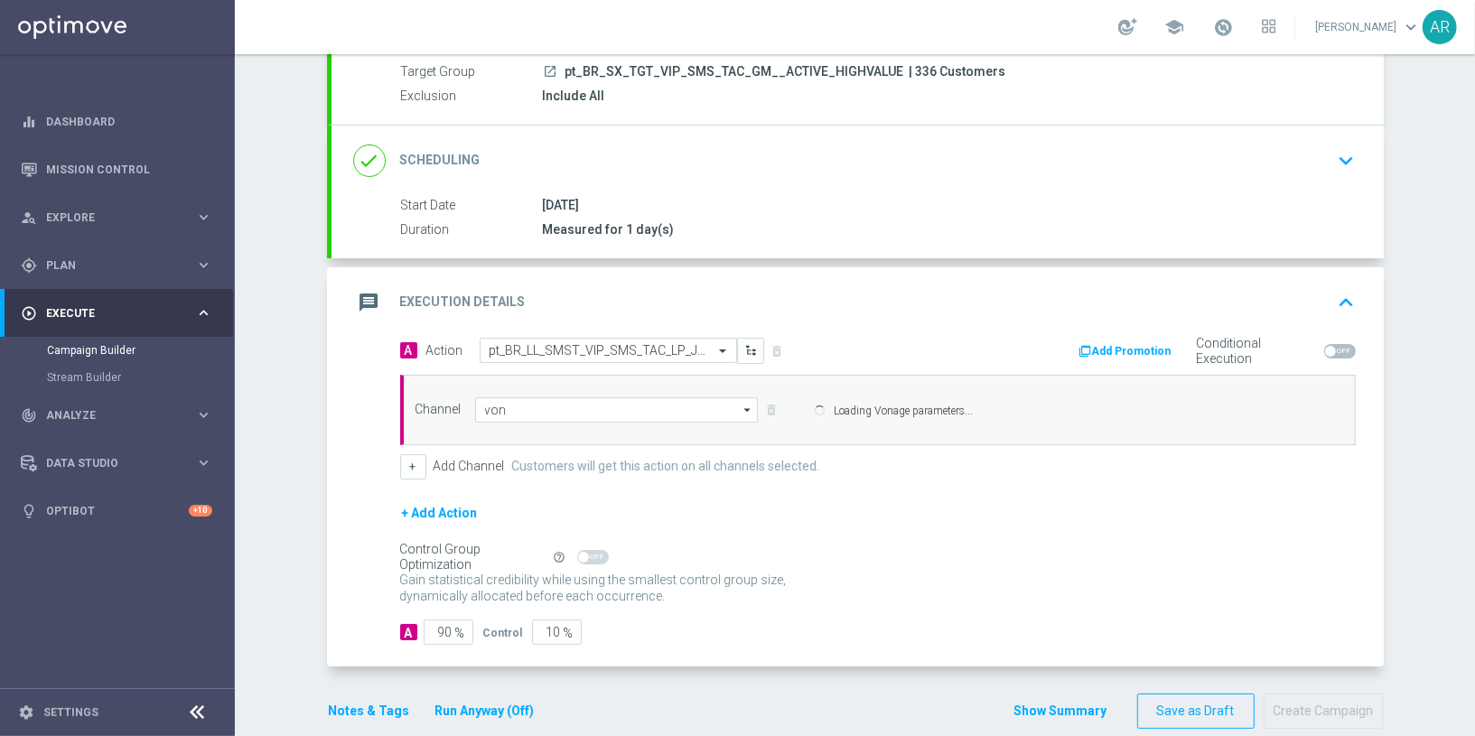
type input "Vonage"
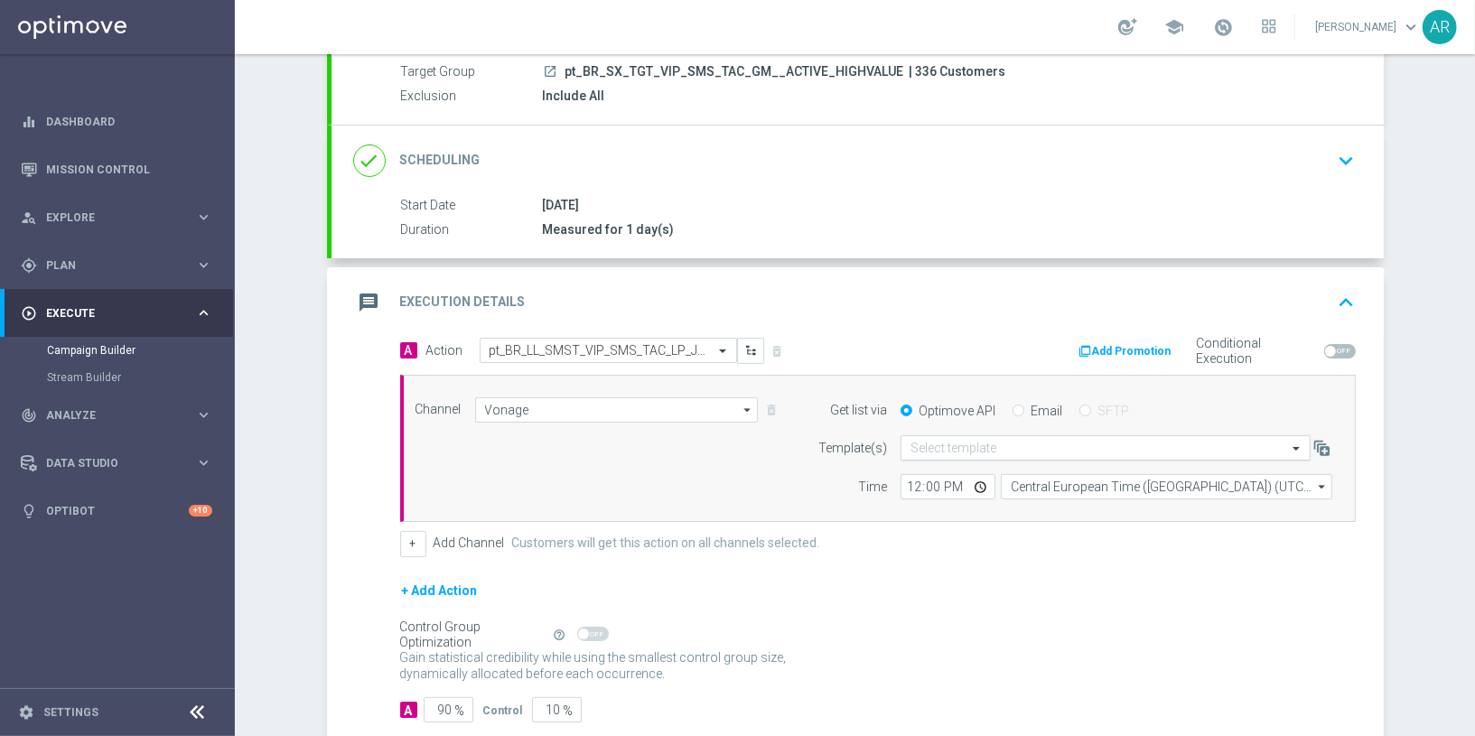
click at [968, 447] on input "text" at bounding box center [1087, 448] width 354 height 15
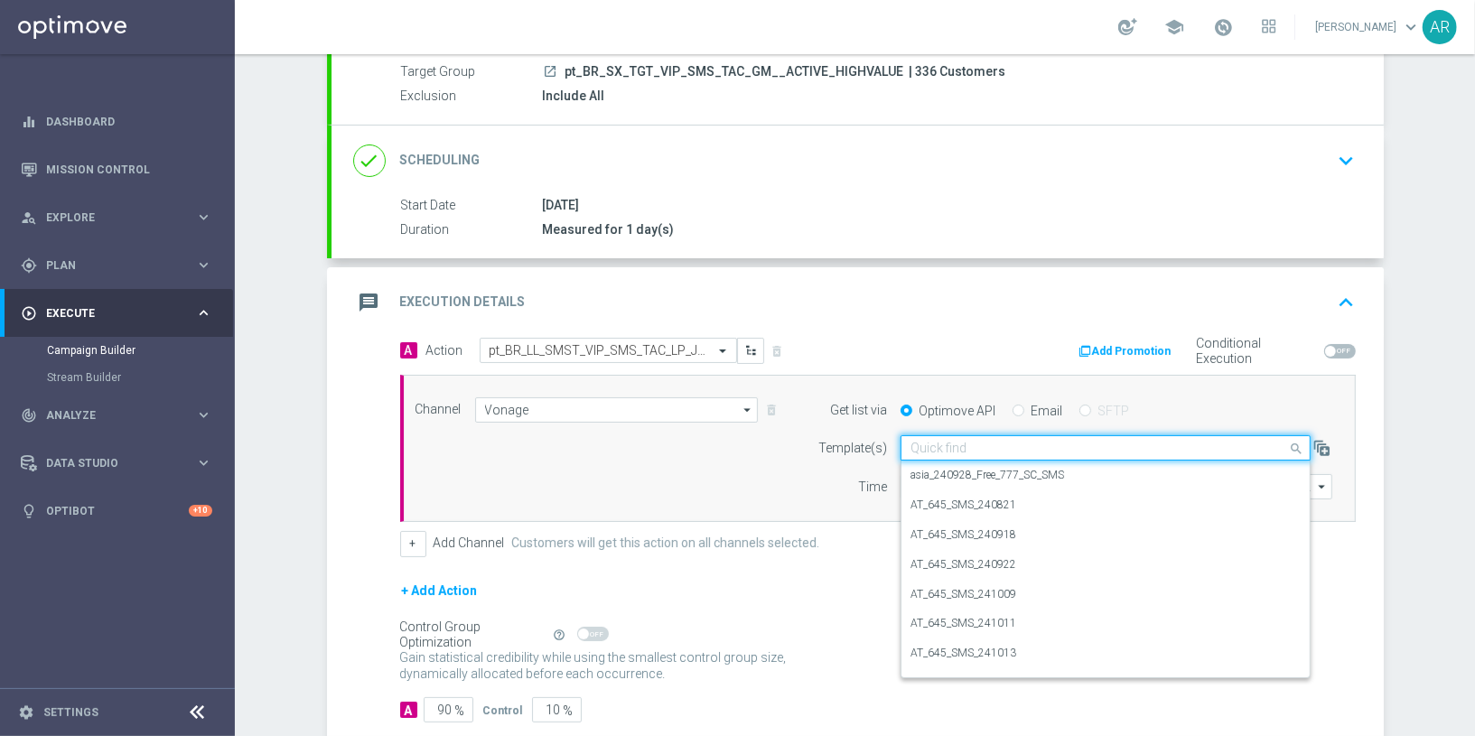
paste input "pt_BR_LL_SMST_VIP_SMS_TAC_LP_JULY"
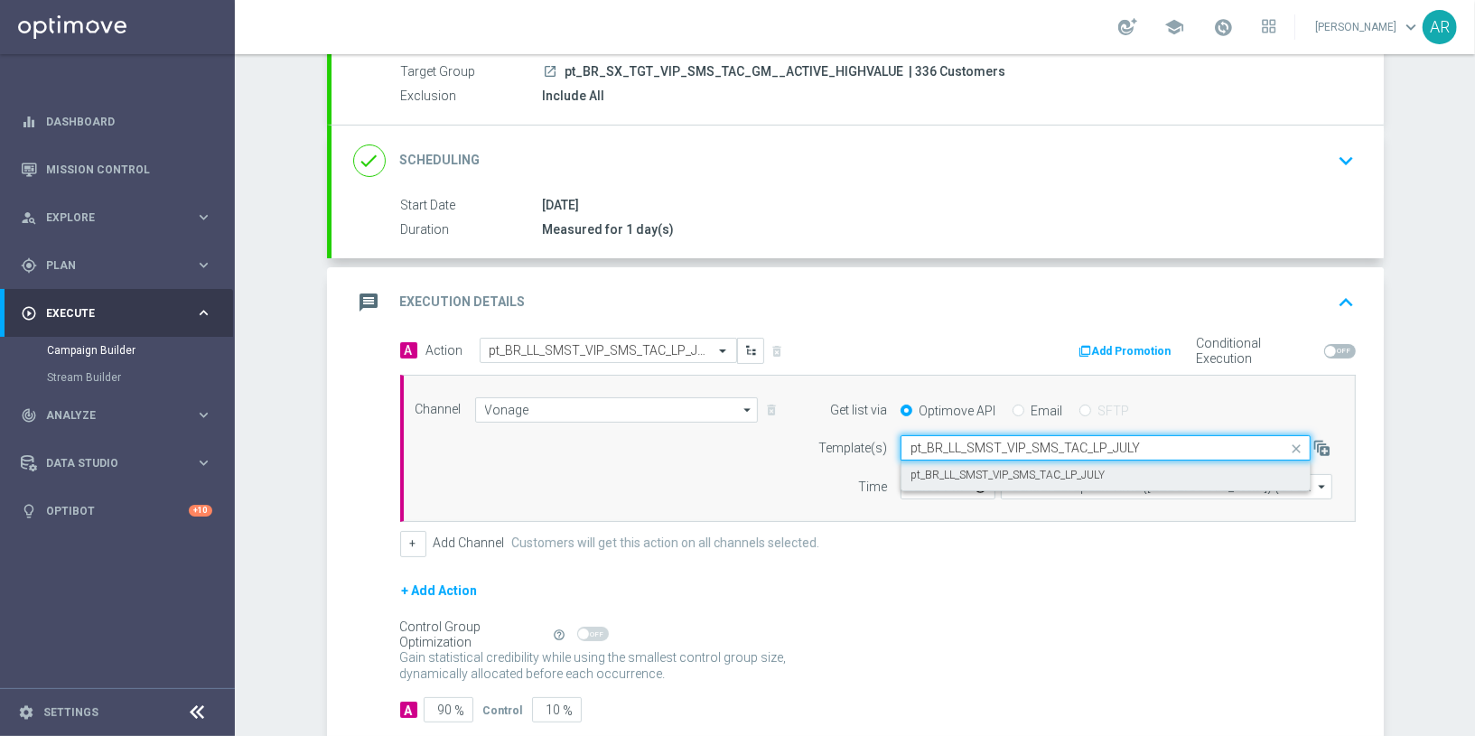
click at [1000, 468] on label "pt_BR_LL_SMST_VIP_SMS_TAC_LP_JULY" at bounding box center [1007, 475] width 194 height 15
type input "pt_BR_LL_SMST_VIP_SMS_TAC_LP_JULY"
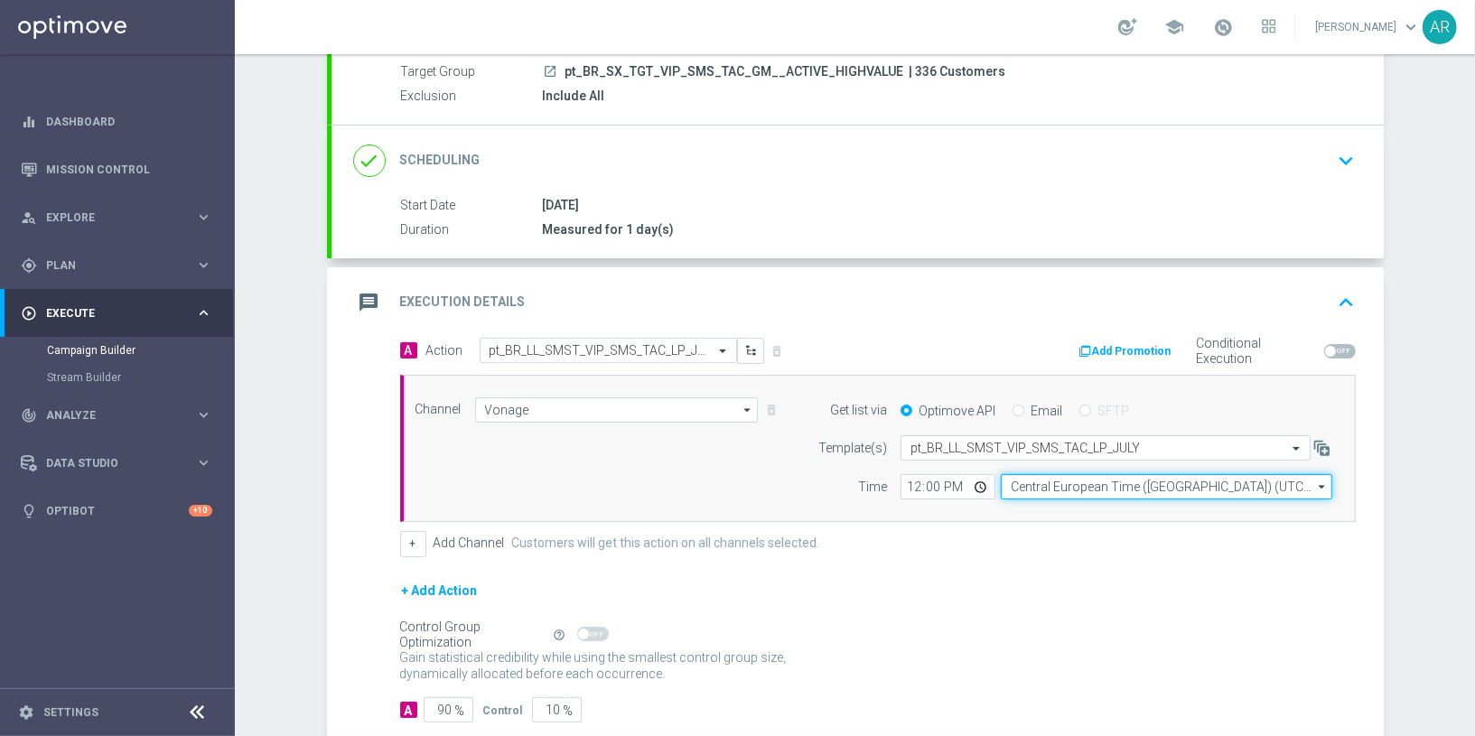
click at [1039, 484] on input "Central European Time (Budapest) (UTC +02:00)" at bounding box center [1165, 486] width 331 height 25
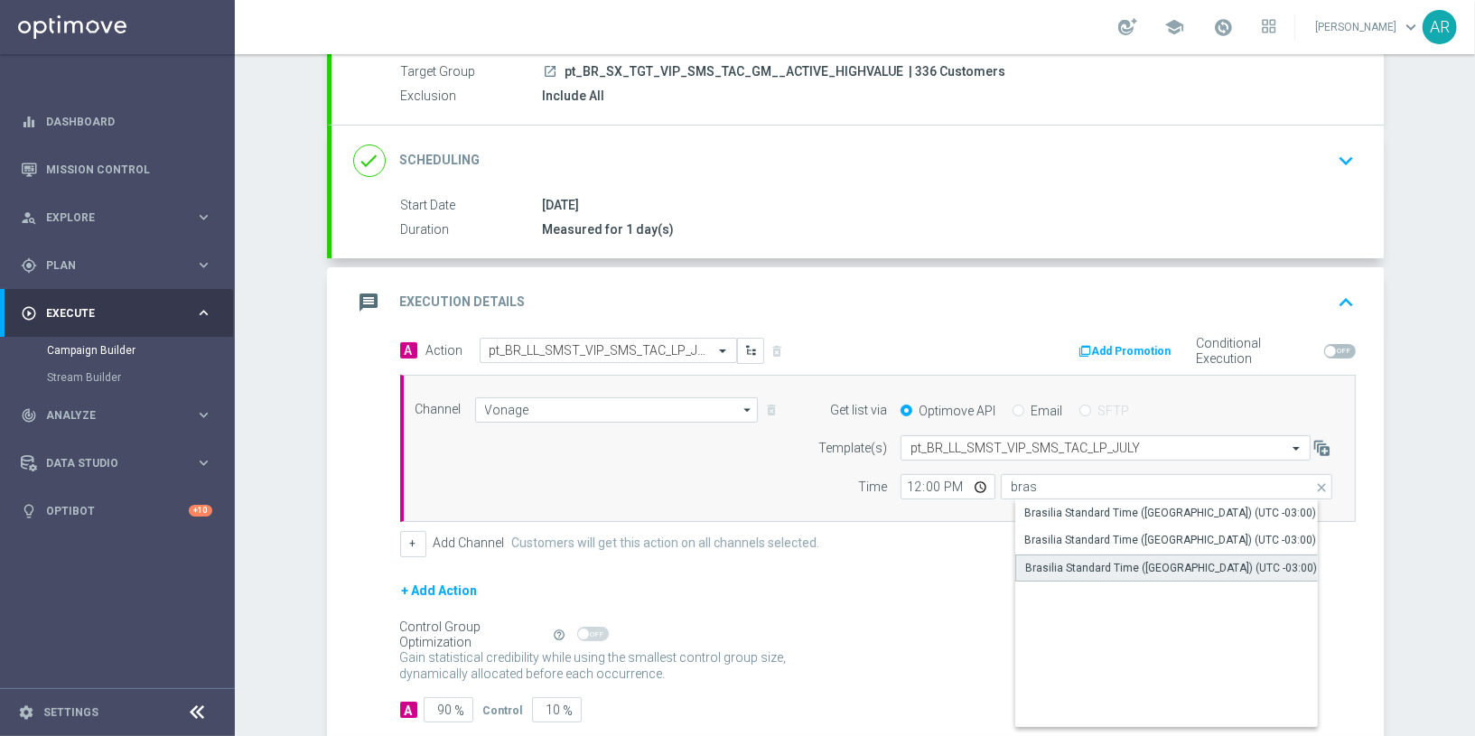
click at [1127, 570] on div "Brasilia Standard Time (Sao Paulo) (UTC -03:00)" at bounding box center [1171, 568] width 292 height 16
type input "Brasilia Standard Time (Sao Paulo) (UTC -03:00)"
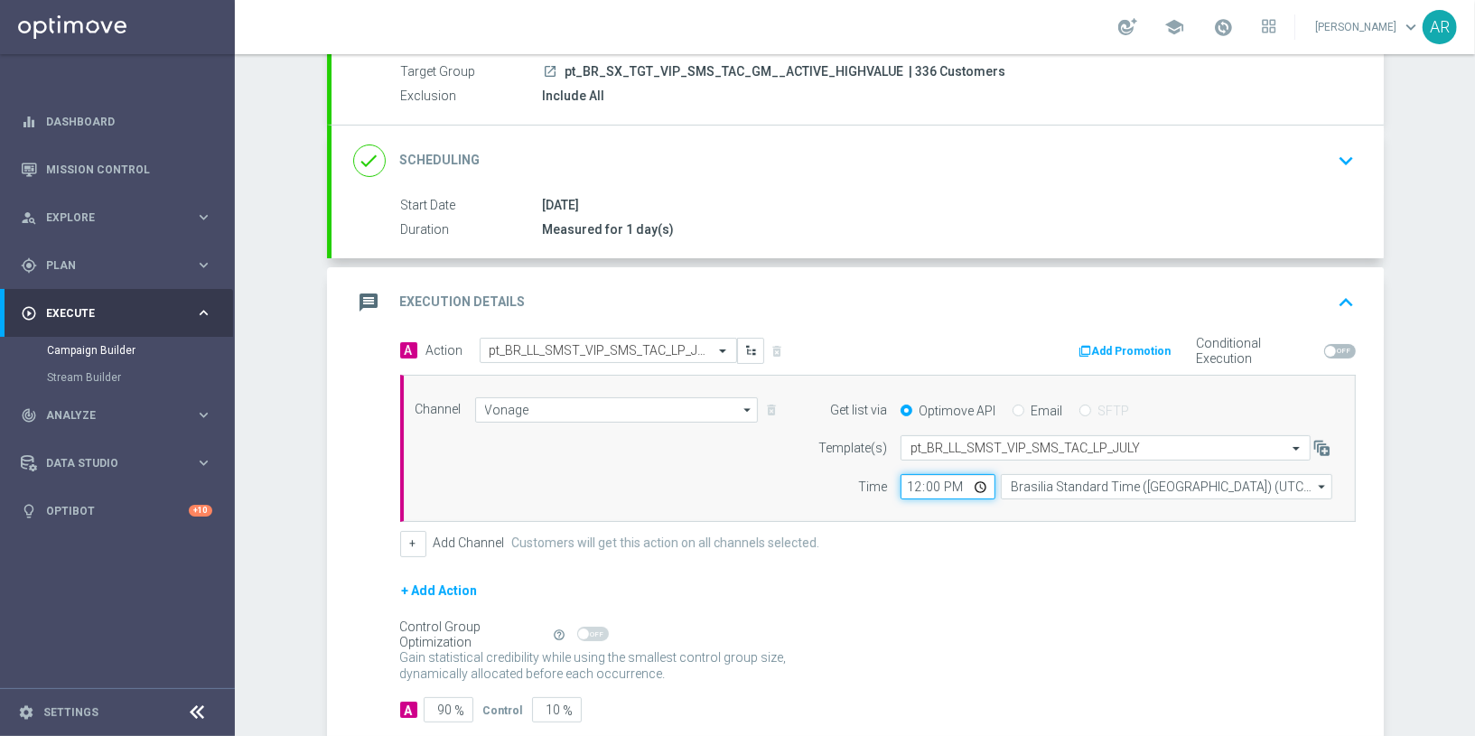
click at [980, 481] on input "12:00" at bounding box center [947, 486] width 95 height 25
type input "10:00"
click at [769, 600] on div "+ Add Action" at bounding box center [877, 602] width 955 height 45
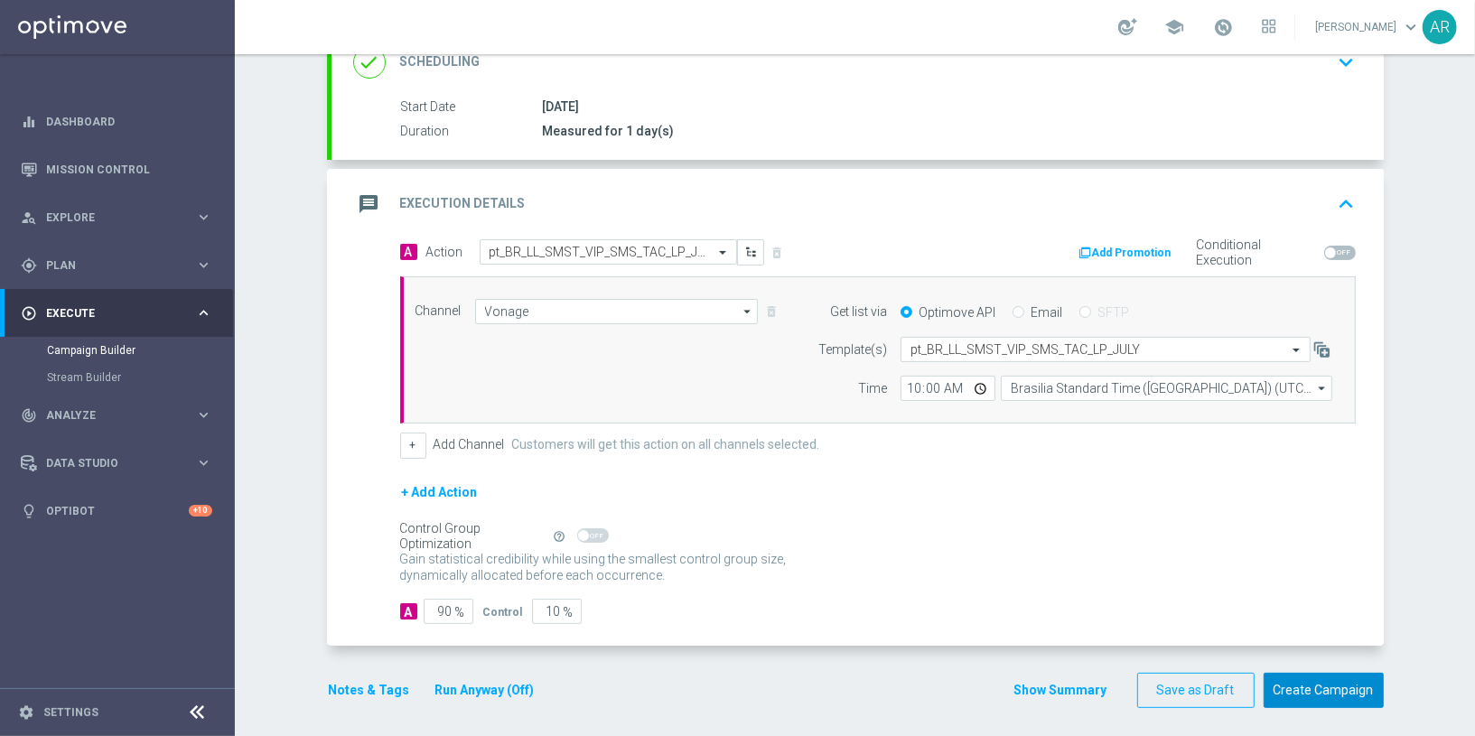
click at [1287, 692] on button "Create Campaign" at bounding box center [1323, 690] width 120 height 35
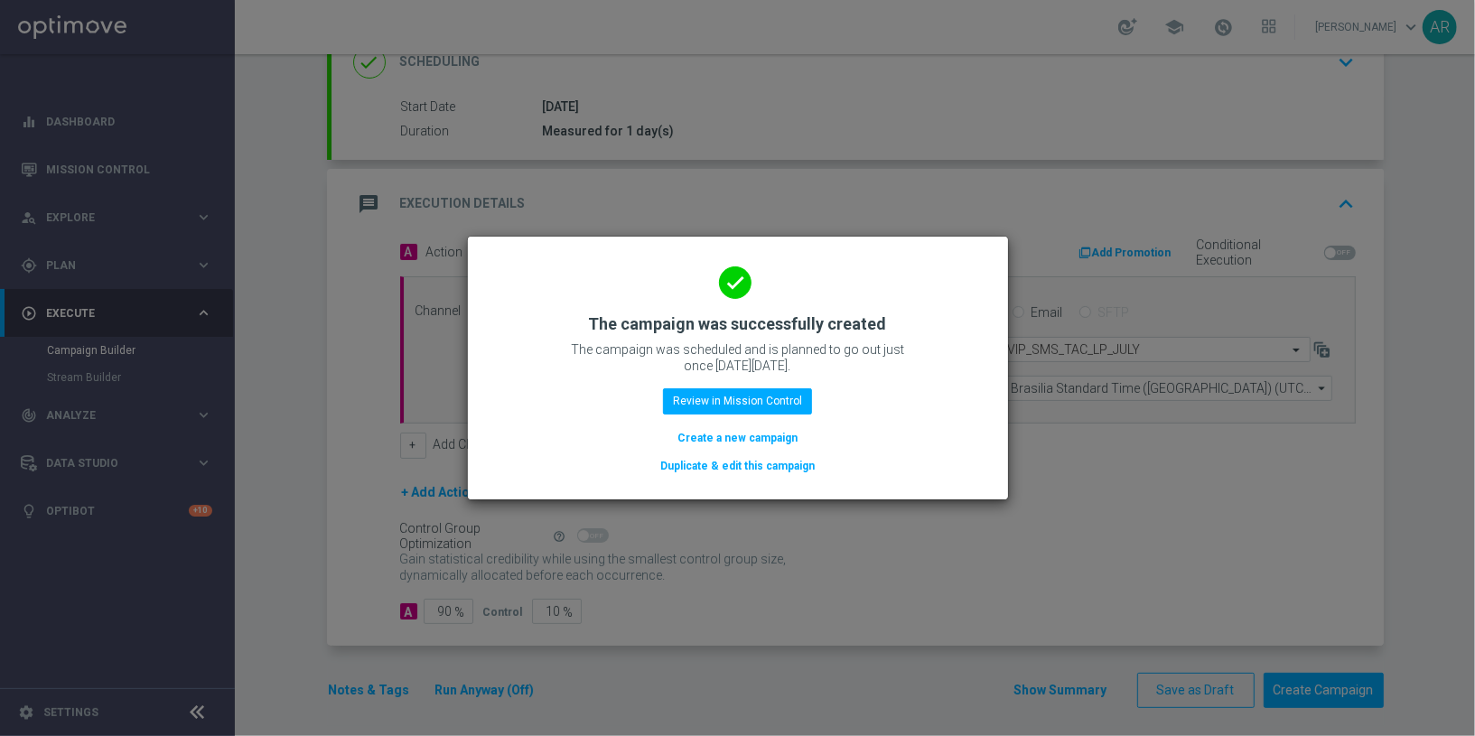
click at [743, 433] on button "Create a new campaign" at bounding box center [737, 438] width 124 height 20
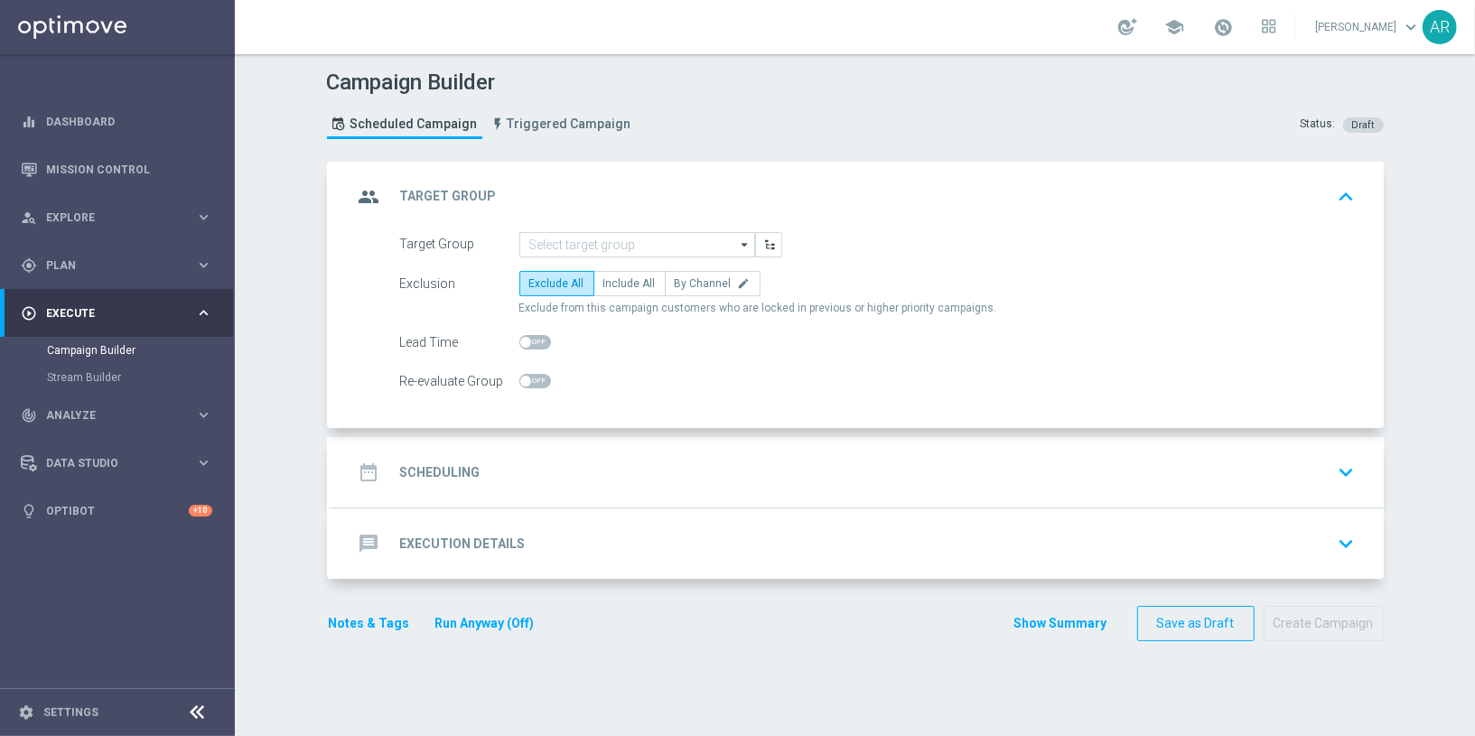
scroll to position [0, 0]
